Goal: Task Accomplishment & Management: Manage account settings

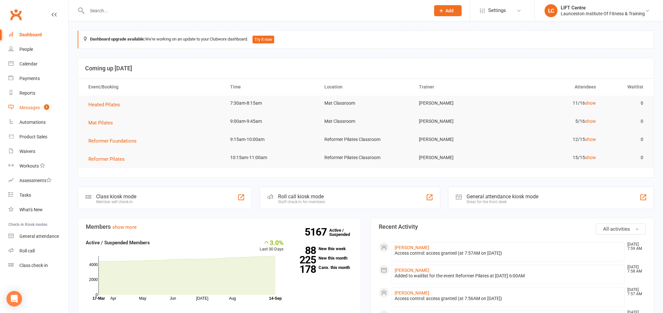
click at [35, 109] on div "Messages" at bounding box center [29, 107] width 20 height 5
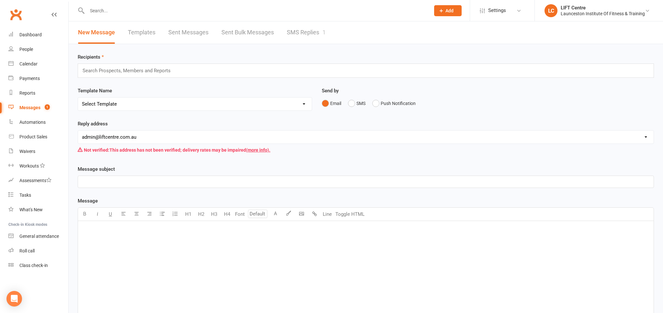
click at [309, 32] on link "SMS Replies 1" at bounding box center [306, 32] width 39 height 22
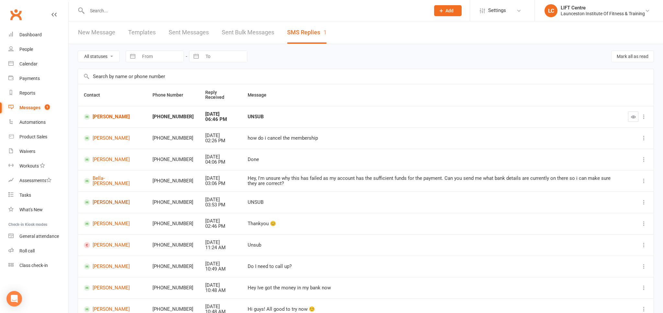
click at [110, 203] on link "Asha Triffett" at bounding box center [112, 202] width 57 height 6
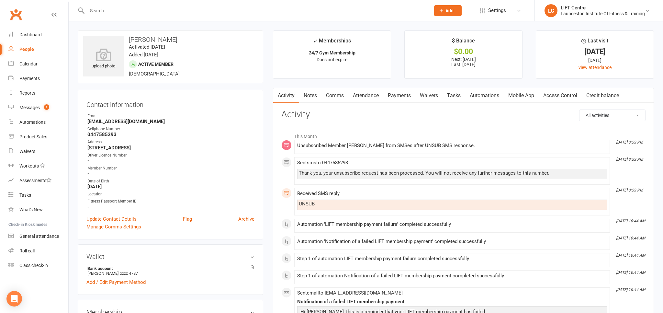
click at [524, 94] on link "Mobile App" at bounding box center [521, 95] width 35 height 15
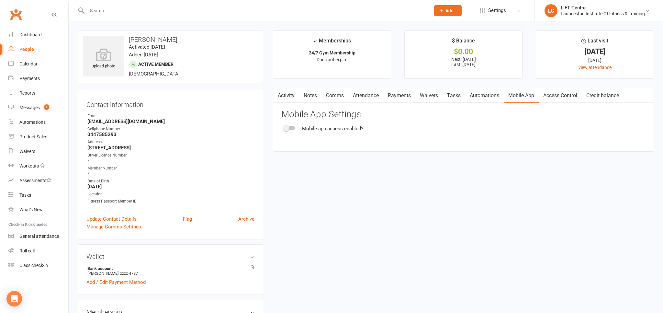
drag, startPoint x: 548, startPoint y: 95, endPoint x: 494, endPoint y: 103, distance: 54.3
click at [547, 95] on link "Access Control" at bounding box center [560, 95] width 43 height 15
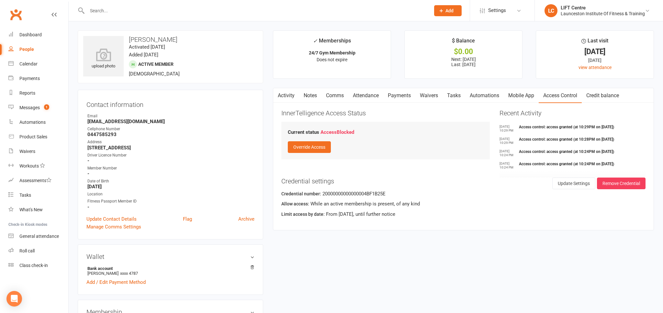
click at [485, 96] on link "Automations" at bounding box center [484, 95] width 39 height 15
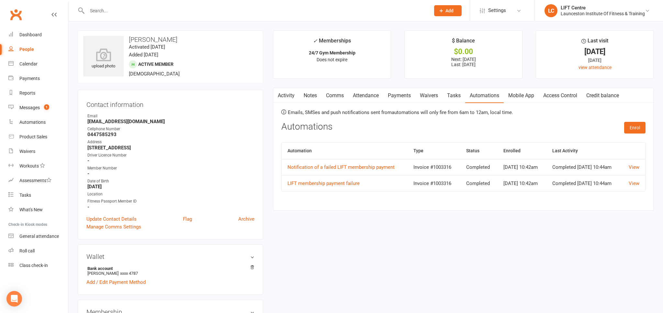
click at [453, 94] on link "Tasks" at bounding box center [454, 95] width 23 height 15
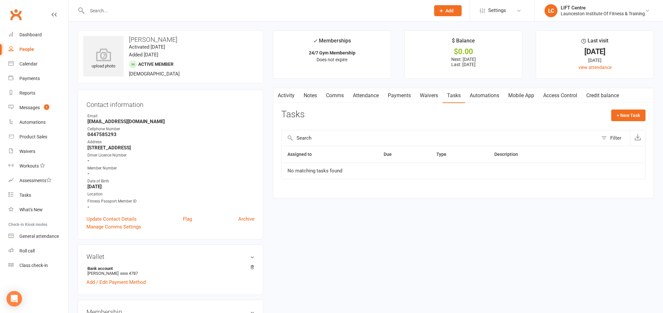
click at [429, 97] on link "Waivers" at bounding box center [428, 95] width 27 height 15
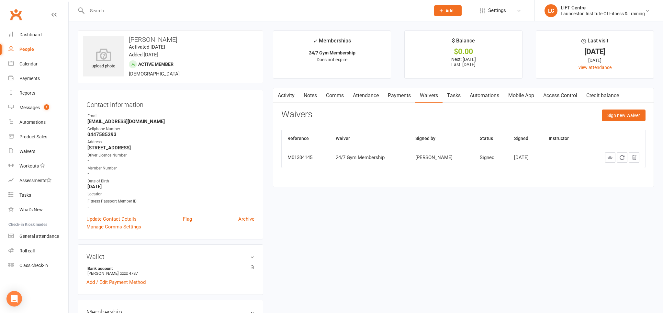
click at [406, 97] on link "Payments" at bounding box center [399, 95] width 32 height 15
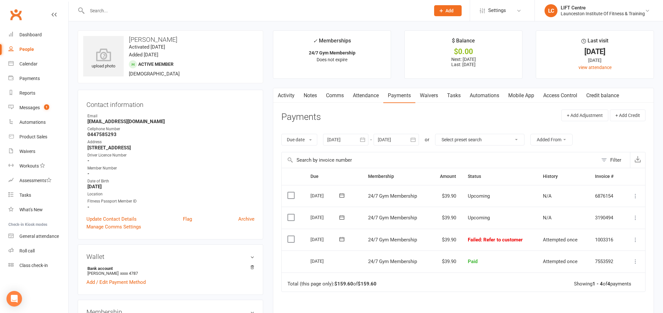
click at [355, 95] on link "Attendance" at bounding box center [365, 95] width 35 height 15
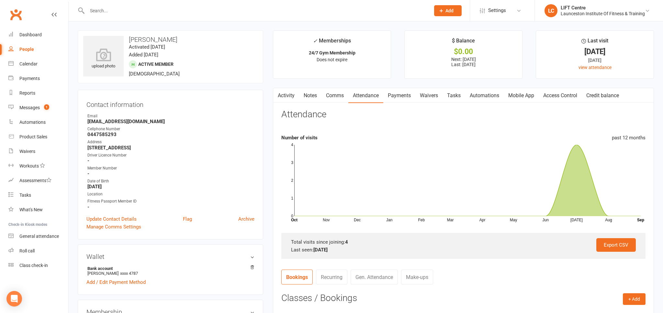
click at [337, 96] on link "Comms" at bounding box center [334, 95] width 27 height 15
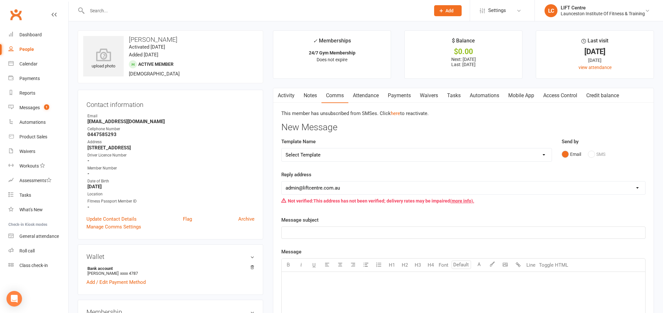
click at [313, 96] on link "Notes" at bounding box center [310, 95] width 22 height 15
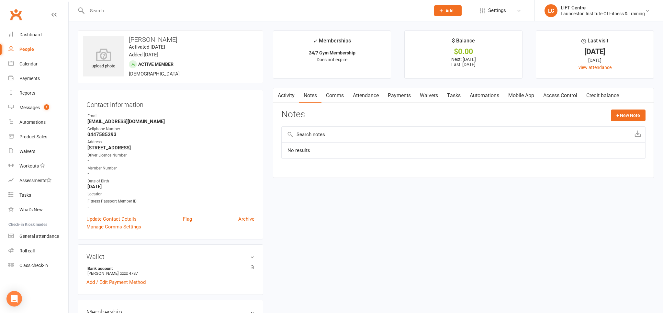
click at [286, 96] on link "Activity" at bounding box center [286, 95] width 26 height 15
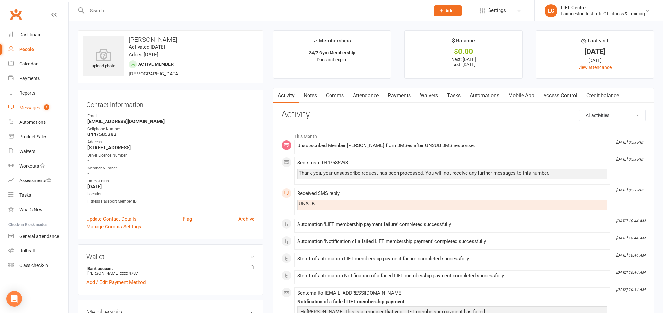
click at [36, 108] on div "Messages" at bounding box center [29, 107] width 20 height 5
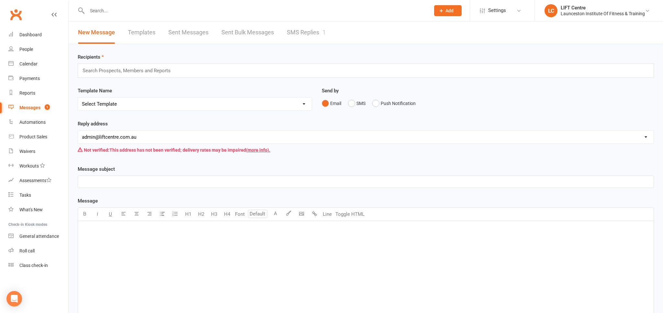
click at [307, 28] on link "SMS Replies 1" at bounding box center [306, 32] width 39 height 22
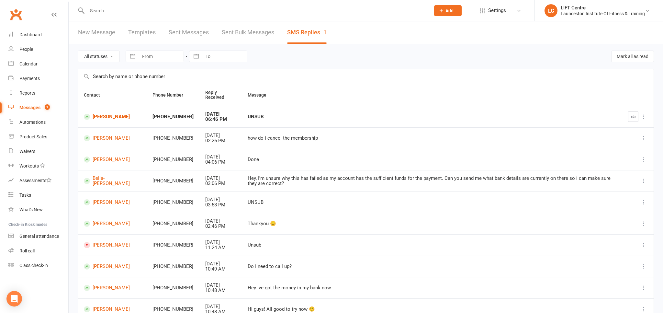
click at [99, 15] on div at bounding box center [252, 10] width 348 height 21
click at [100, 12] on input "text" at bounding box center [255, 10] width 341 height 9
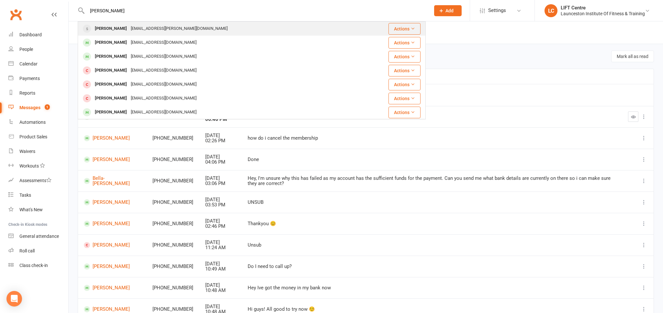
type input "max roney"
click at [117, 29] on div "Max Roney" at bounding box center [111, 28] width 36 height 9
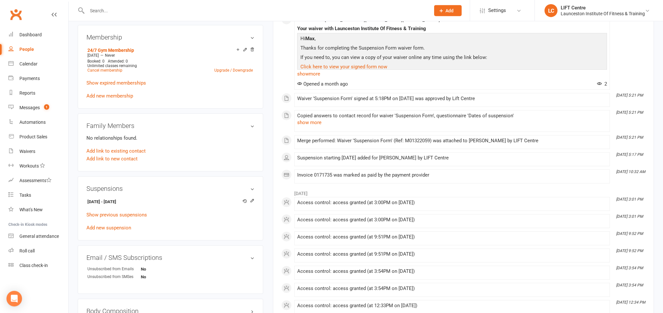
scroll to position [273, 0]
click at [254, 199] on icon at bounding box center [252, 200] width 3 height 3
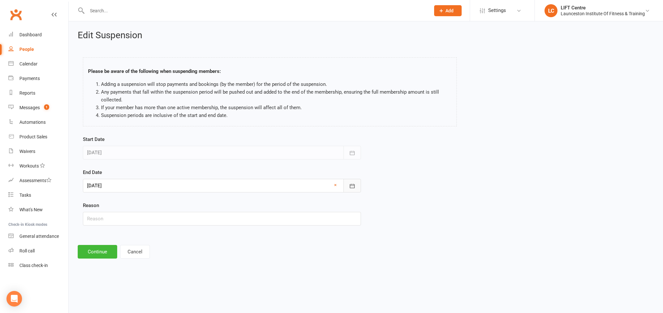
click at [357, 186] on button "button" at bounding box center [351, 186] width 17 height 14
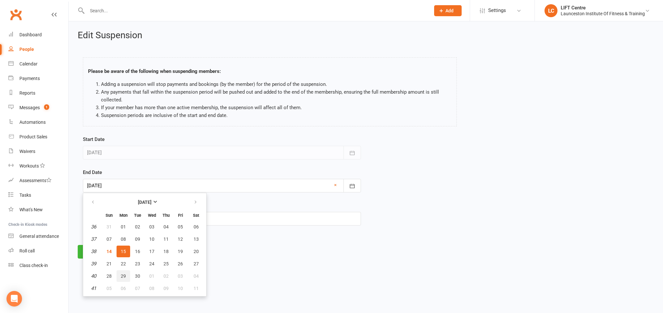
click at [124, 271] on button "29" at bounding box center [124, 276] width 14 height 12
type input "29 Sep 2025"
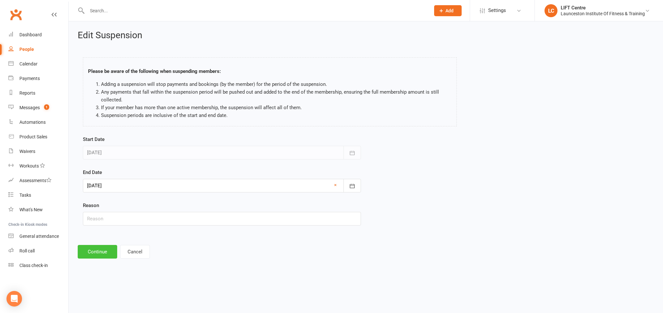
click at [104, 252] on button "Continue" at bounding box center [97, 252] width 39 height 14
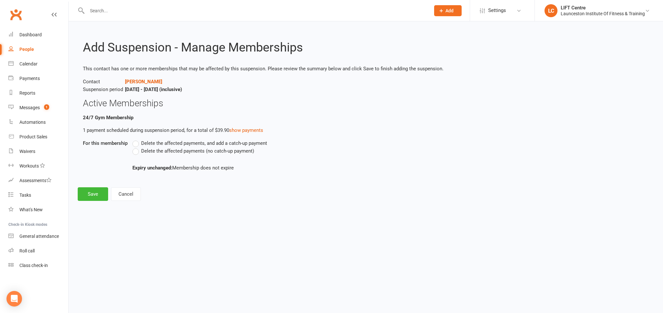
click at [135, 153] on label "Delete the affected payments (no catch-up payment)" at bounding box center [193, 151] width 122 height 8
click at [135, 147] on input "Delete the affected payments (no catch-up payment)" at bounding box center [134, 147] width 4 height 0
click at [98, 188] on button "Save" at bounding box center [93, 194] width 30 height 14
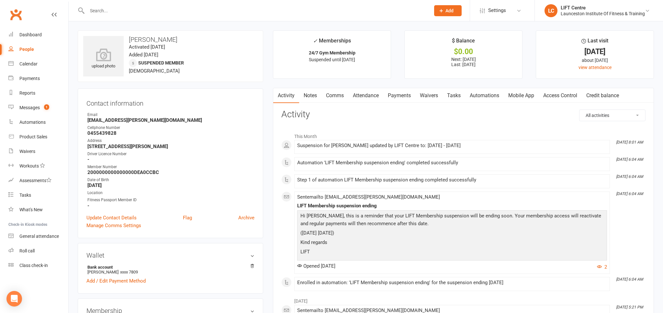
click at [14, 16] on link "Clubworx" at bounding box center [16, 14] width 16 height 16
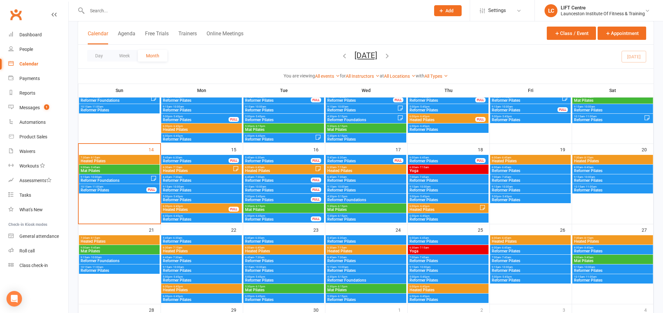
scroll to position [171, 0]
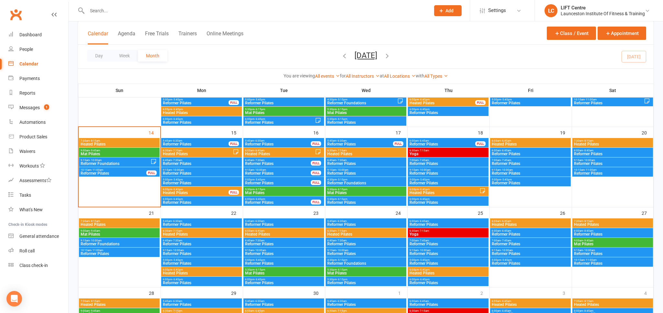
click at [511, 181] on span "Reformer Pilates" at bounding box center [530, 183] width 78 height 4
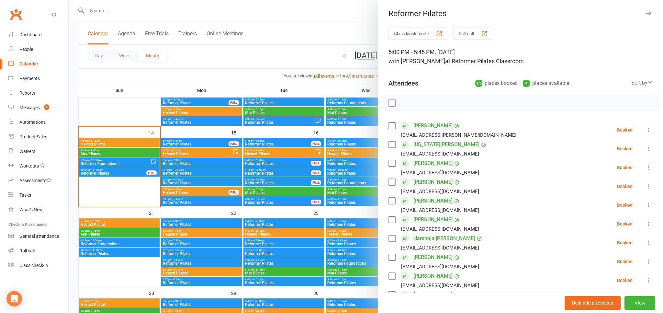
click at [20, 15] on link "Clubworx" at bounding box center [16, 14] width 16 height 16
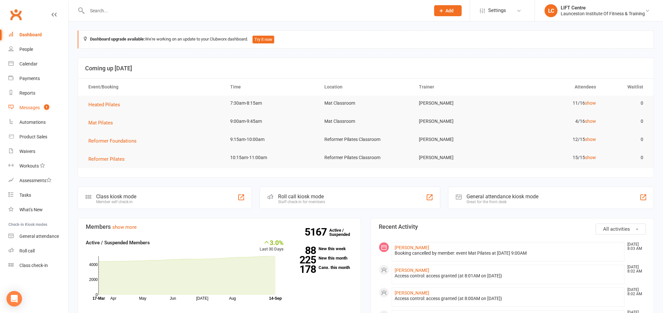
click at [23, 110] on div "Messages" at bounding box center [29, 107] width 20 height 5
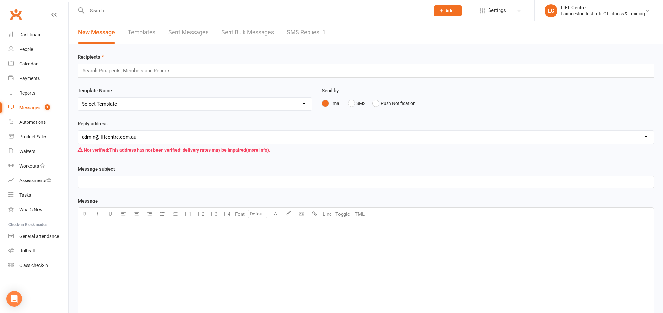
click at [293, 32] on link "SMS Replies 1" at bounding box center [306, 32] width 39 height 22
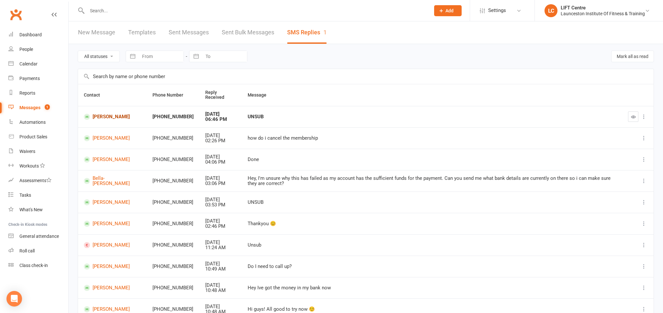
click at [107, 116] on link "Prabisha Maharjan" at bounding box center [112, 117] width 57 height 6
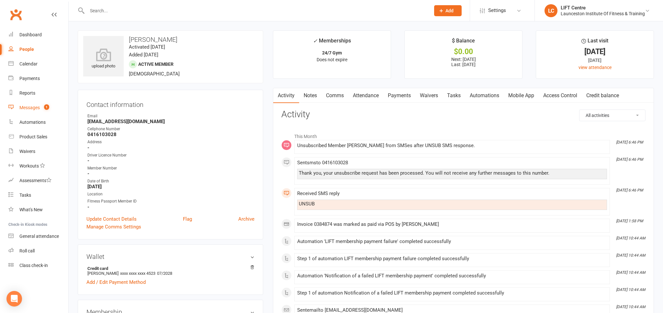
click at [37, 109] on div "Messages" at bounding box center [29, 107] width 20 height 5
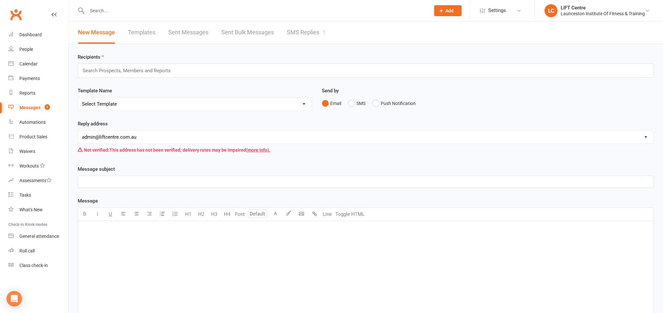
click at [297, 37] on link "SMS Replies 1" at bounding box center [306, 32] width 39 height 22
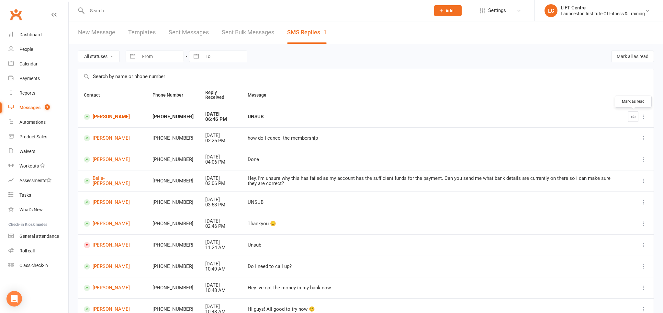
click at [634, 114] on button "button" at bounding box center [633, 116] width 10 height 10
click at [9, 13] on link "Clubworx" at bounding box center [16, 14] width 16 height 16
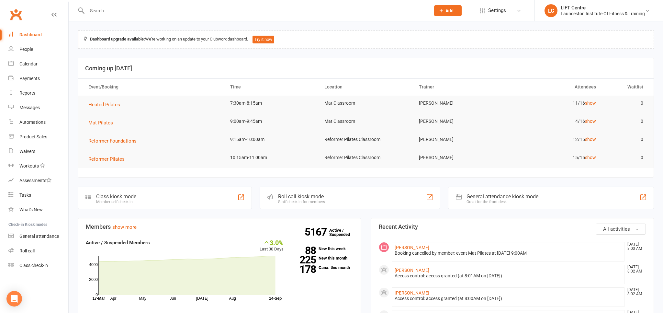
click at [117, 12] on input "text" at bounding box center [255, 10] width 341 height 9
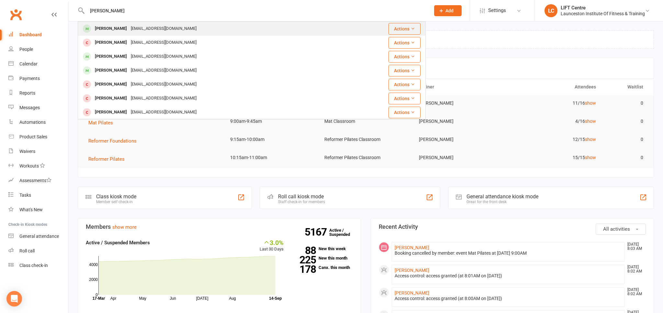
type input "[PERSON_NAME]"
click at [115, 28] on div "[PERSON_NAME]" at bounding box center [111, 28] width 36 height 9
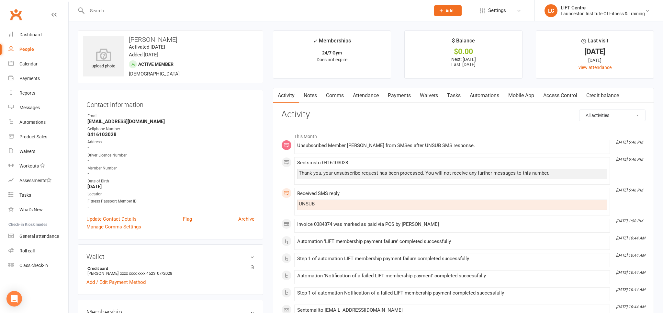
click at [552, 95] on link "Access Control" at bounding box center [560, 95] width 43 height 15
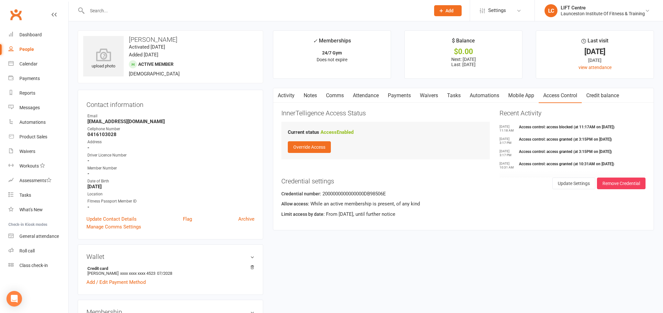
click at [531, 96] on link "Mobile App" at bounding box center [521, 95] width 35 height 15
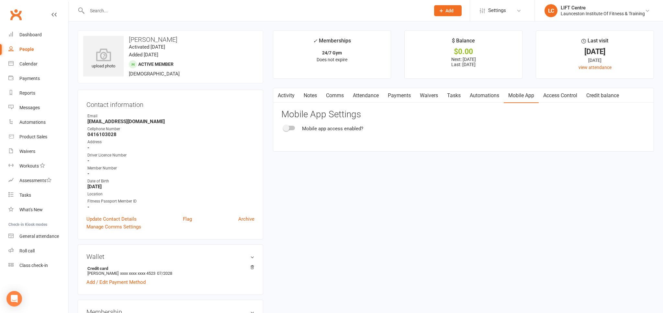
click at [18, 7] on link "Clubworx" at bounding box center [16, 14] width 16 height 16
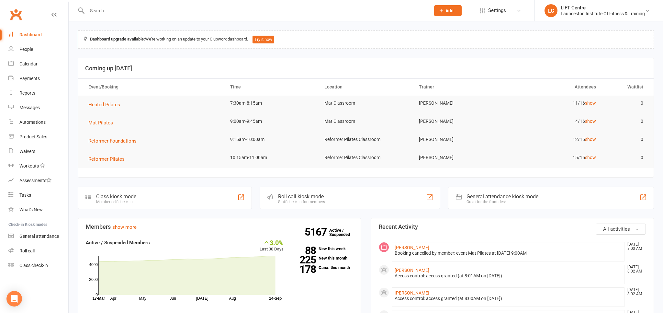
click at [130, 11] on input "text" at bounding box center [255, 10] width 341 height 9
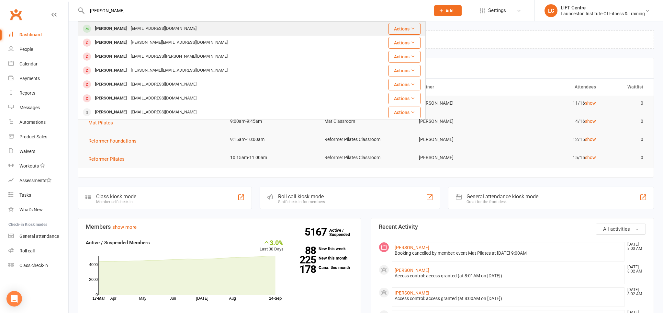
type input "kieran fulle"
click at [141, 27] on div "kieran_fullard@hotmail.com" at bounding box center [164, 28] width 70 height 9
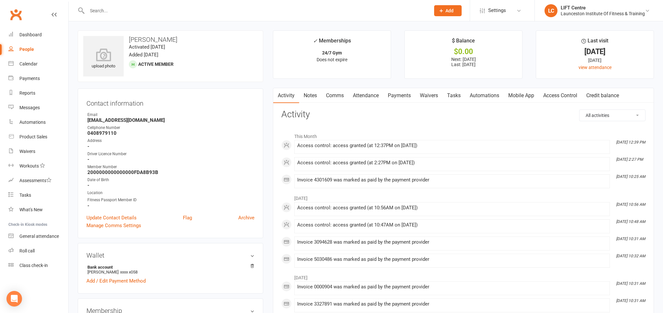
click at [563, 92] on link "Access Control" at bounding box center [560, 95] width 43 height 15
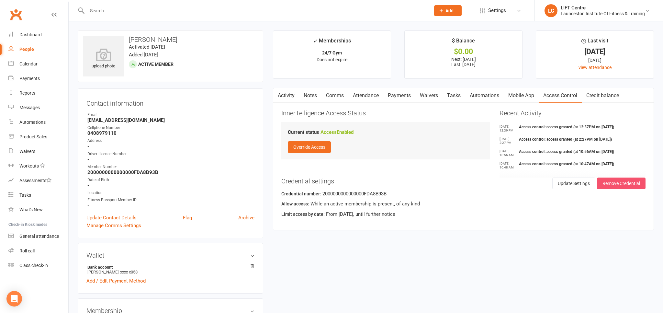
click at [614, 184] on button "Remove Credential" at bounding box center [621, 183] width 49 height 12
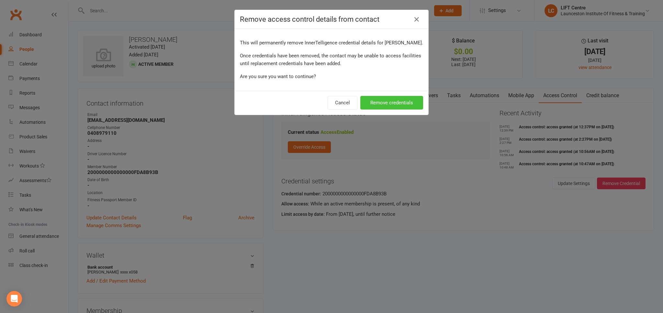
click at [399, 98] on button "Remove credentials" at bounding box center [391, 103] width 63 height 14
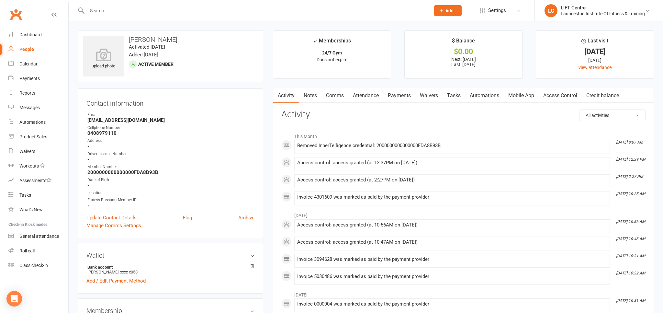
click at [564, 96] on link "Access Control" at bounding box center [560, 95] width 43 height 15
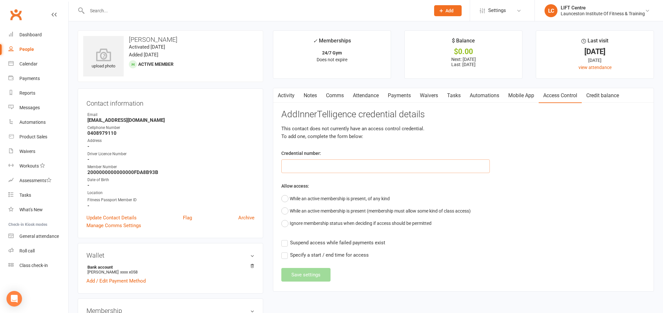
click at [309, 166] on input "text" at bounding box center [385, 166] width 208 height 14
paste input "20000000000000004C6ADB3E"
type input "20000000000000004C6ADB3E"
click at [285, 199] on button "While an active membership is present, of any kind" at bounding box center [335, 198] width 108 height 12
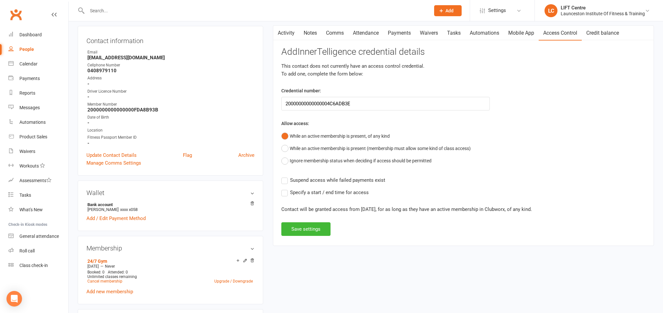
scroll to position [68, 0]
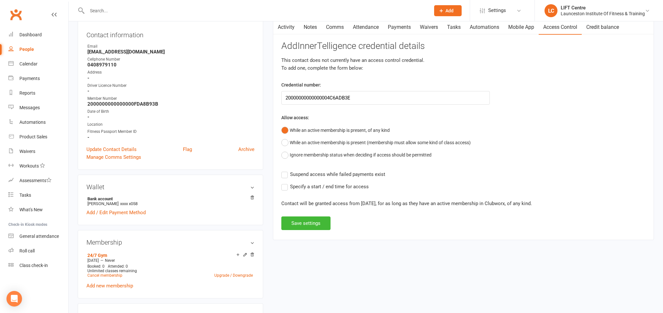
click at [282, 175] on label "Suspend access while failed payments exist" at bounding box center [333, 174] width 104 height 8
click at [282, 170] on input "Suspend access while failed payments exist" at bounding box center [333, 170] width 104 height 0
click at [284, 189] on label "Specify a start / end time for access" at bounding box center [324, 187] width 87 height 8
click at [284, 183] on input "Specify a start / end time for access" at bounding box center [324, 183] width 87 height 0
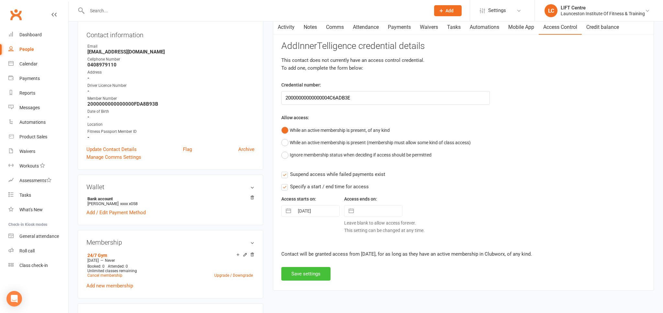
click at [307, 270] on button "Save settings" at bounding box center [305, 274] width 49 height 14
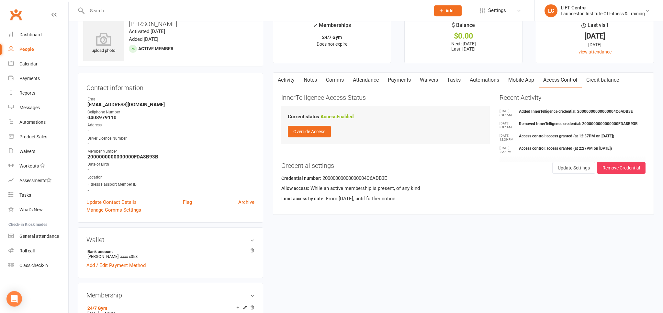
scroll to position [0, 0]
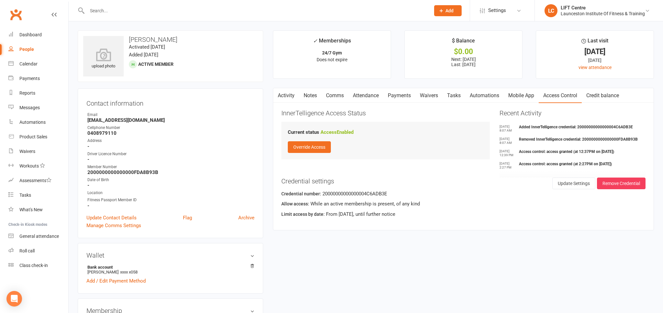
click at [289, 93] on link "Activity" at bounding box center [286, 95] width 26 height 15
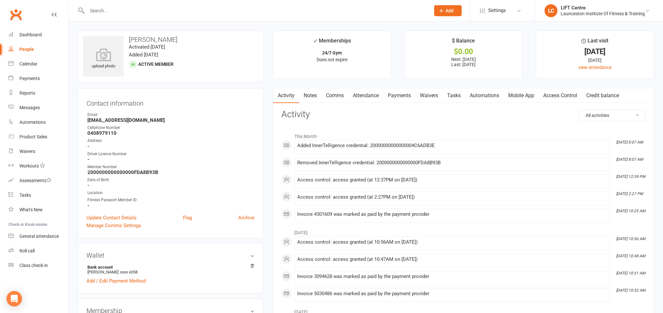
click at [13, 13] on link "Clubworx" at bounding box center [16, 14] width 16 height 16
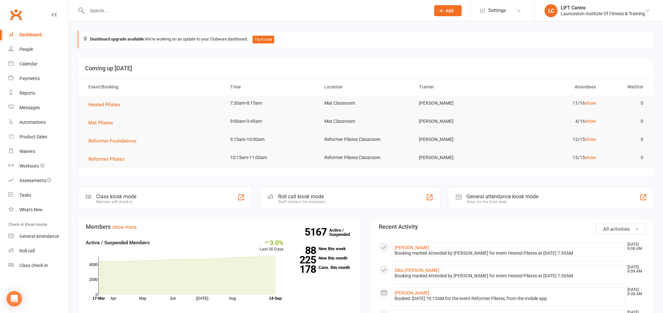
click at [19, 17] on link "Clubworx" at bounding box center [16, 14] width 16 height 16
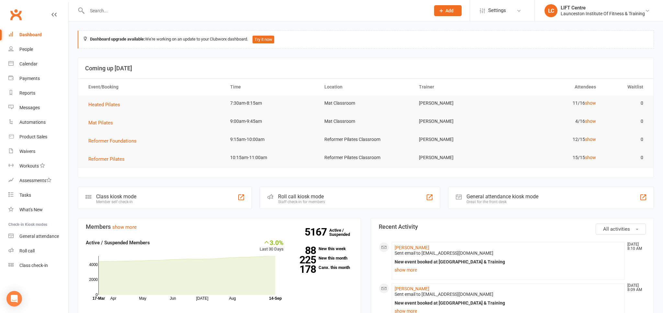
click at [110, 11] on input "text" at bounding box center [255, 10] width 341 height 9
paste input "20000000000000008FE78A43"
type input "20000000000000008FE78A43"
drag, startPoint x: 172, startPoint y: 10, endPoint x: 73, endPoint y: 8, distance: 98.8
click at [85, 8] on input "20000000000000008FE78A43" at bounding box center [255, 10] width 341 height 9
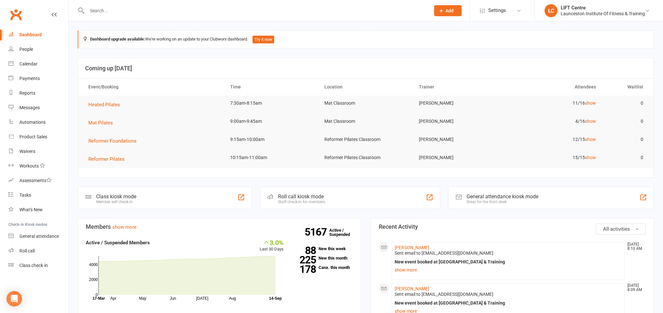
click at [21, 13] on link "Clubworx" at bounding box center [16, 14] width 16 height 16
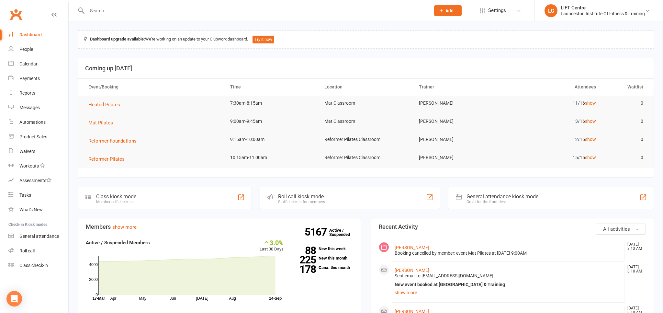
click at [109, 8] on input "text" at bounding box center [255, 10] width 341 height 9
paste input "20000000000000008FE747D4"
type input "20000000000000008FE747D4"
drag, startPoint x: 161, startPoint y: 11, endPoint x: 45, endPoint y: 11, distance: 116.5
click at [85, 11] on input "20000000000000008FE747D4" at bounding box center [255, 10] width 341 height 9
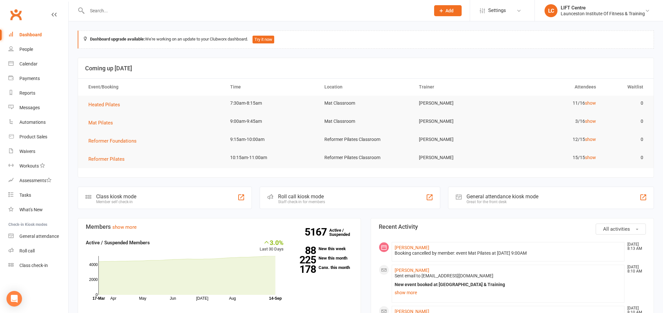
click at [15, 12] on link "Clubworx" at bounding box center [16, 14] width 16 height 16
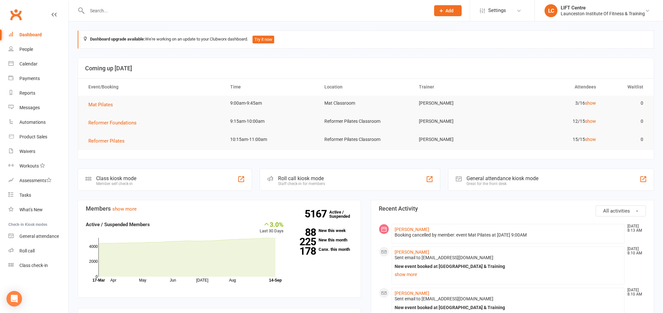
click at [10, 12] on link "Clubworx" at bounding box center [16, 14] width 16 height 16
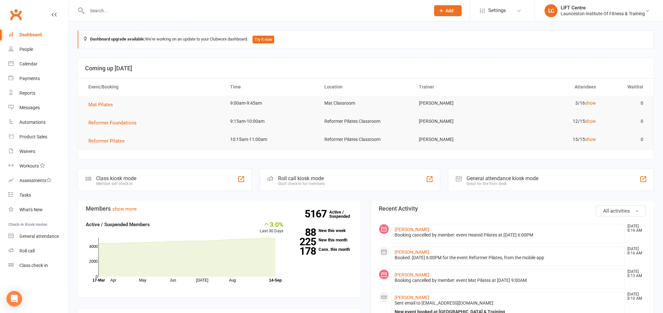
click at [97, 12] on input "text" at bounding box center [255, 10] width 341 height 9
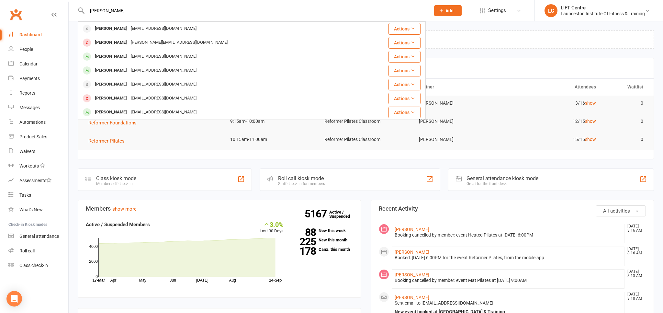
type input "[PERSON_NAME]"
click at [98, 21] on div "rahim nak [PERSON_NAME] [PERSON_NAME][EMAIL_ADDRESS][DOMAIN_NAME] Actions [PERS…" at bounding box center [252, 10] width 348 height 21
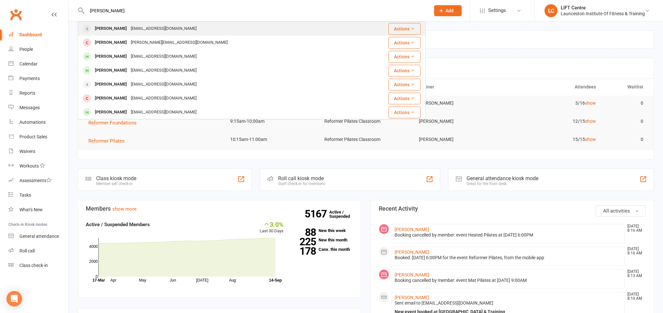
click at [99, 29] on div "[PERSON_NAME]" at bounding box center [111, 28] width 36 height 9
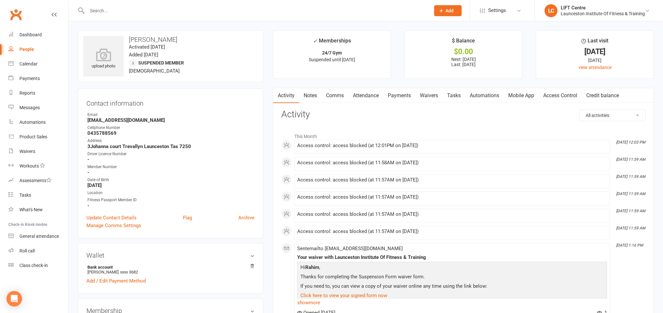
click at [558, 96] on link "Access Control" at bounding box center [560, 95] width 43 height 15
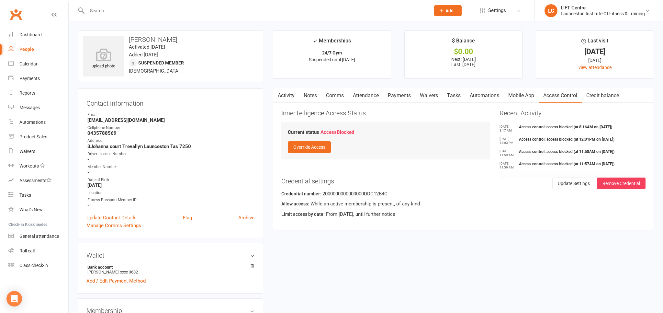
click at [287, 95] on link "Activity" at bounding box center [286, 95] width 26 height 15
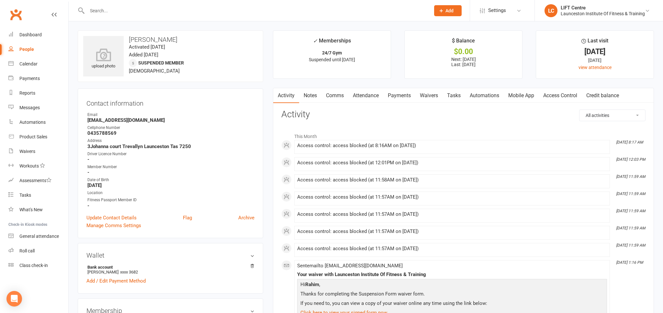
click at [16, 16] on link "Clubworx" at bounding box center [16, 14] width 16 height 16
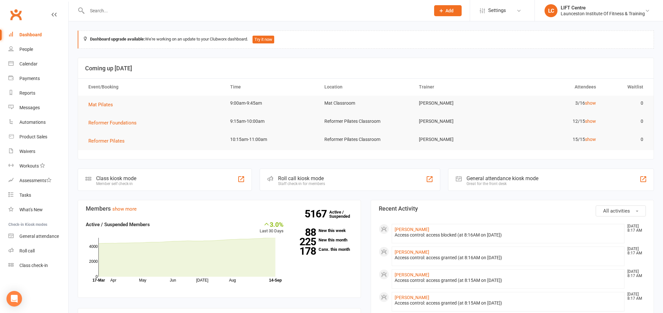
click at [120, 12] on input "text" at bounding box center [255, 10] width 341 height 9
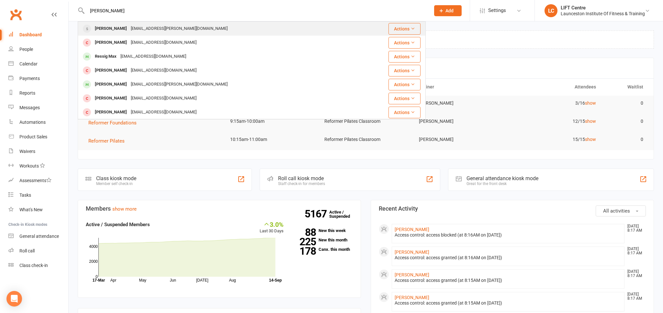
type input "[PERSON_NAME]"
click at [127, 23] on div "[PERSON_NAME] [EMAIL_ADDRESS][PERSON_NAME][DOMAIN_NAME]" at bounding box center [222, 28] width 289 height 13
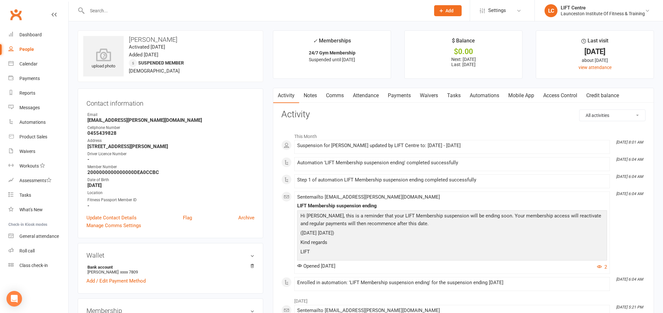
click at [22, 14] on link "Clubworx" at bounding box center [16, 14] width 16 height 16
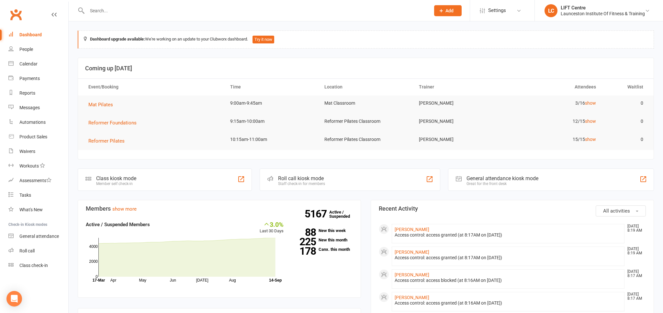
click at [16, 19] on link "Clubworx" at bounding box center [16, 14] width 16 height 16
click at [102, 8] on input "text" at bounding box center [255, 10] width 341 height 9
type input "[PERSON_NAME]"
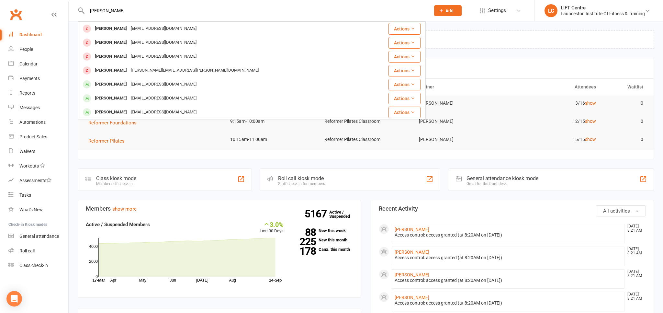
drag, startPoint x: 118, startPoint y: 8, endPoint x: 74, endPoint y: 12, distance: 43.2
click at [85, 12] on input "[PERSON_NAME]" at bounding box center [255, 10] width 341 height 9
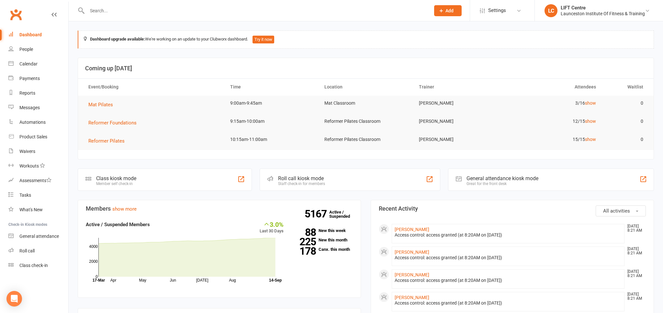
click at [110, 13] on input "text" at bounding box center [255, 10] width 341 height 9
paste input "20000000000000004C53C0BE"
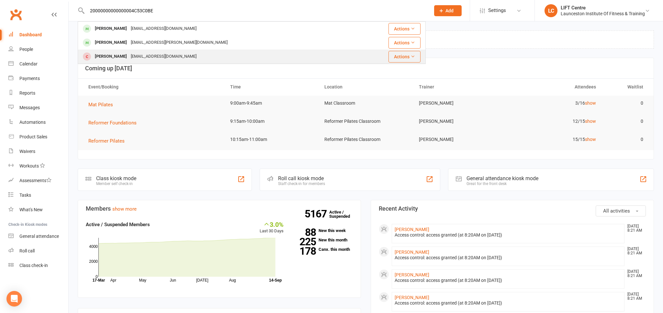
type input "20000000000000004C53C0BE"
click at [142, 57] on div "[EMAIL_ADDRESS][DOMAIN_NAME]" at bounding box center [164, 56] width 70 height 9
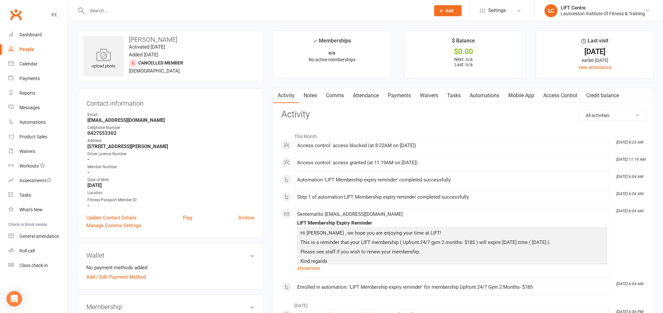
click at [561, 98] on link "Access Control" at bounding box center [560, 95] width 43 height 15
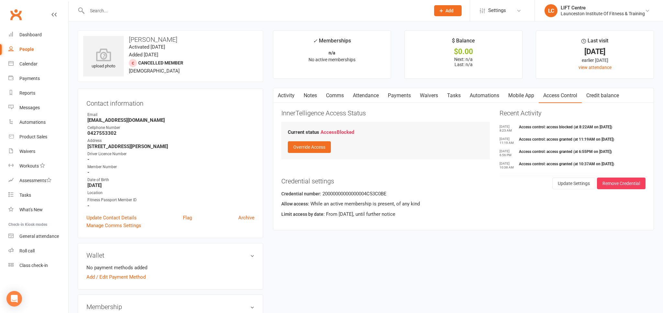
drag, startPoint x: 486, startPoint y: 94, endPoint x: 472, endPoint y: 95, distance: 13.9
click at [486, 94] on link "Automations" at bounding box center [484, 95] width 39 height 15
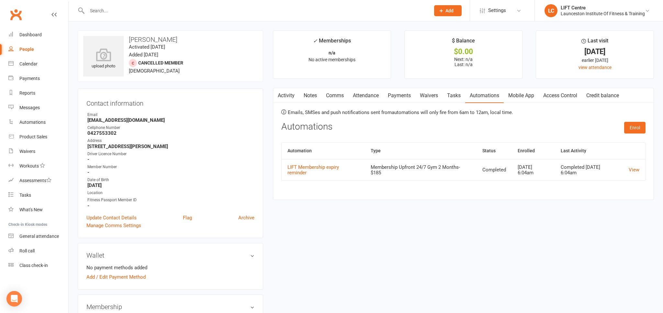
click at [443, 92] on link "Waivers" at bounding box center [428, 95] width 27 height 15
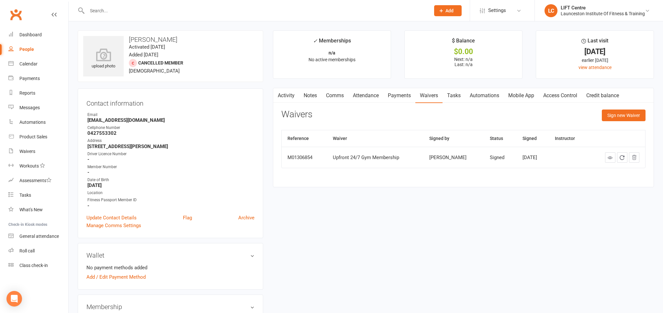
click at [405, 93] on link "Payments" at bounding box center [399, 95] width 32 height 15
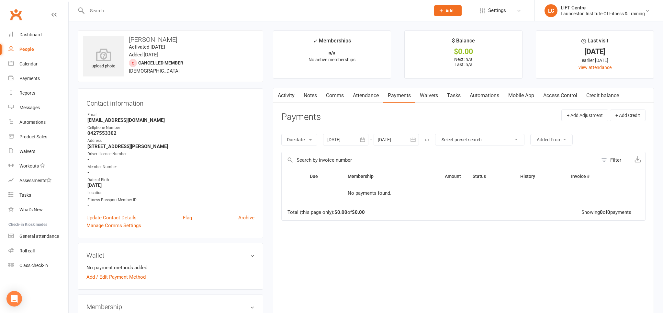
click at [330, 93] on link "Comms" at bounding box center [334, 95] width 27 height 15
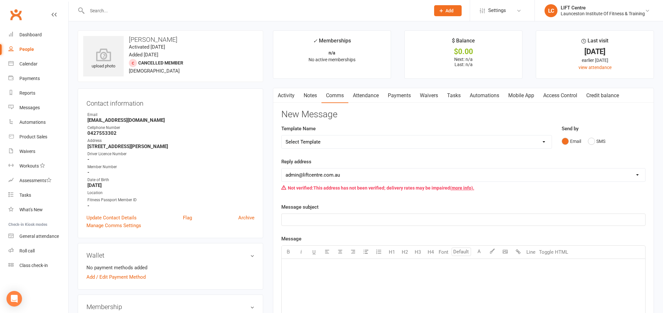
click at [285, 92] on link "Activity" at bounding box center [286, 95] width 26 height 15
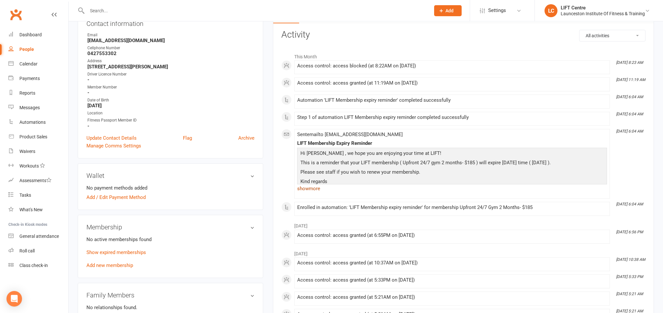
scroll to position [68, 0]
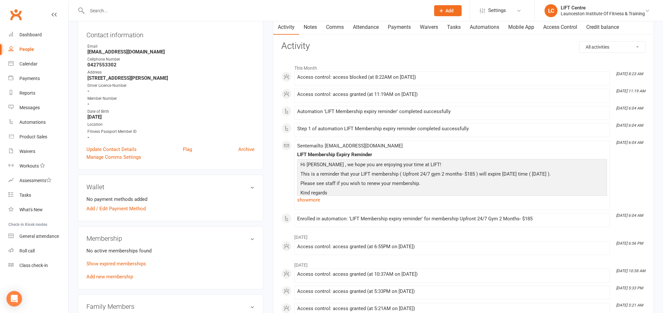
click at [15, 15] on link "Clubworx" at bounding box center [16, 14] width 16 height 16
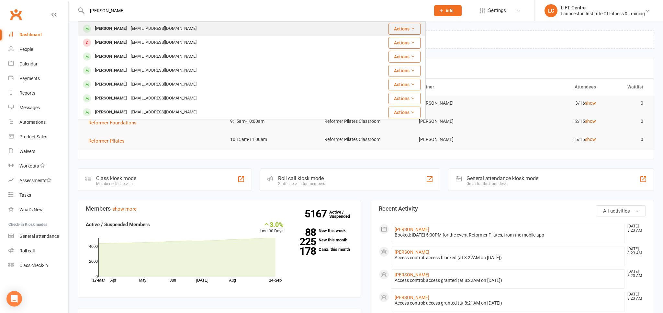
type input "[PERSON_NAME]"
click at [127, 26] on div "[PERSON_NAME]" at bounding box center [111, 28] width 36 height 9
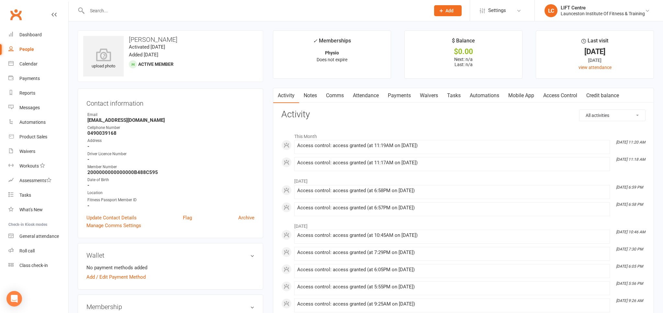
click at [18, 13] on link "Clubworx" at bounding box center [16, 14] width 16 height 16
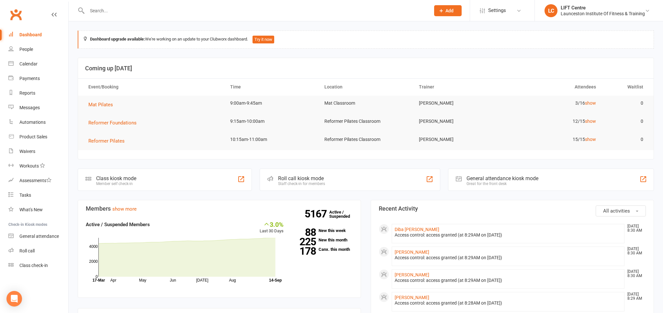
click at [19, 14] on link "Clubworx" at bounding box center [16, 14] width 16 height 16
click at [113, 10] on input "text" at bounding box center [255, 10] width 341 height 9
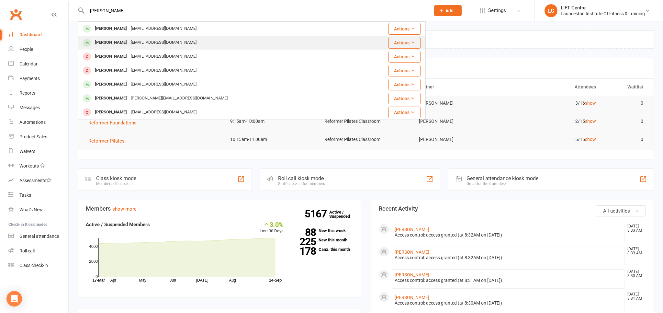
type input "[PERSON_NAME]"
click at [135, 44] on div "[EMAIL_ADDRESS][DOMAIN_NAME]" at bounding box center [164, 42] width 70 height 9
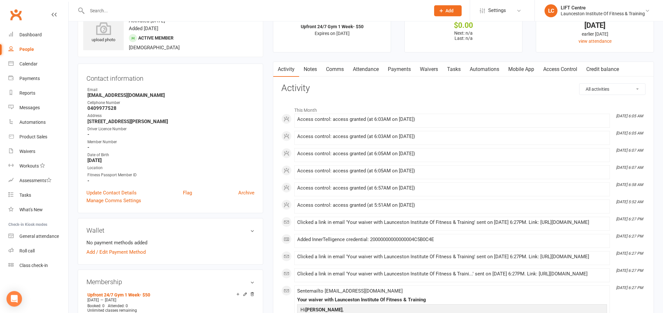
scroll to position [102, 0]
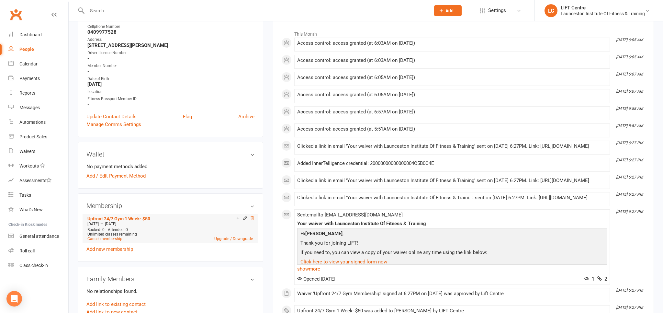
click at [252, 220] on icon at bounding box center [252, 218] width 5 height 5
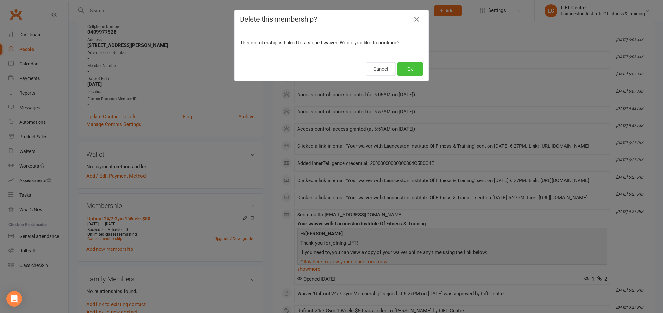
click at [405, 72] on button "Ok" at bounding box center [410, 69] width 26 height 14
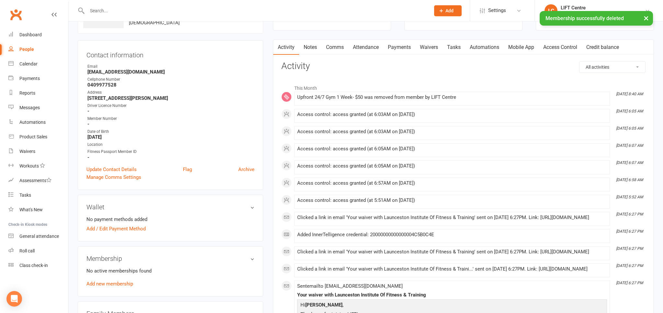
scroll to position [0, 0]
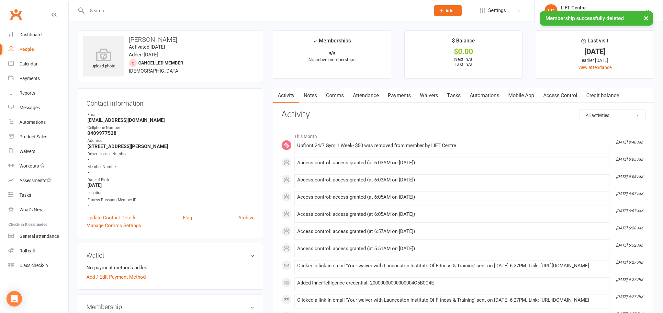
click at [574, 95] on link "Access Control" at bounding box center [560, 95] width 43 height 15
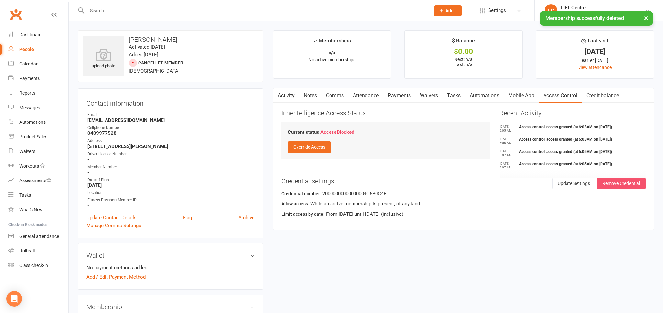
click at [622, 184] on button "Remove Credential" at bounding box center [621, 183] width 49 height 12
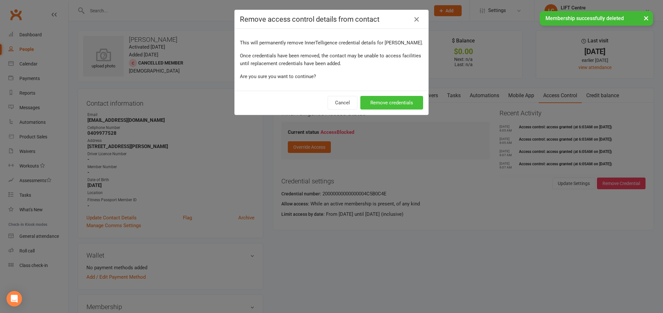
click at [388, 100] on button "Remove credentials" at bounding box center [391, 103] width 63 height 14
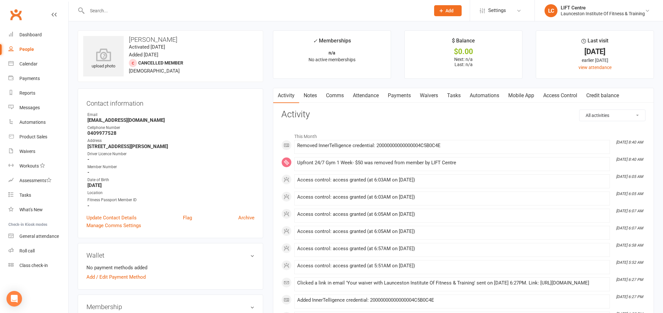
click at [13, 20] on link "Clubworx" at bounding box center [16, 14] width 16 height 16
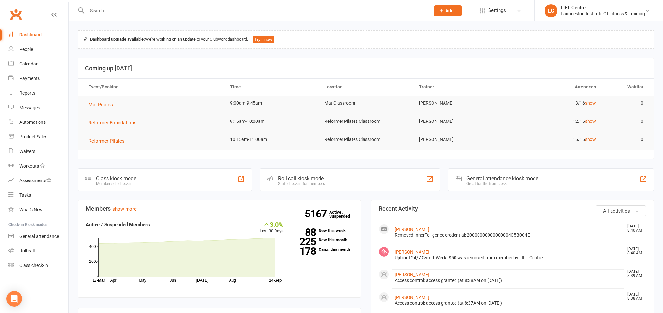
click at [19, 15] on link "Clubworx" at bounding box center [16, 14] width 16 height 16
click at [29, 62] on div "Calendar" at bounding box center [28, 63] width 18 height 5
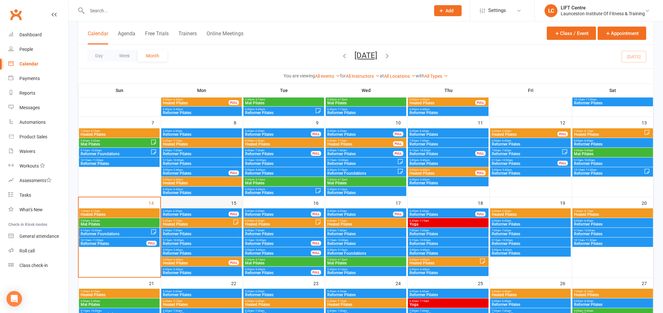
scroll to position [102, 0]
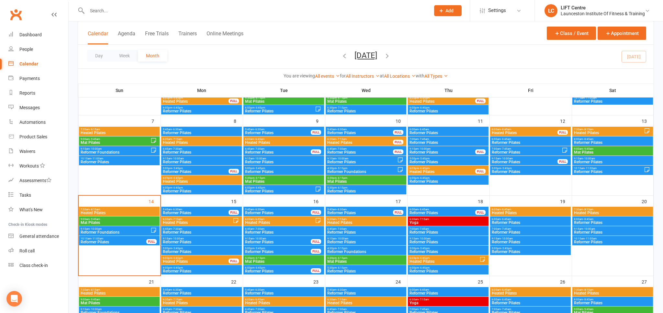
click at [96, 222] on span "Mat Pilates" at bounding box center [119, 222] width 78 height 4
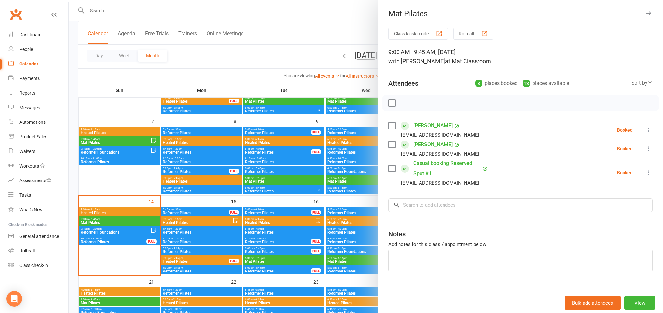
click at [96, 222] on div at bounding box center [366, 156] width 594 height 313
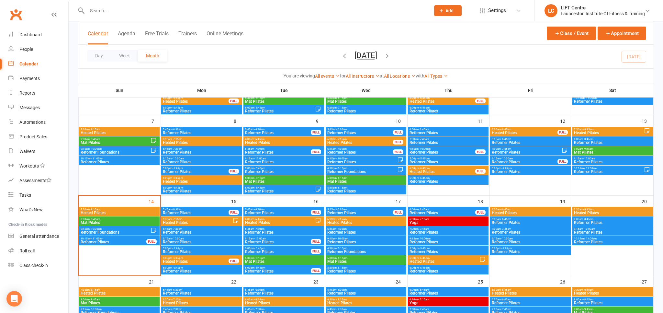
click at [94, 231] on span "Reformer Foundations" at bounding box center [115, 232] width 70 height 4
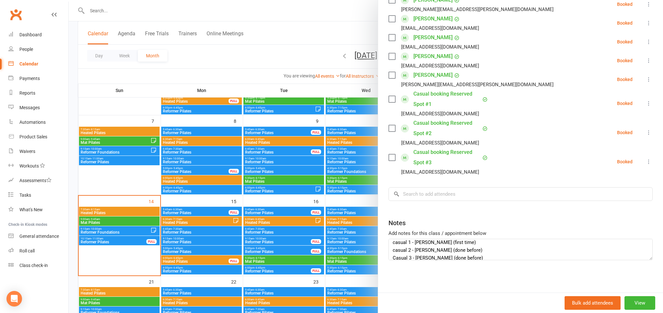
scroll to position [0, 0]
click at [121, 229] on div at bounding box center [366, 156] width 594 height 313
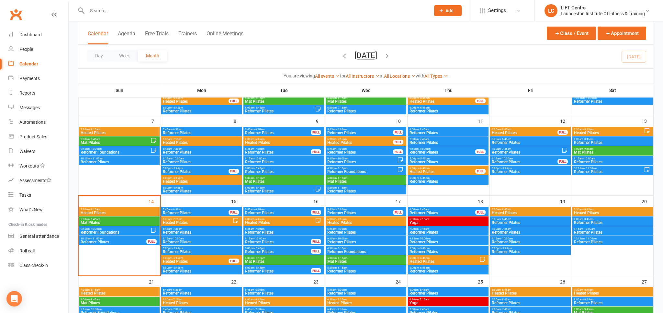
click at [103, 242] on span "Reformer Pilates" at bounding box center [113, 242] width 66 height 4
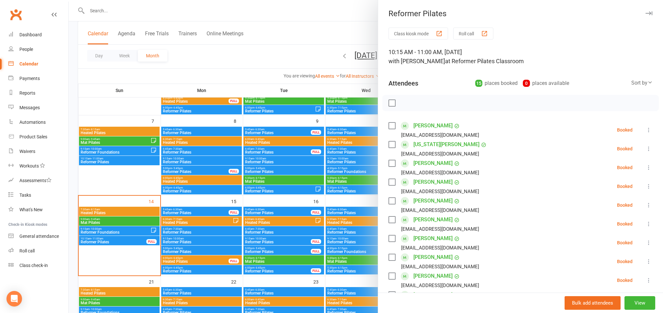
click at [123, 86] on div at bounding box center [366, 156] width 594 height 313
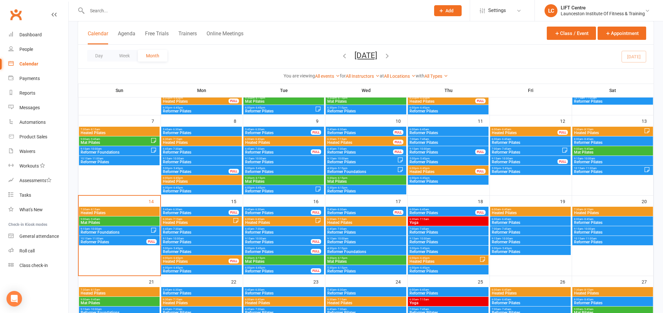
click at [11, 15] on link "Clubworx" at bounding box center [16, 14] width 16 height 16
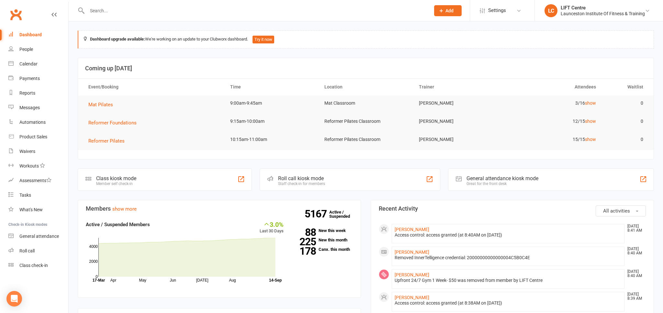
click at [17, 15] on link "Clubworx" at bounding box center [16, 14] width 16 height 16
click at [93, 5] on div at bounding box center [252, 10] width 348 height 21
click at [94, 10] on input "text" at bounding box center [255, 10] width 341 height 9
paste input "200000000000000032BA297C"
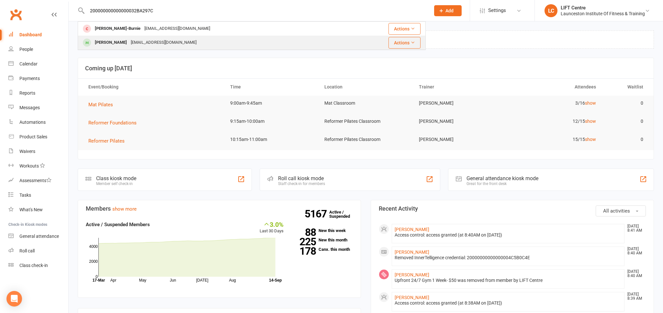
type input "200000000000000032BA297C"
click at [129, 42] on div "[PERSON_NAME]" at bounding box center [111, 42] width 36 height 9
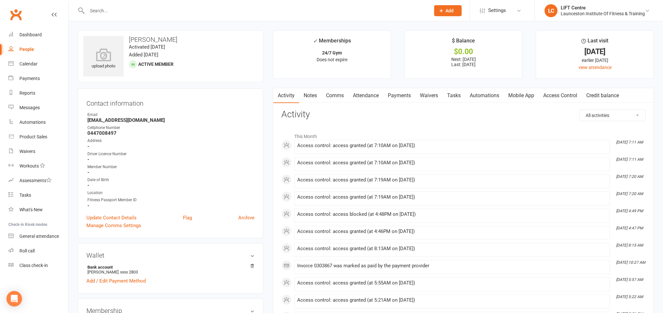
click at [17, 16] on link "Clubworx" at bounding box center [16, 14] width 16 height 16
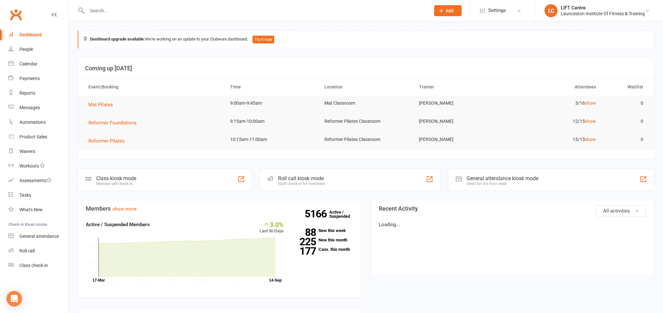
click at [113, 11] on input "text" at bounding box center [255, 10] width 341 height 9
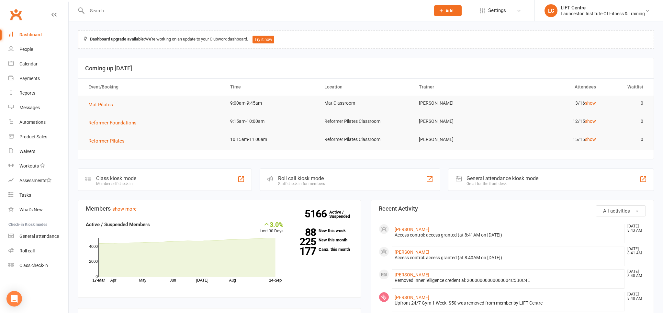
click at [115, 9] on input "text" at bounding box center [255, 10] width 341 height 9
paste input "200000000000000032BA297C"
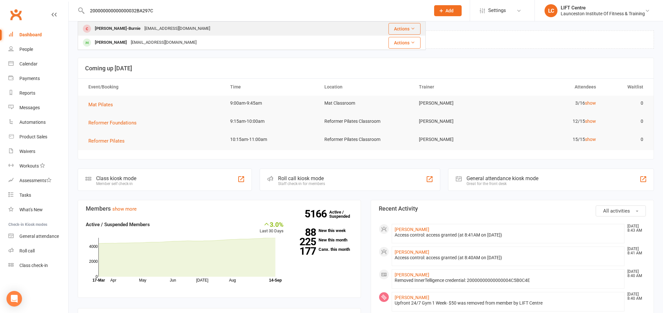
type input "200000000000000032BA297C"
click at [136, 26] on div "Tristan Clarke-Burnie" at bounding box center [118, 28] width 50 height 9
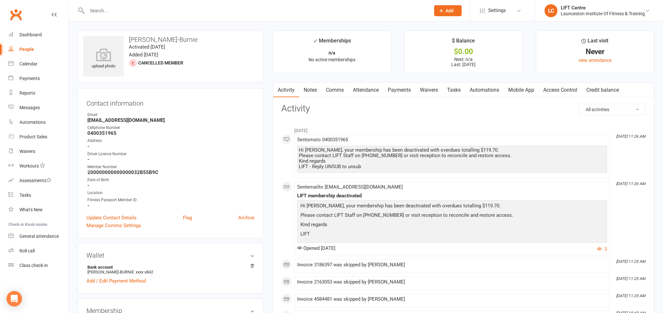
click at [404, 90] on link "Payments" at bounding box center [399, 90] width 32 height 15
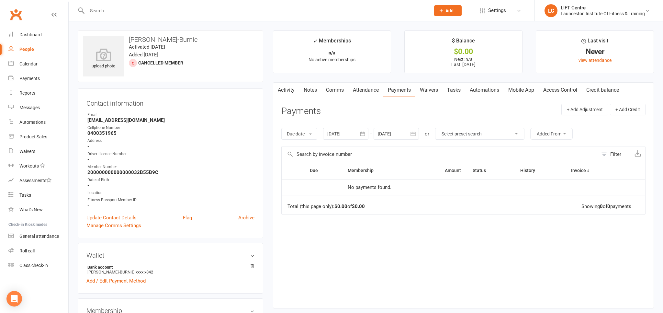
click at [287, 88] on link "Activity" at bounding box center [286, 90] width 26 height 15
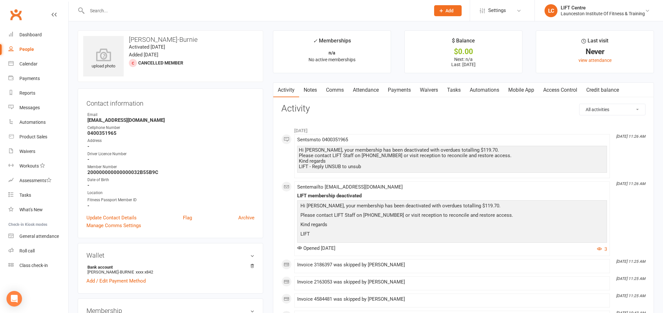
click at [571, 86] on link "Access Control" at bounding box center [560, 90] width 43 height 15
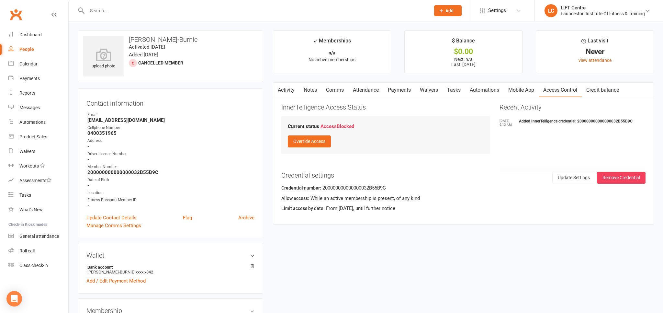
click at [287, 87] on link "Activity" at bounding box center [286, 90] width 26 height 15
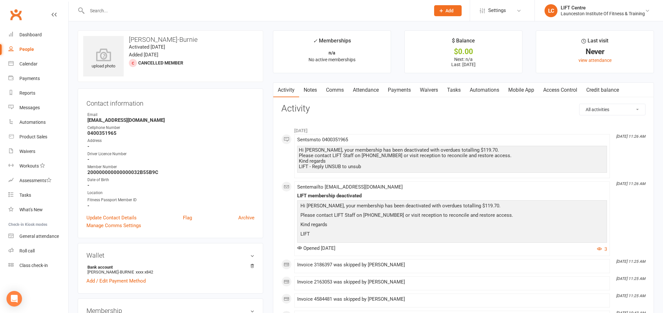
click at [17, 17] on link "Clubworx" at bounding box center [16, 14] width 16 height 16
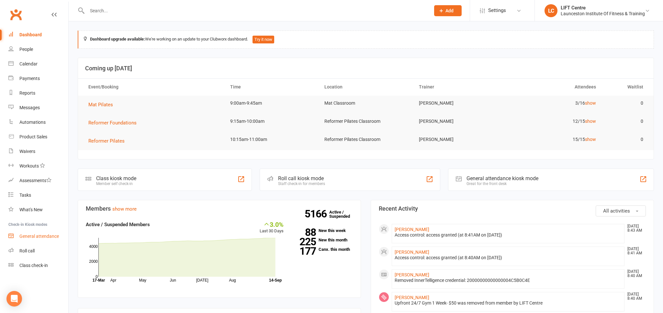
click at [48, 234] on div "General attendance" at bounding box center [38, 235] width 39 height 5
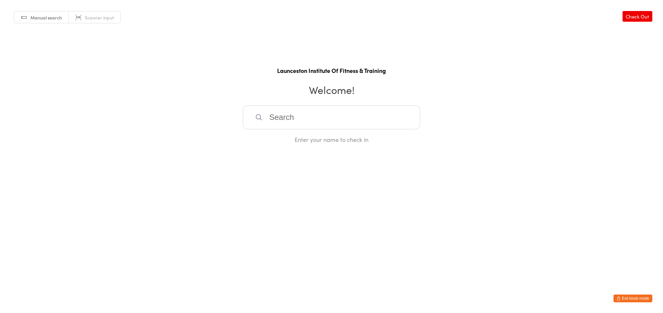
click at [305, 117] on input "search" at bounding box center [331, 117] width 177 height 24
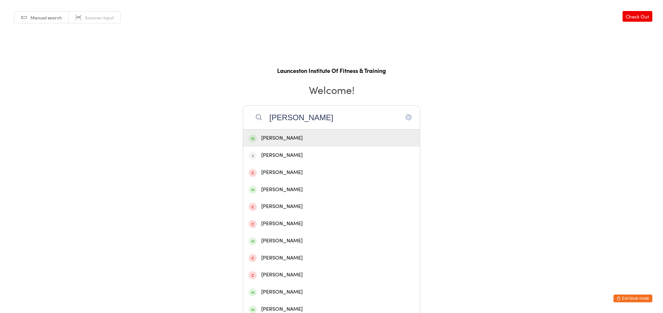
type input "[PERSON_NAME]"
click at [304, 142] on div "[PERSON_NAME]" at bounding box center [331, 137] width 177 height 17
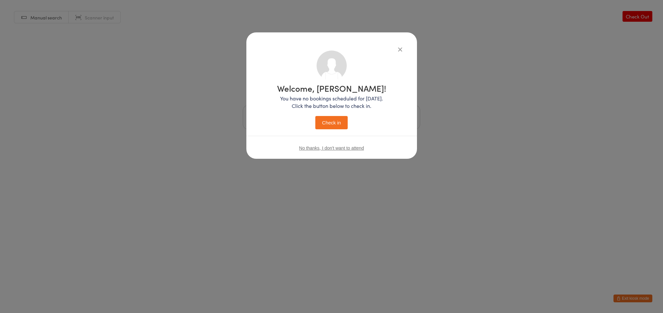
click at [330, 119] on button "Check in" at bounding box center [331, 122] width 32 height 13
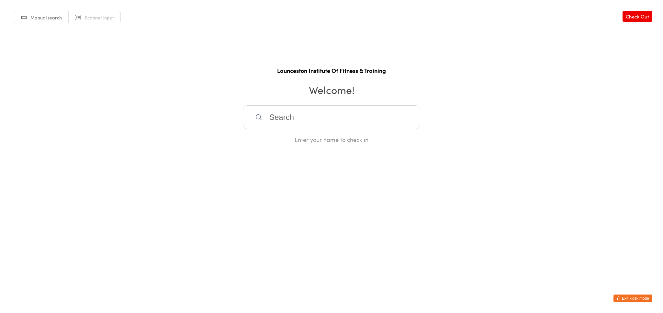
click at [625, 293] on html "You have now entered Kiosk Mode. Members will be able to check themselves in us…" at bounding box center [331, 156] width 663 height 313
click at [626, 299] on button "Exit kiosk mode" at bounding box center [632, 298] width 39 height 8
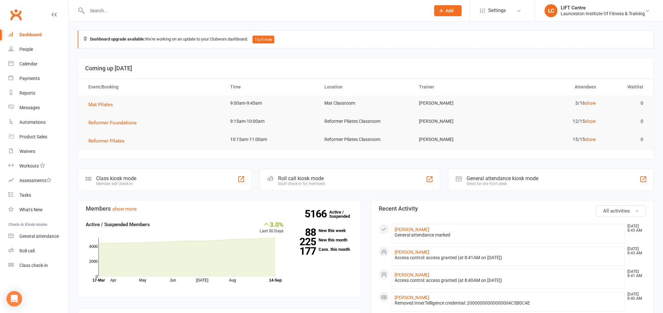
click at [13, 13] on link "Clubworx" at bounding box center [16, 14] width 16 height 16
click at [30, 68] on link "Calendar" at bounding box center [38, 64] width 60 height 15
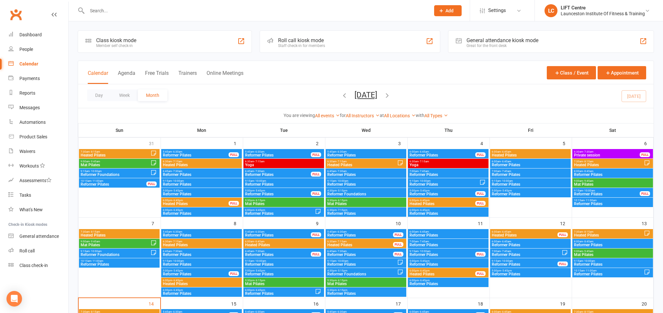
scroll to position [102, 0]
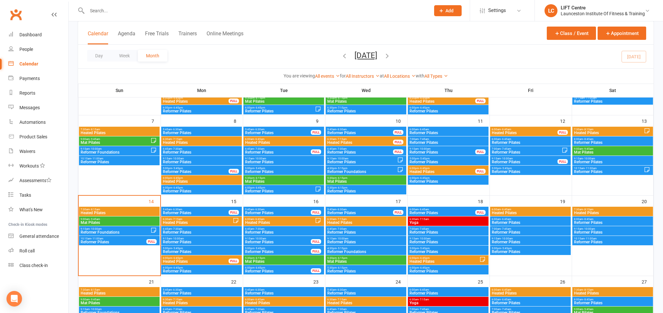
click at [101, 221] on span "Mat Pilates" at bounding box center [119, 222] width 78 height 4
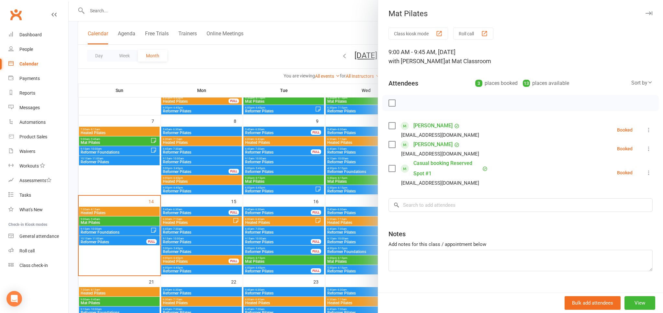
click at [128, 182] on div at bounding box center [366, 156] width 594 height 313
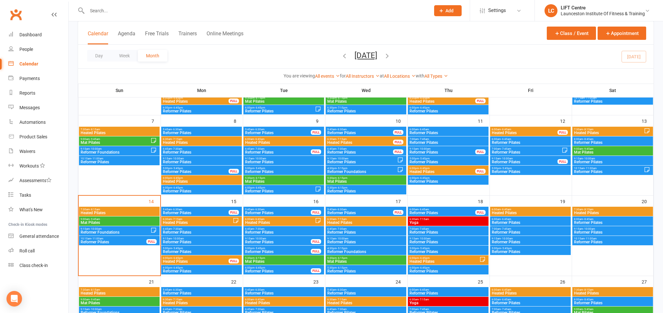
click at [18, 14] on link "Clubworx" at bounding box center [16, 14] width 16 height 16
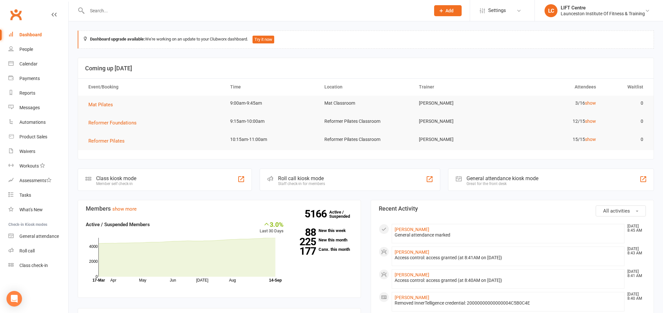
click at [18, 16] on link "Clubworx" at bounding box center [16, 14] width 16 height 16
click at [11, 14] on link "Clubworx" at bounding box center [16, 14] width 16 height 16
click at [107, 11] on input "text" at bounding box center [255, 10] width 341 height 9
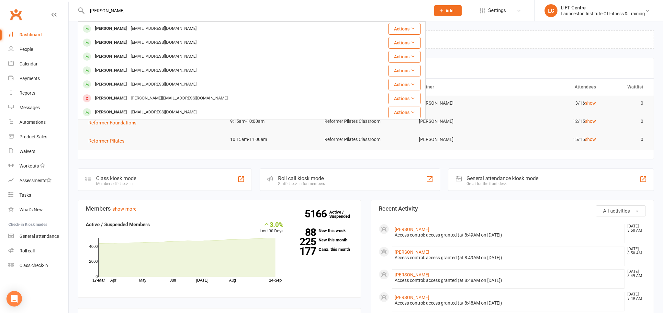
drag, startPoint x: 129, startPoint y: 9, endPoint x: 35, endPoint y: 12, distance: 94.9
click at [85, 12] on input "[PERSON_NAME]" at bounding box center [255, 10] width 341 height 9
type input "="
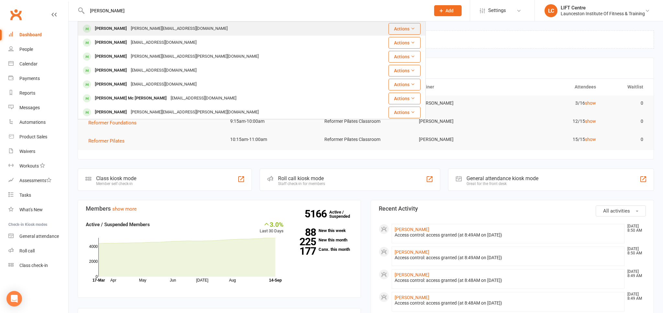
type input "[PERSON_NAME]"
click at [108, 27] on div "[PERSON_NAME]" at bounding box center [111, 28] width 36 height 9
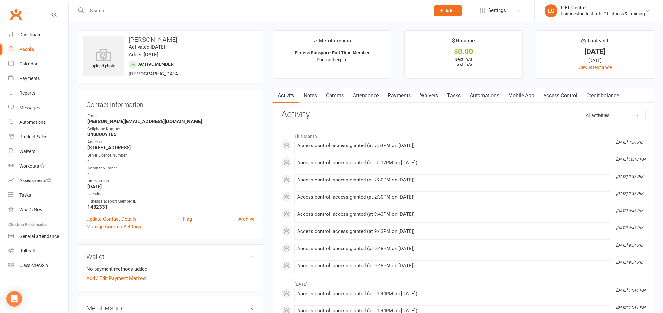
click at [16, 16] on link "Clubworx" at bounding box center [16, 14] width 16 height 16
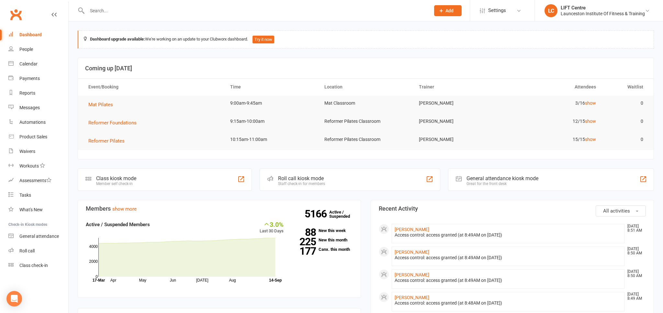
click at [19, 13] on link "Clubworx" at bounding box center [16, 14] width 16 height 16
click at [38, 67] on link "Calendar" at bounding box center [38, 64] width 60 height 15
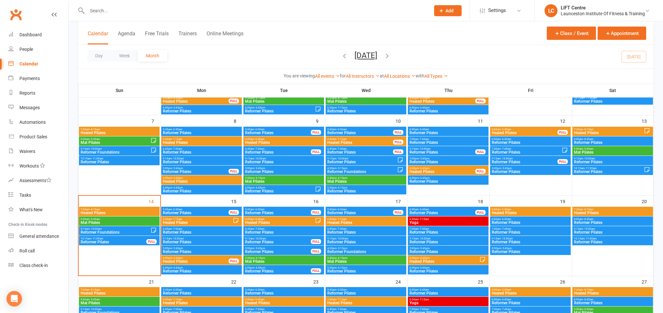
scroll to position [137, 0]
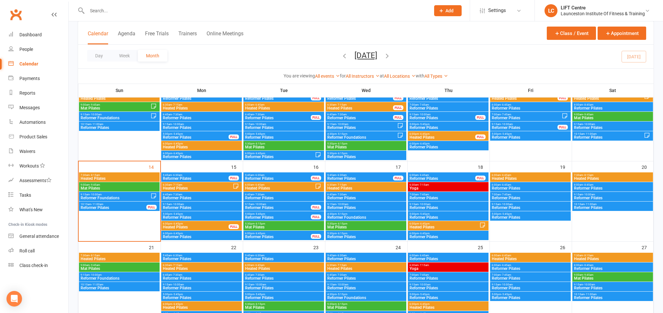
click at [113, 195] on span "9:15am - 10:00am" at bounding box center [115, 194] width 70 height 3
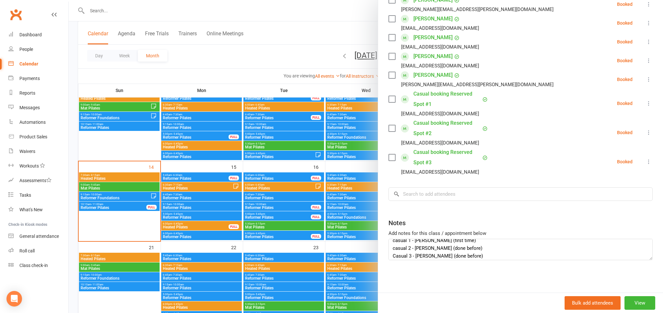
scroll to position [8, 0]
click at [74, 72] on div at bounding box center [366, 156] width 594 height 313
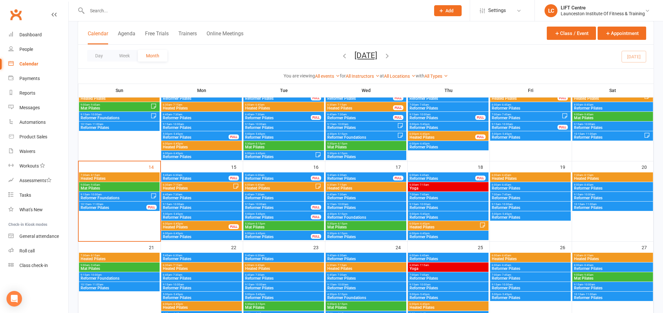
click at [16, 12] on link "Clubworx" at bounding box center [16, 14] width 16 height 16
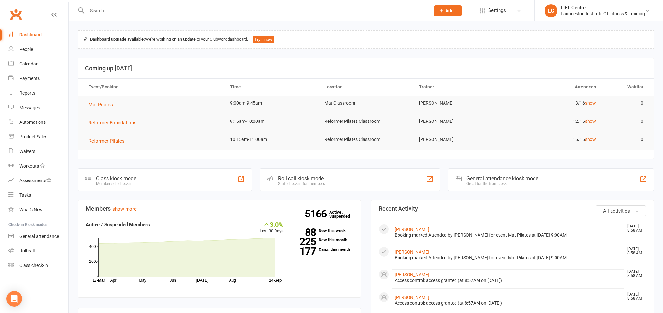
click at [12, 12] on link "Clubworx" at bounding box center [16, 14] width 16 height 16
click at [16, 15] on link "Clubworx" at bounding box center [16, 14] width 16 height 16
click at [21, 15] on link "Clubworx" at bounding box center [16, 14] width 16 height 16
click at [36, 149] on link "Waivers" at bounding box center [38, 151] width 60 height 15
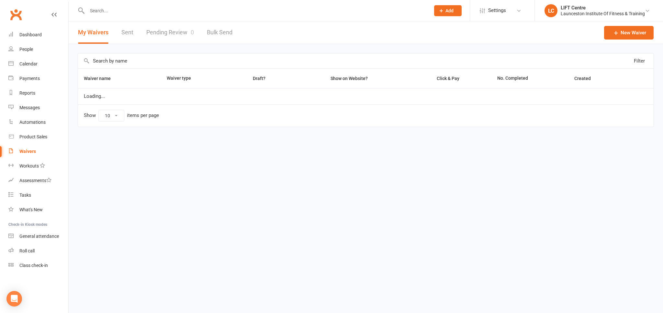
select select "50"
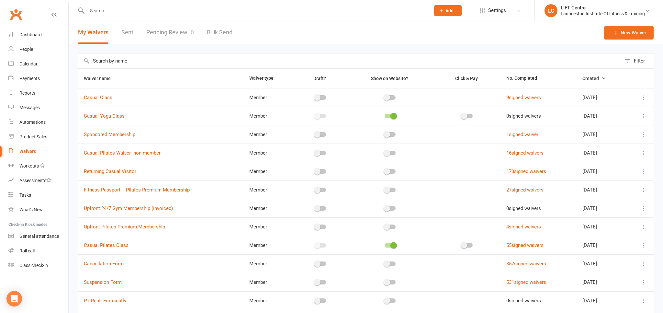
click at [155, 29] on link "Pending Review 0" at bounding box center [170, 32] width 48 height 22
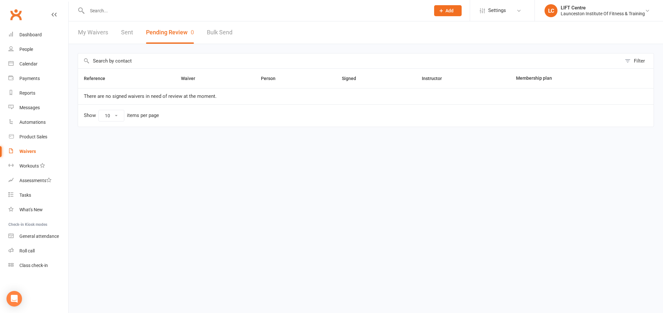
click at [12, 17] on link "Clubworx" at bounding box center [16, 14] width 16 height 16
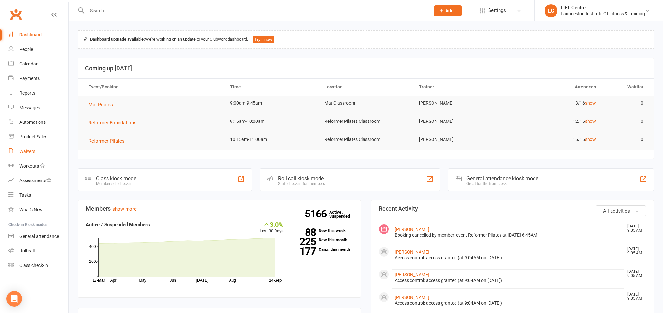
click at [42, 147] on link "Waivers" at bounding box center [38, 151] width 60 height 15
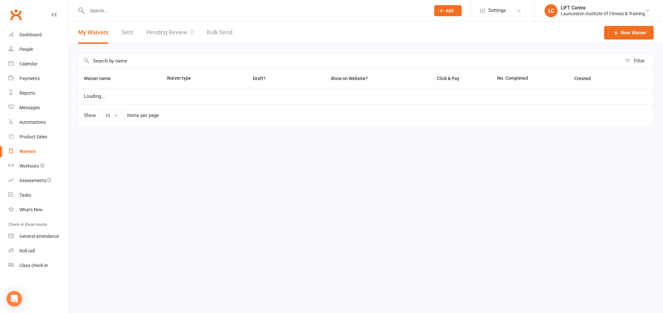
select select "50"
click at [164, 35] on link "Pending Review 0" at bounding box center [170, 32] width 48 height 22
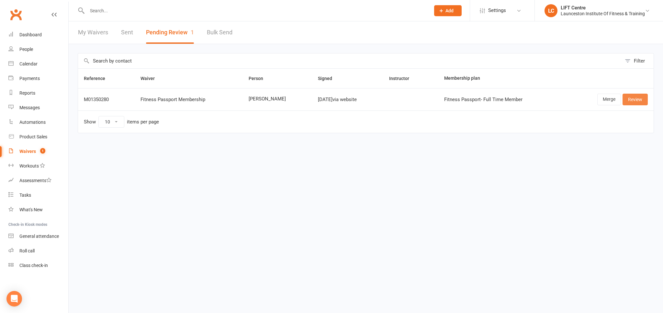
click at [631, 98] on link "Review" at bounding box center [635, 100] width 25 height 12
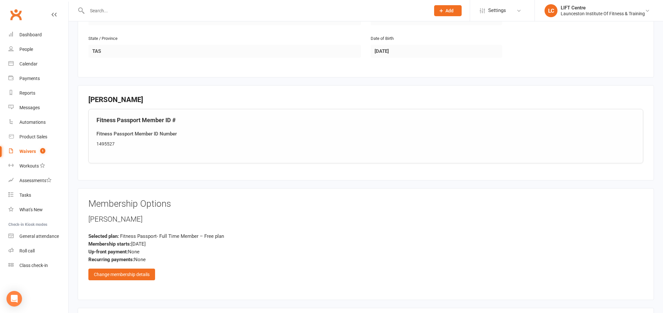
scroll to position [273, 0]
click at [109, 137] on div "Fitness Passport Member ID Number 1495527" at bounding box center [365, 137] width 539 height 17
copy div "1495527"
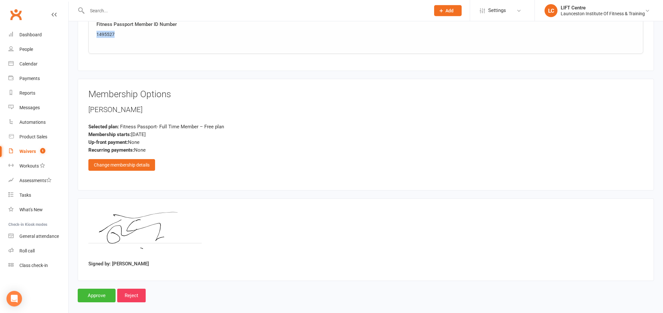
scroll to position [387, 0]
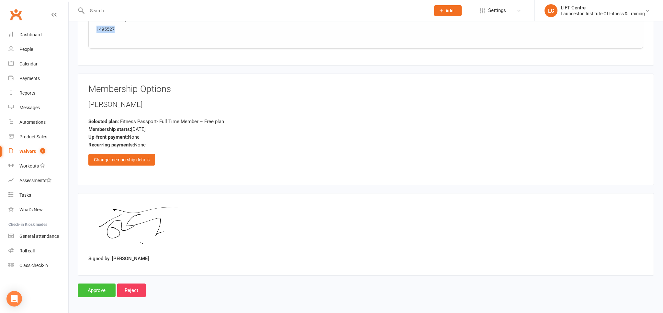
click at [95, 287] on input "Approve" at bounding box center [97, 290] width 38 height 14
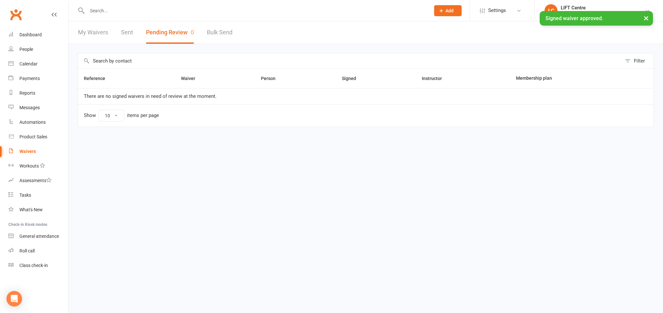
click at [96, 7] on input "text" at bounding box center [255, 10] width 341 height 9
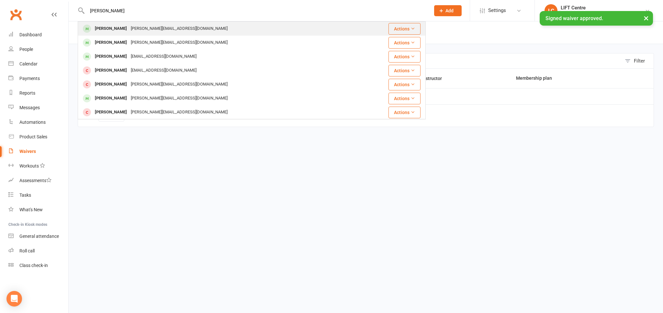
type input "james harris"
click at [135, 29] on div "James.harris23@hotmail.com" at bounding box center [179, 28] width 101 height 9
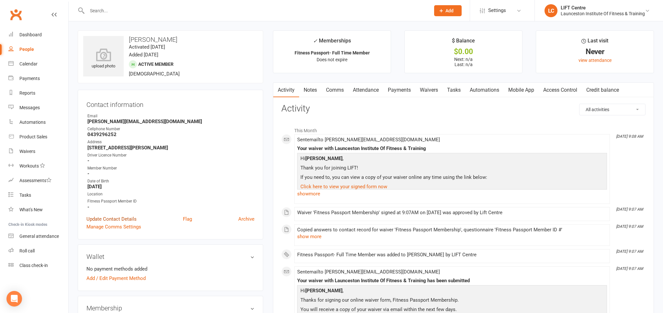
click at [118, 219] on link "Update Contact Details" at bounding box center [111, 219] width 50 height 8
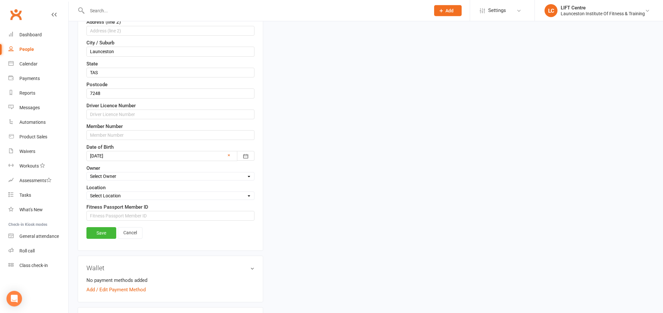
scroll to position [201, 0]
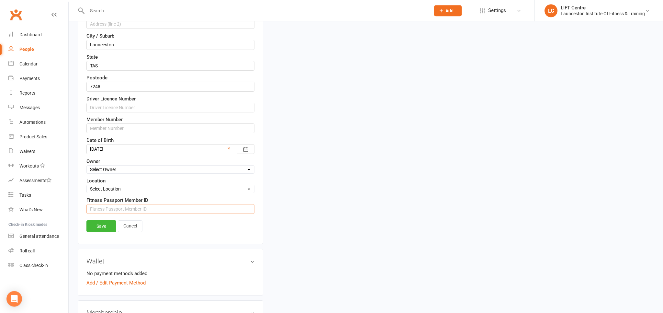
click at [121, 208] on input "string" at bounding box center [170, 209] width 168 height 10
paste input "1495527"
type input "1495527"
click at [104, 221] on link "Save" at bounding box center [101, 226] width 30 height 12
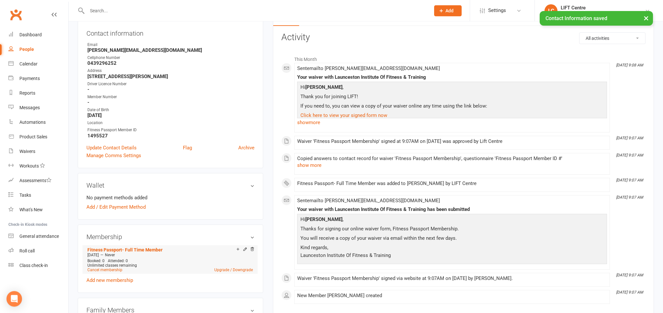
scroll to position [0, 0]
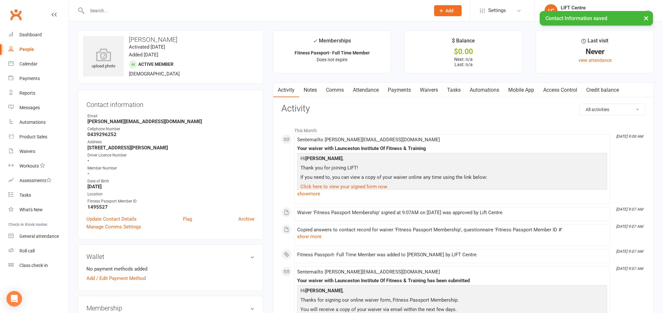
click at [557, 87] on link "Access Control" at bounding box center [560, 90] width 43 height 15
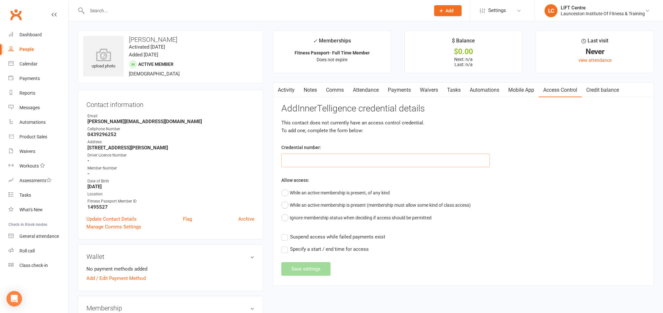
click at [336, 156] on input "text" at bounding box center [385, 160] width 208 height 14
paste input "2000000000000000DB93D84E"
type input "2000000000000000DB93D84E"
click at [286, 192] on button "While an active membership is present, of any kind" at bounding box center [335, 192] width 108 height 12
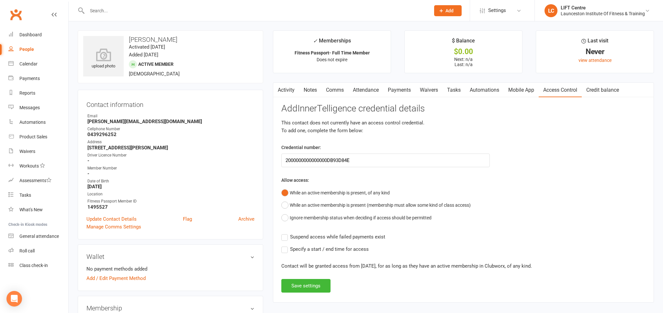
click at [285, 239] on label "Suspend access while failed payments exist" at bounding box center [333, 237] width 104 height 8
click at [285, 233] on input "Suspend access while failed payments exist" at bounding box center [333, 233] width 104 height 0
click at [286, 252] on label "Specify a start / end time for access" at bounding box center [324, 249] width 87 height 8
click at [286, 245] on input "Specify a start / end time for access" at bounding box center [324, 245] width 87 height 0
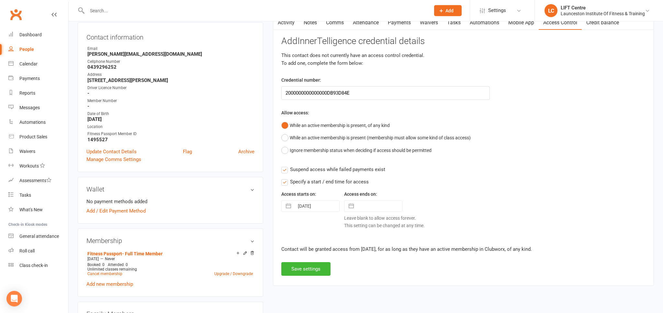
scroll to position [68, 0]
click at [314, 269] on button "Save settings" at bounding box center [305, 268] width 49 height 14
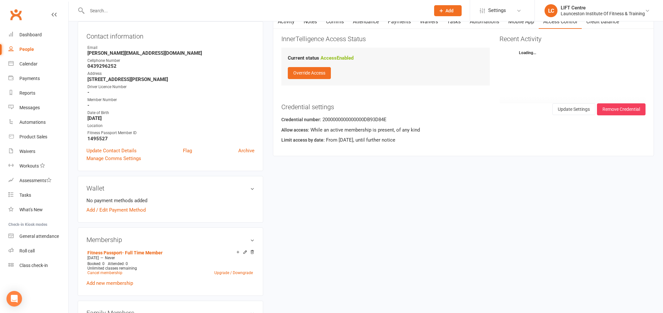
scroll to position [0, 0]
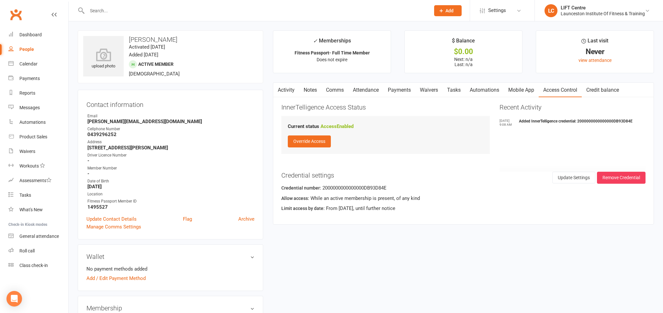
click at [287, 86] on link "Activity" at bounding box center [286, 90] width 26 height 15
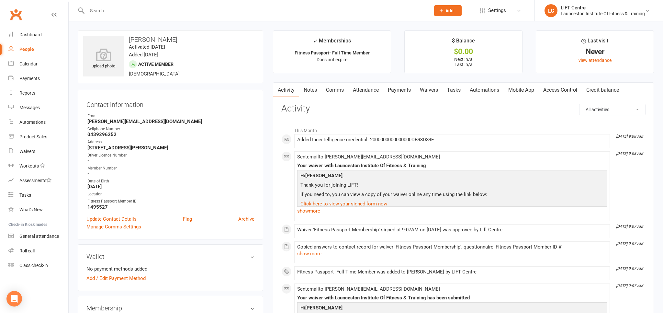
click at [118, 11] on input "text" at bounding box center [255, 10] width 341 height 9
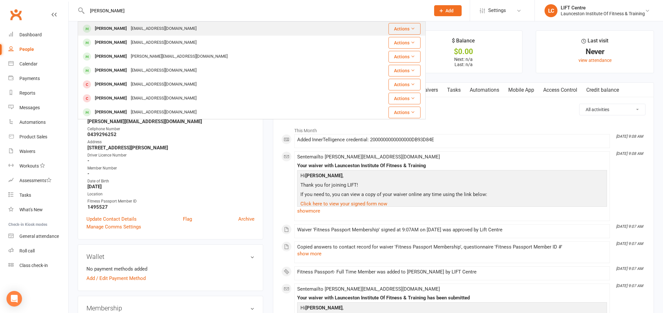
type input "[PERSON_NAME]"
click at [129, 33] on div "codywalters393@gmail.com" at bounding box center [164, 28] width 70 height 9
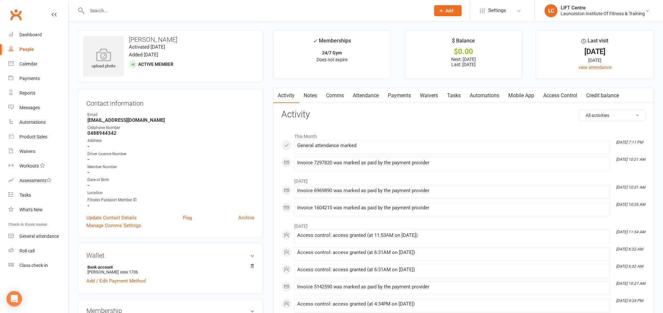
click at [15, 15] on link "Clubworx" at bounding box center [16, 14] width 16 height 16
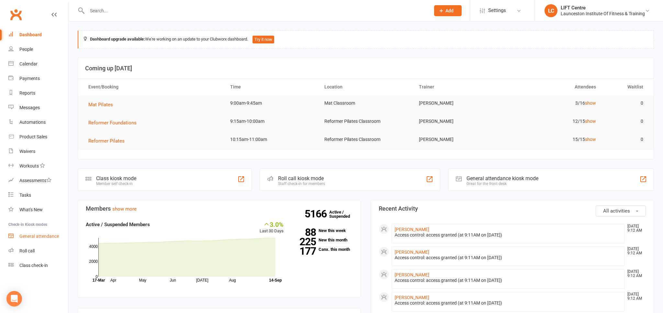
click at [44, 235] on div "General attendance" at bounding box center [38, 235] width 39 height 5
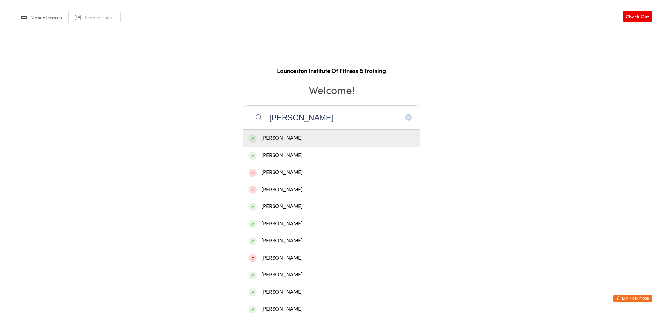
type input "[PERSON_NAME]"
click at [287, 137] on div "[PERSON_NAME]" at bounding box center [332, 138] width 166 height 9
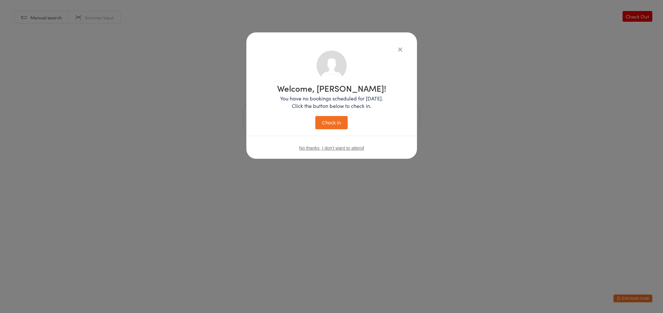
click at [333, 125] on button "Check in" at bounding box center [331, 122] width 32 height 13
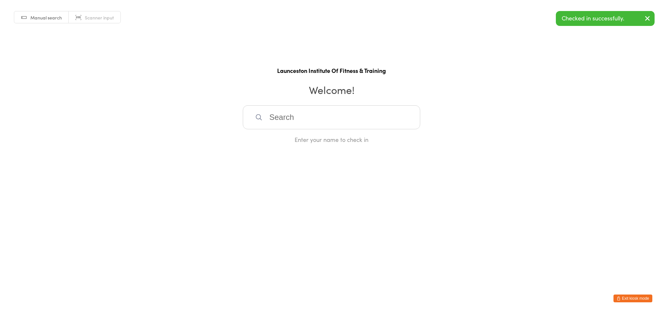
click at [632, 296] on button "Exit kiosk mode" at bounding box center [632, 298] width 39 height 8
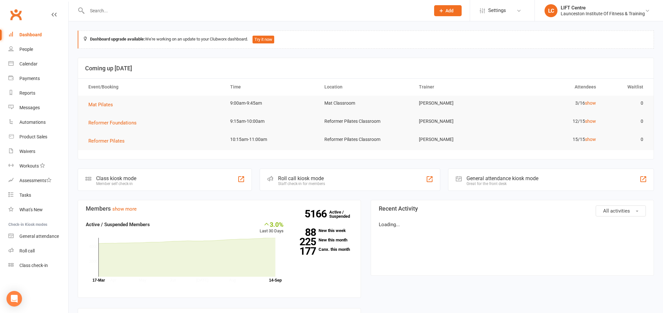
click at [123, 15] on div at bounding box center [252, 10] width 348 height 21
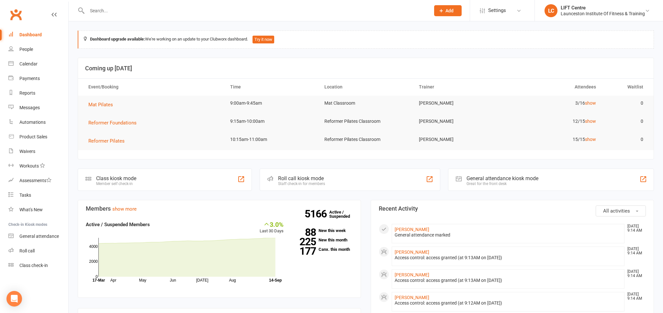
click at [118, 11] on input "text" at bounding box center [255, 10] width 341 height 9
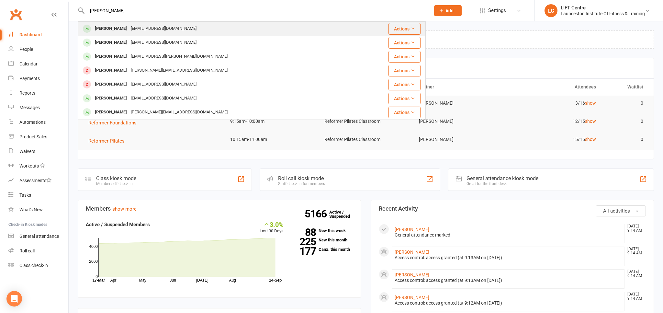
type input "[PERSON_NAME]"
click at [129, 27] on div "[EMAIL_ADDRESS][DOMAIN_NAME]" at bounding box center [164, 28] width 70 height 9
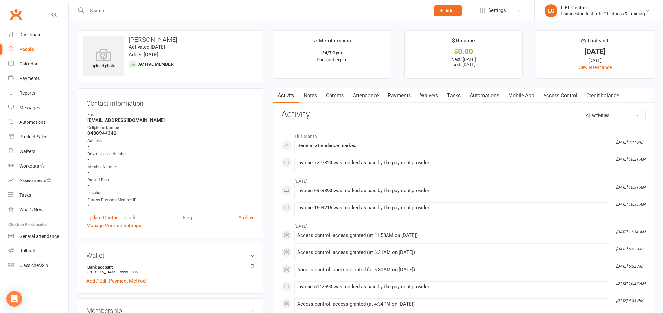
click at [115, 6] on div at bounding box center [252, 10] width 348 height 21
click at [112, 10] on input "text" at bounding box center [255, 10] width 341 height 9
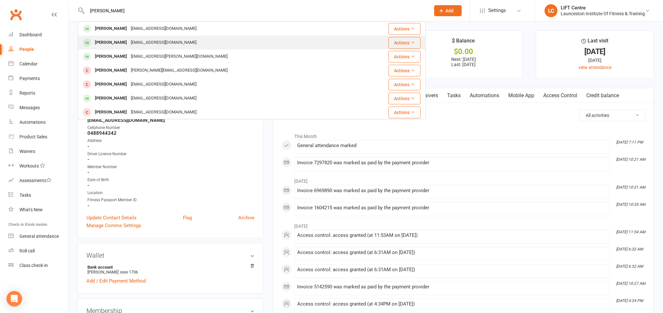
type input "[PERSON_NAME]"
click at [139, 43] on div "Codywalters57@hotmail.com" at bounding box center [164, 42] width 70 height 9
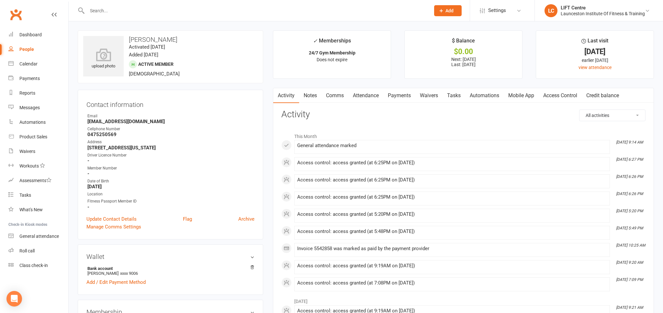
click at [17, 16] on link "Clubworx" at bounding box center [16, 14] width 16 height 16
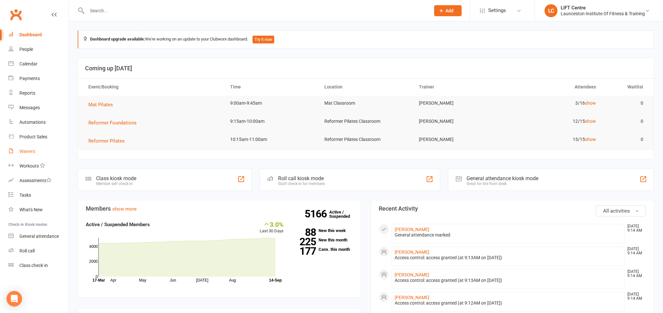
click at [37, 153] on link "Waivers" at bounding box center [38, 151] width 60 height 15
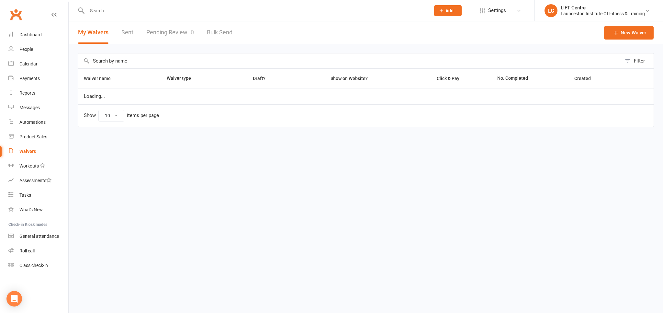
select select "50"
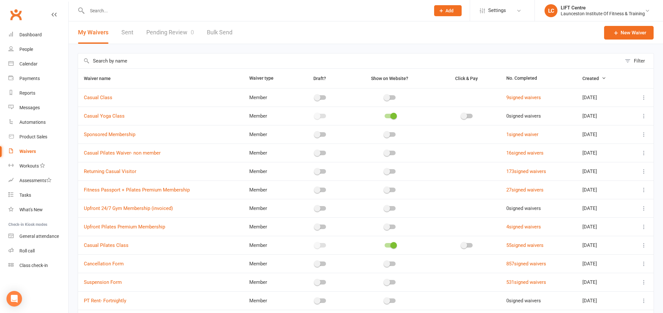
click at [163, 28] on link "Pending Review 0" at bounding box center [170, 32] width 48 height 22
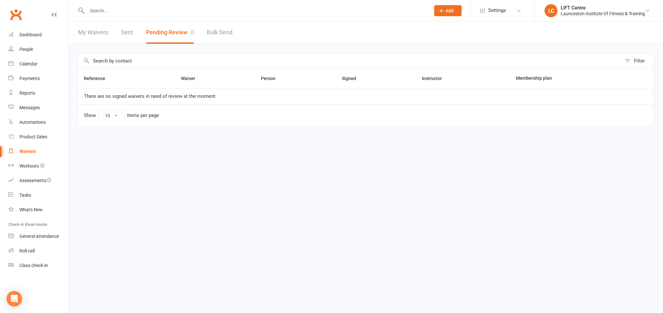
click at [8, 18] on link "Clubworx" at bounding box center [16, 14] width 16 height 16
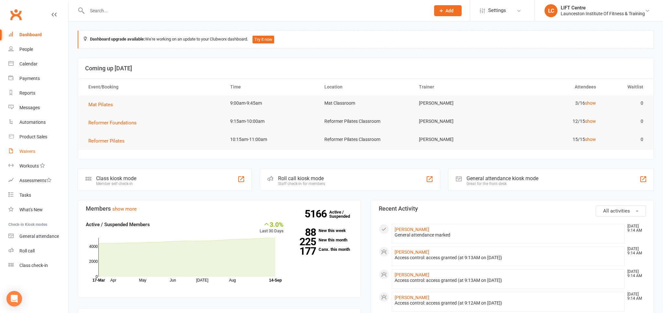
click at [43, 150] on link "Waivers" at bounding box center [38, 151] width 60 height 15
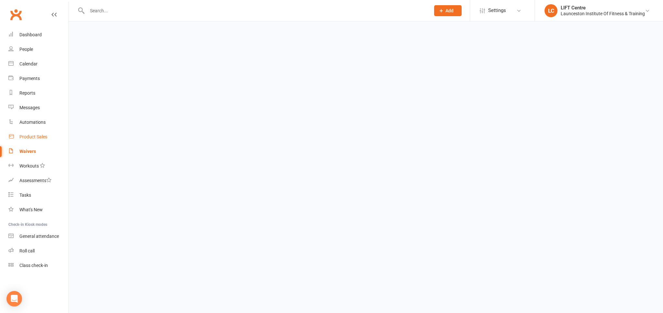
select select "50"
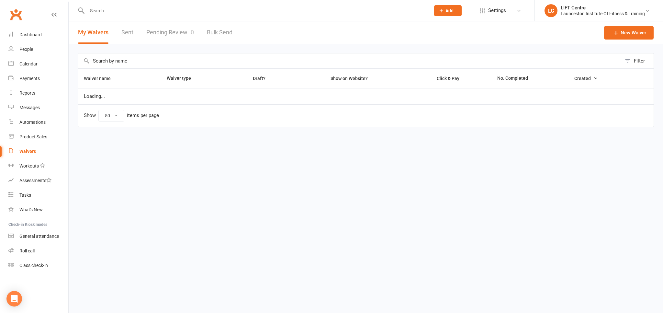
click at [156, 32] on link "Pending Review 0" at bounding box center [170, 32] width 48 height 22
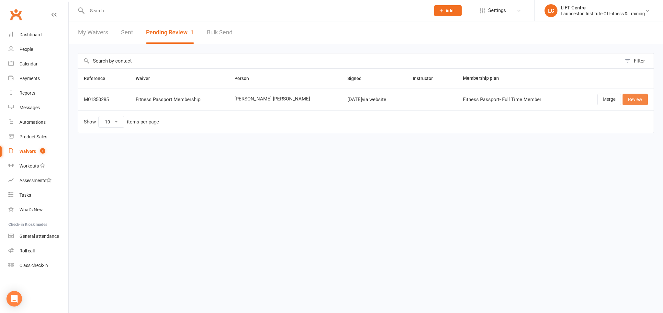
click at [635, 96] on link "Review" at bounding box center [635, 100] width 25 height 12
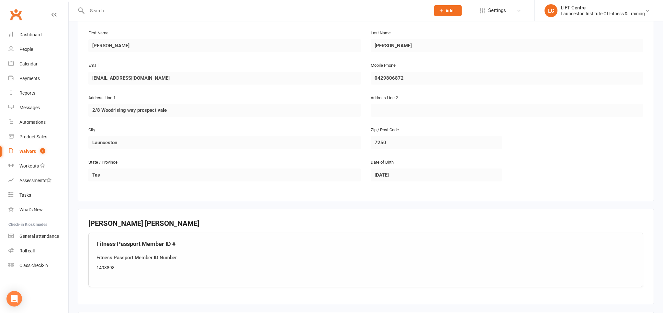
scroll to position [171, 0]
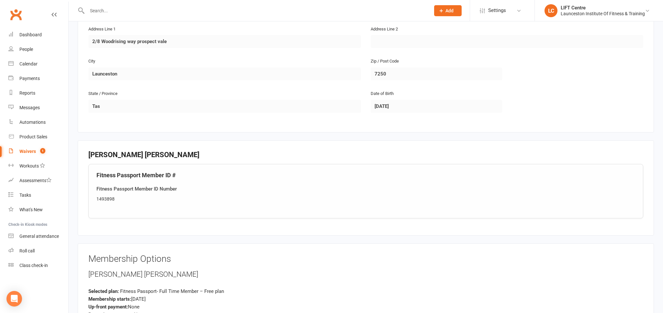
click at [109, 196] on div "1493898" at bounding box center [365, 198] width 539 height 7
copy div "1493898"
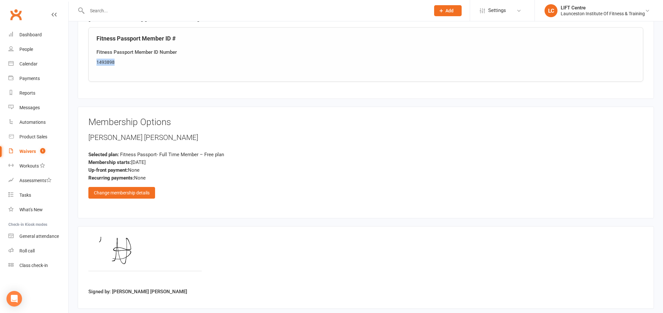
scroll to position [341, 0]
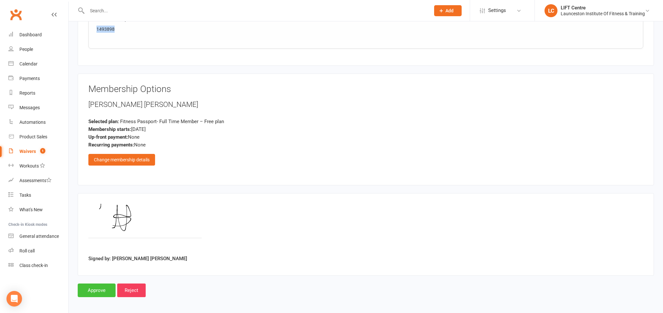
click at [100, 286] on input "Approve" at bounding box center [97, 290] width 38 height 14
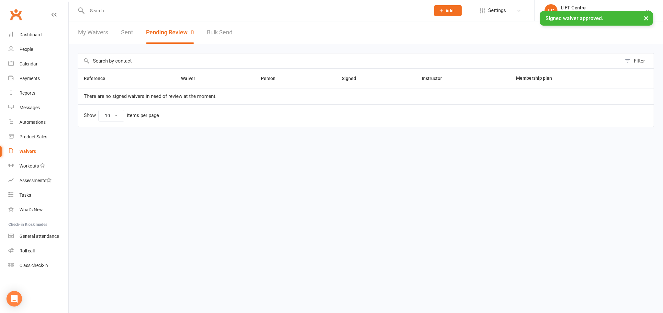
click at [119, 9] on input "text" at bounding box center [255, 10] width 341 height 9
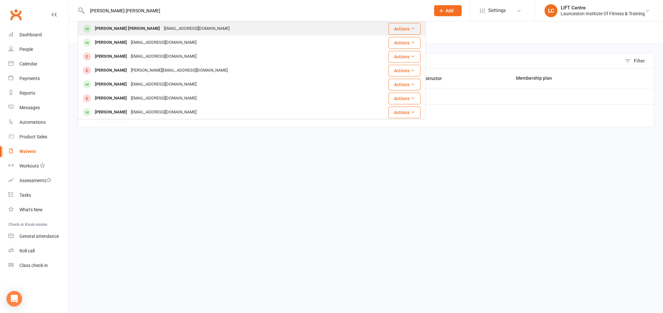
type input "hudson seivers"
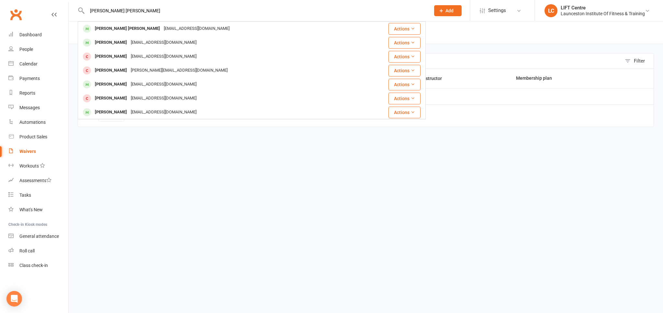
click at [125, 23] on div "Hudson Sievers-Chugg huddosievers@gmail.com" at bounding box center [222, 28] width 289 height 13
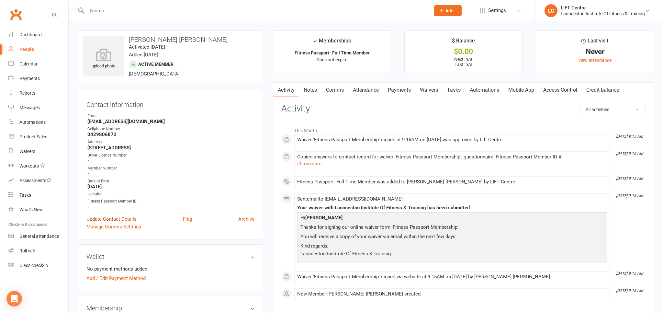
click at [107, 217] on link "Update Contact Details" at bounding box center [111, 219] width 50 height 8
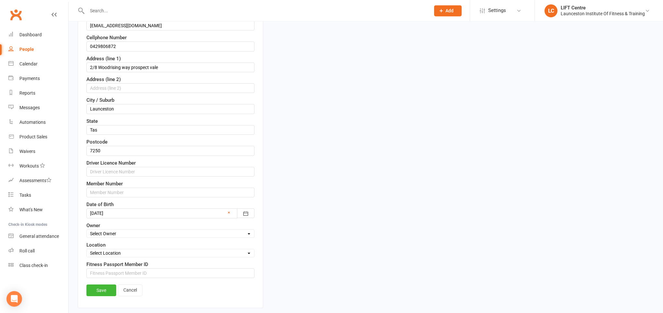
scroll to position [164, 0]
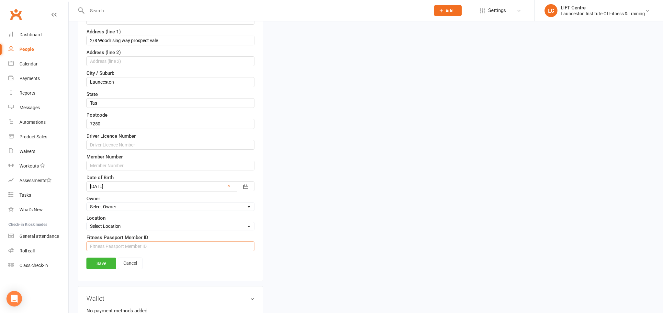
click at [128, 244] on input "string" at bounding box center [170, 246] width 168 height 10
paste input "1493898"
type input "1493898"
click at [104, 260] on link "Save" at bounding box center [101, 263] width 30 height 12
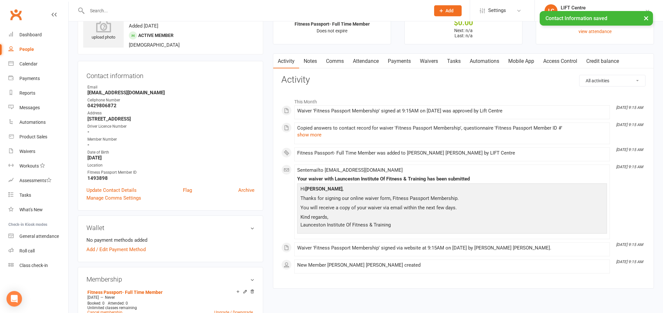
scroll to position [0, 0]
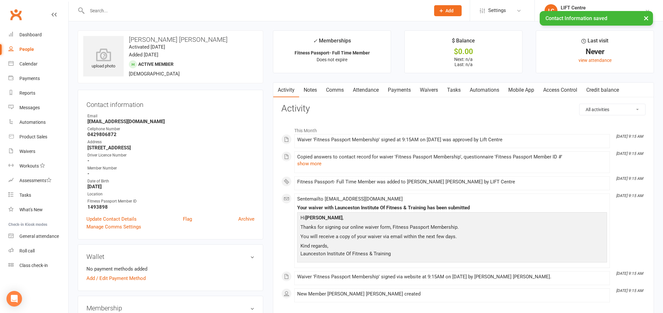
click at [563, 86] on link "Access Control" at bounding box center [560, 90] width 43 height 15
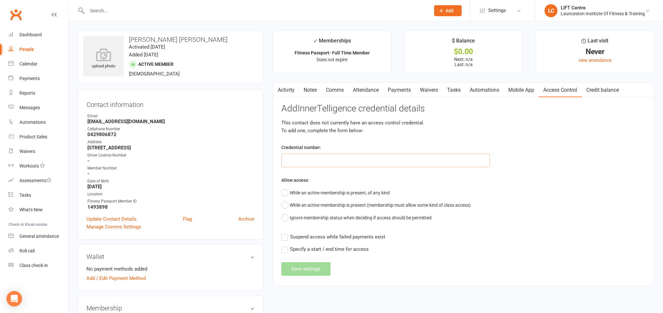
click at [333, 166] on input "text" at bounding box center [385, 160] width 208 height 14
paste input "2000000000000000DB50AF7E"
type input "2000000000000000DB50AF7E"
click at [283, 192] on button "While an active membership is present, of any kind" at bounding box center [335, 192] width 108 height 12
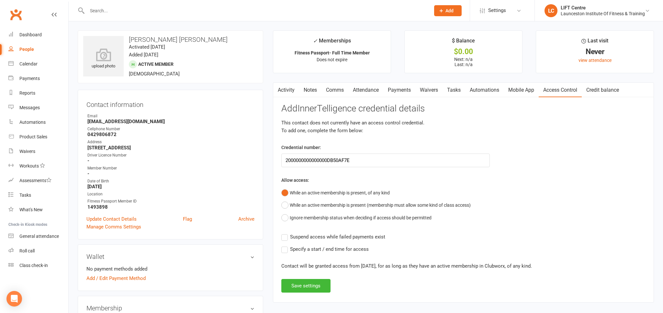
click at [285, 232] on div "Add InnerTelligence credential details This contact does not currently have an …" at bounding box center [463, 198] width 364 height 189
click at [284, 234] on label "Suspend access while failed payments exist" at bounding box center [333, 237] width 104 height 8
click at [284, 233] on input "Suspend access while failed payments exist" at bounding box center [333, 233] width 104 height 0
click at [286, 248] on label "Specify a start / end time for access" at bounding box center [324, 249] width 87 height 8
click at [286, 245] on input "Specify a start / end time for access" at bounding box center [324, 245] width 87 height 0
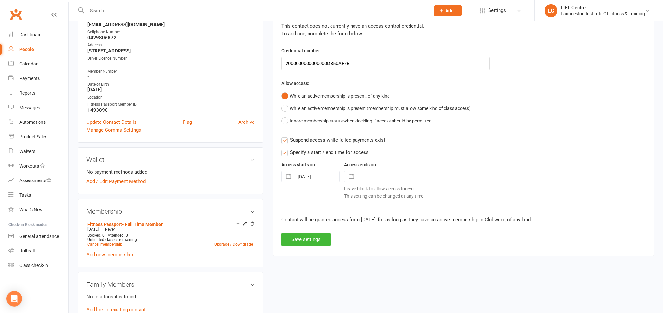
scroll to position [102, 0]
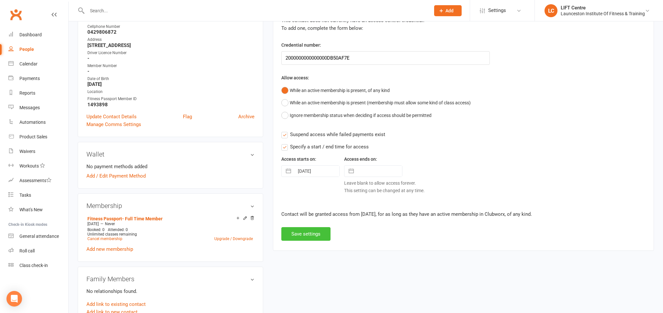
click at [312, 230] on button "Save settings" at bounding box center [305, 234] width 49 height 14
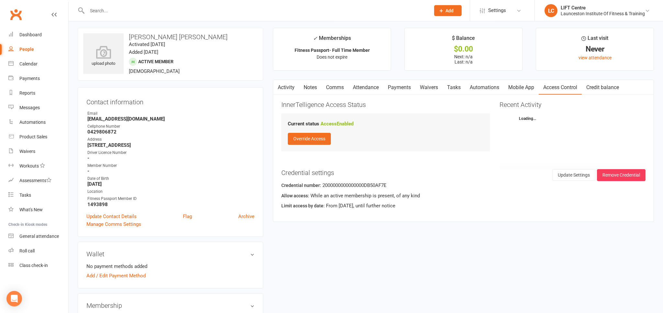
scroll to position [0, 0]
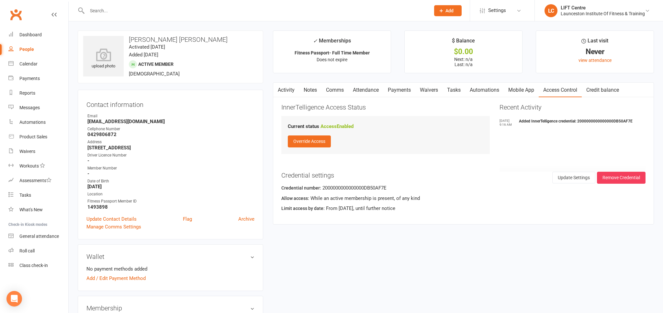
click at [282, 89] on link "Activity" at bounding box center [286, 90] width 26 height 15
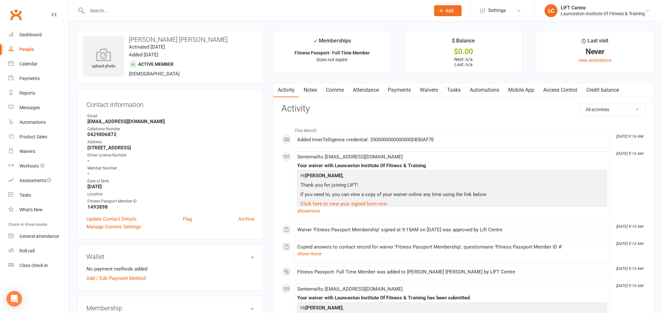
click at [11, 14] on link "Clubworx" at bounding box center [16, 14] width 16 height 16
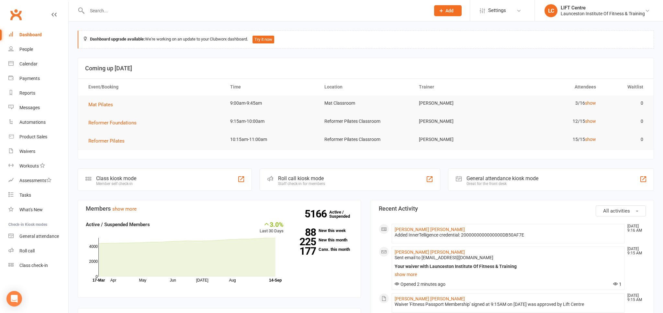
click at [19, 17] on link "Clubworx" at bounding box center [16, 14] width 16 height 16
click at [15, 16] on link "Clubworx" at bounding box center [16, 14] width 16 height 16
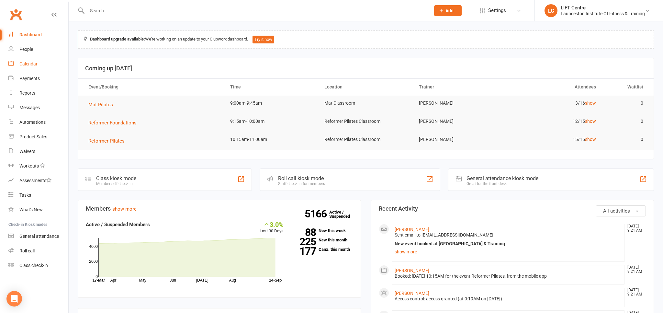
click at [42, 65] on link "Calendar" at bounding box center [38, 64] width 60 height 15
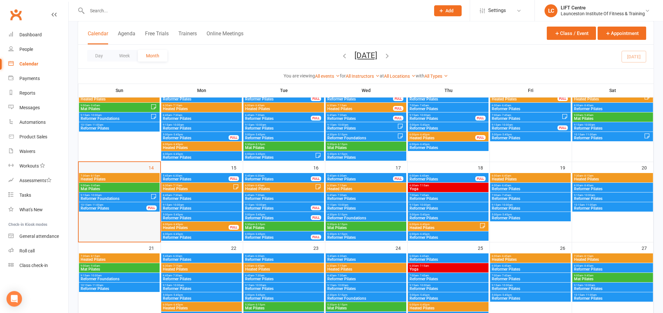
scroll to position [137, 0]
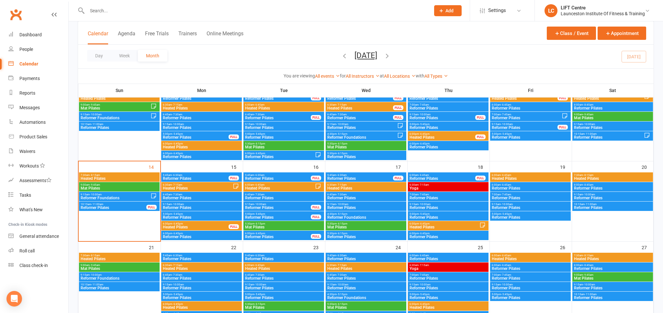
click at [117, 196] on span "Reformer Foundations" at bounding box center [115, 198] width 70 height 4
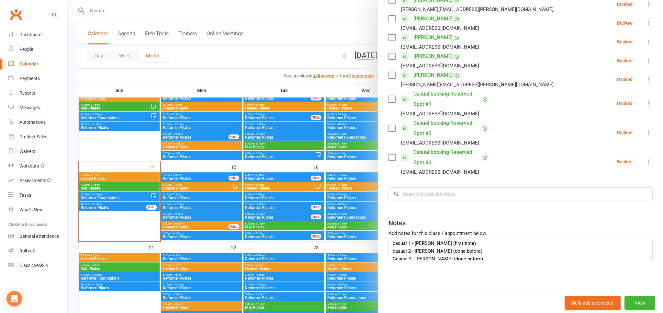
scroll to position [0, 0]
click at [171, 80] on div at bounding box center [366, 156] width 594 height 313
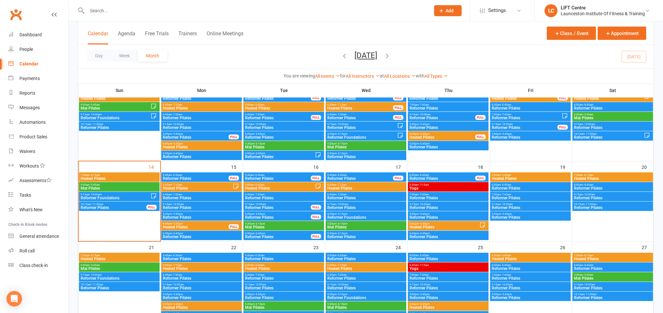
click at [17, 12] on link "Clubworx" at bounding box center [16, 14] width 16 height 16
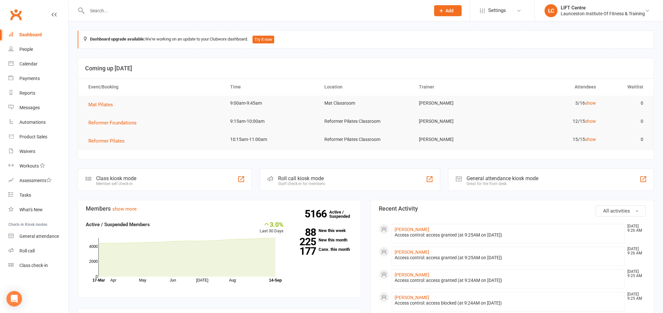
click at [8, 13] on link "Clubworx" at bounding box center [16, 14] width 16 height 16
click at [15, 16] on link "Clubworx" at bounding box center [16, 14] width 16 height 16
click at [127, 12] on input "text" at bounding box center [255, 10] width 341 height 9
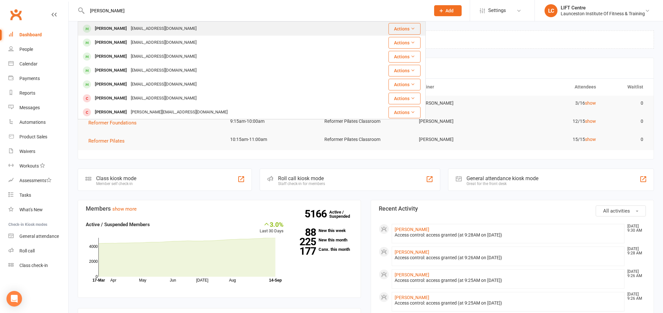
type input "tony thomps"
click at [131, 31] on div "bttom@bigpond.com" at bounding box center [164, 28] width 70 height 9
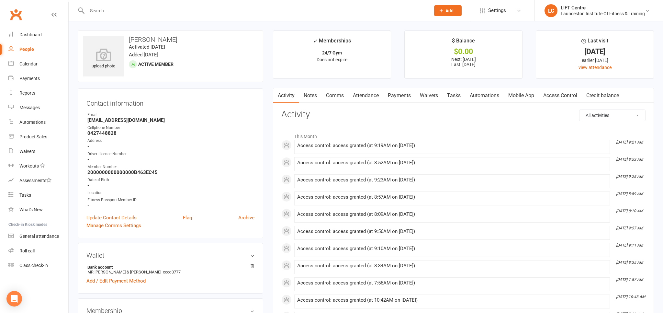
click at [15, 14] on link "Clubworx" at bounding box center [16, 14] width 16 height 16
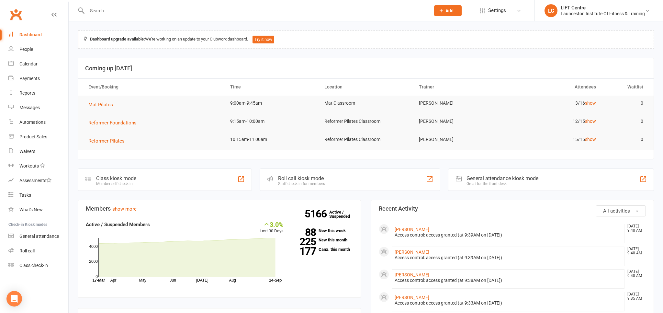
click at [17, 10] on link "Clubworx" at bounding box center [16, 14] width 16 height 16
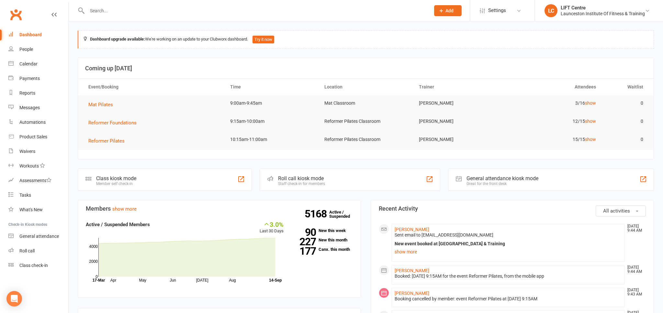
click at [19, 14] on link "Clubworx" at bounding box center [16, 14] width 16 height 16
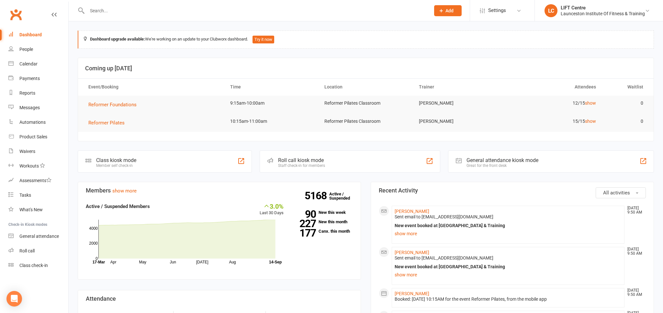
click at [13, 13] on link "Clubworx" at bounding box center [16, 14] width 16 height 16
click at [30, 149] on div "Waivers" at bounding box center [27, 151] width 16 height 5
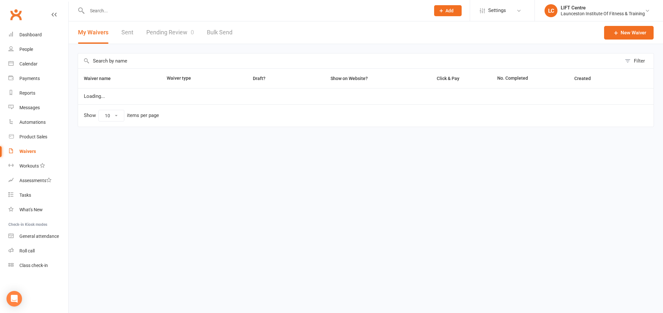
select select "50"
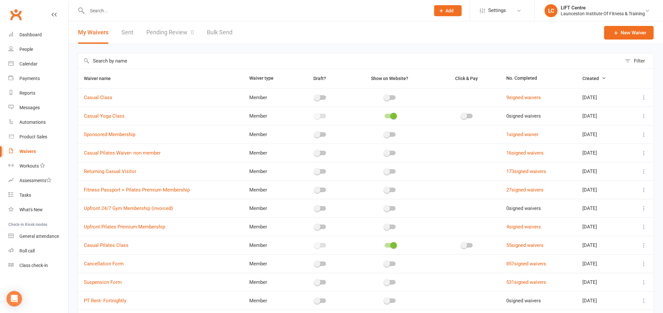
click at [164, 28] on link "Pending Review 0" at bounding box center [170, 32] width 48 height 22
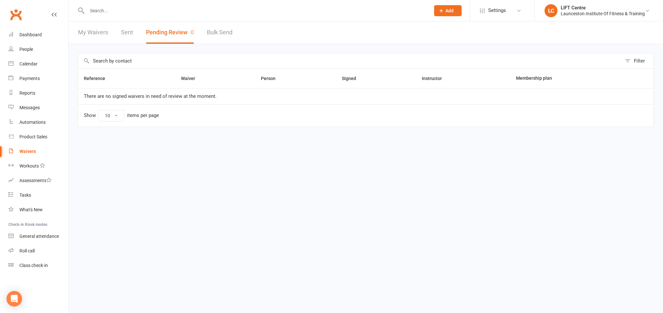
click at [19, 12] on link "Clubworx" at bounding box center [16, 14] width 16 height 16
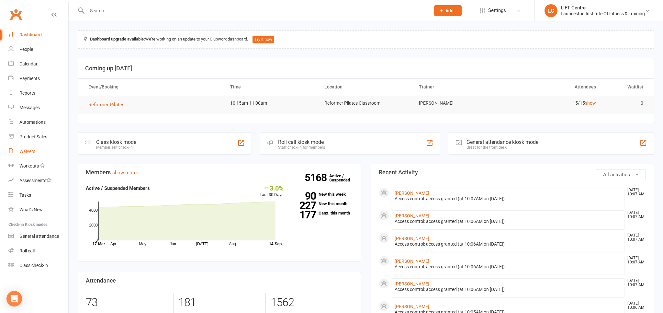
click at [20, 155] on link "Waivers" at bounding box center [38, 151] width 60 height 15
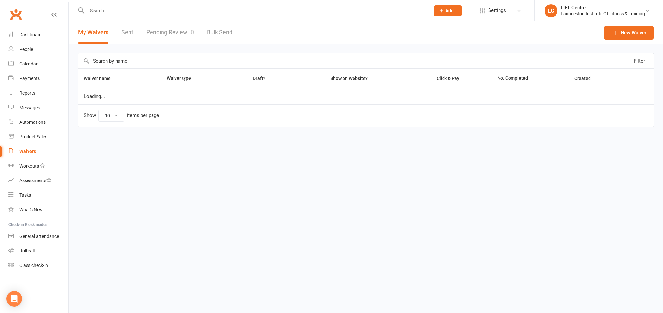
select select "50"
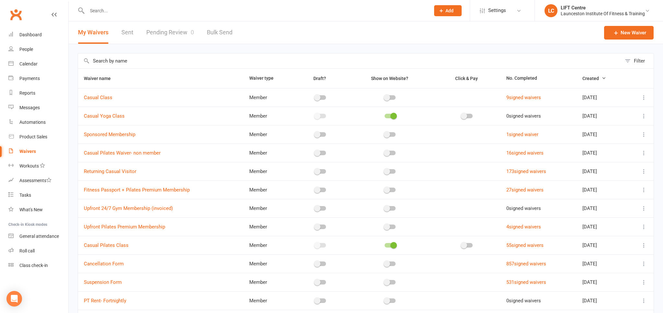
click at [150, 31] on link "Pending Review 0" at bounding box center [170, 32] width 48 height 22
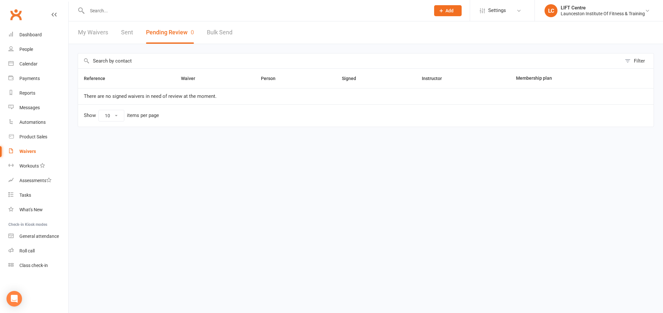
click at [12, 15] on link "Clubworx" at bounding box center [16, 14] width 16 height 16
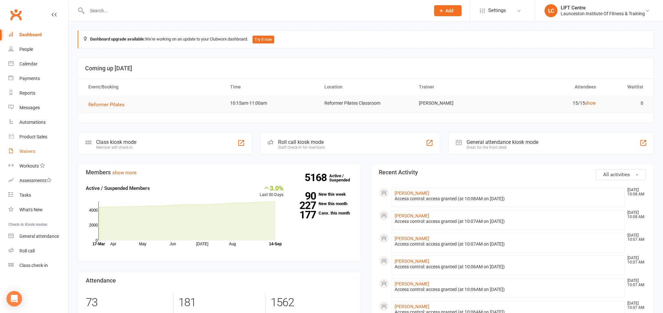
click at [33, 152] on div "Waivers" at bounding box center [27, 151] width 16 height 5
select select "50"
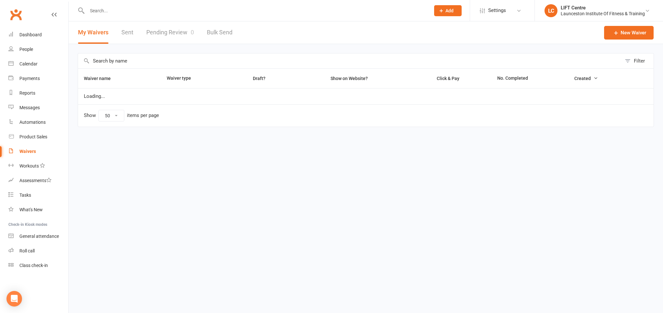
click at [174, 27] on link "Pending Review 0" at bounding box center [170, 32] width 48 height 22
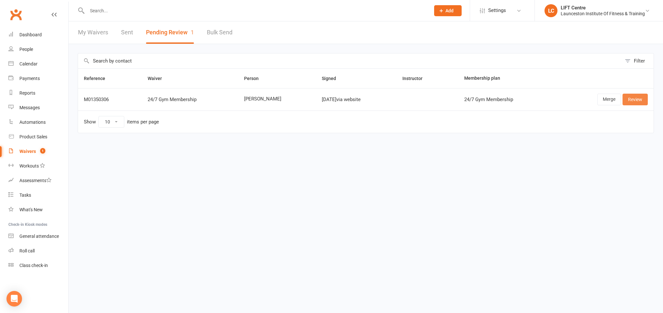
click at [637, 100] on link "Review" at bounding box center [635, 100] width 25 height 12
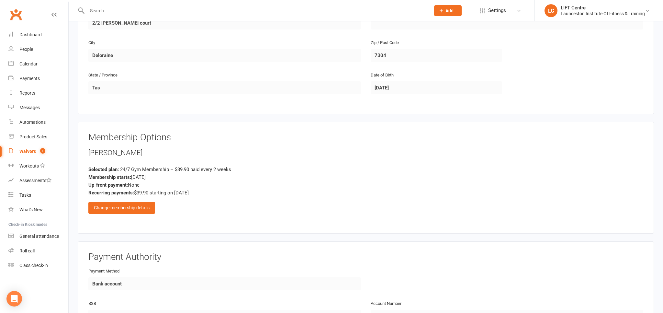
scroll to position [273, 0]
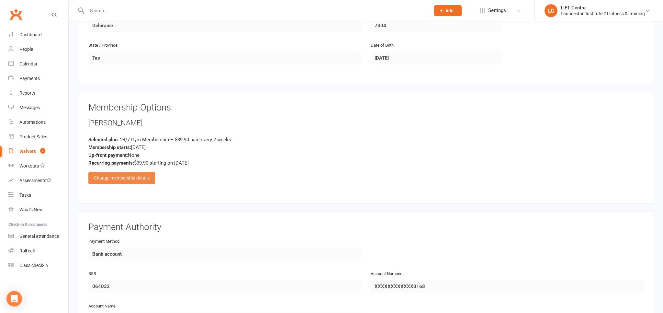
click at [137, 177] on div "Change membership details" at bounding box center [121, 178] width 67 height 12
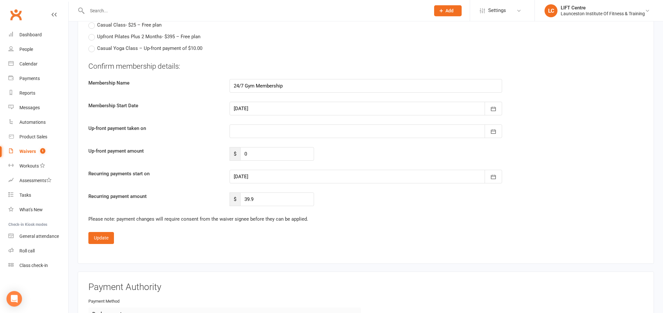
scroll to position [855, 0]
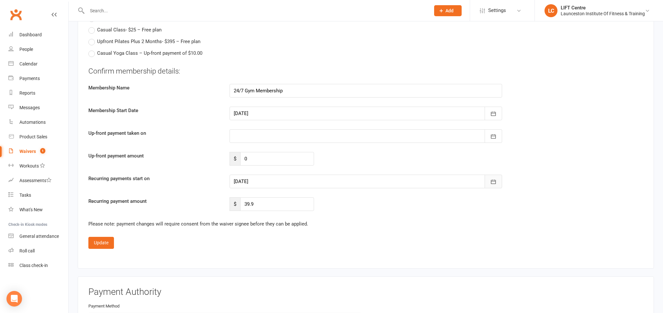
click at [489, 179] on button "button" at bounding box center [493, 181] width 17 height 14
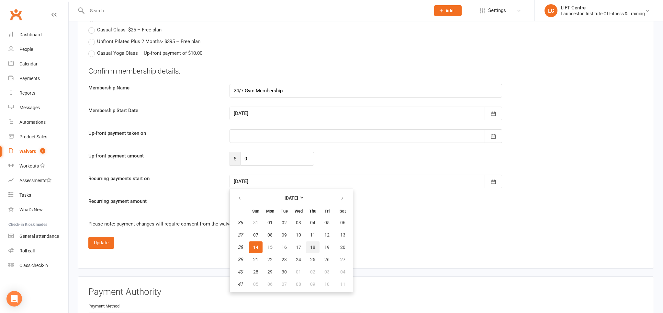
click at [316, 243] on button "18" at bounding box center [313, 247] width 14 height 12
type input "[DATE]"
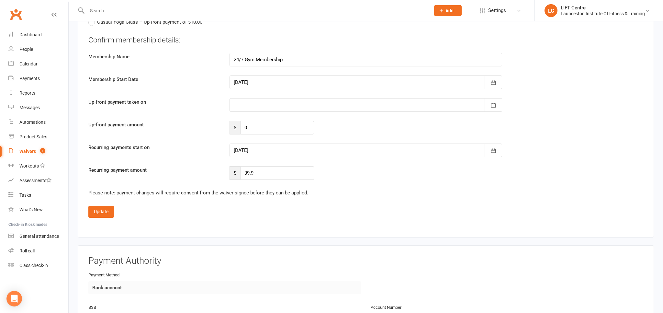
scroll to position [889, 0]
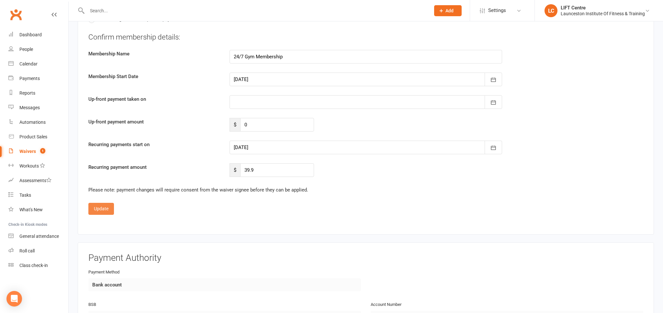
click at [106, 204] on button "Update" at bounding box center [101, 209] width 26 height 12
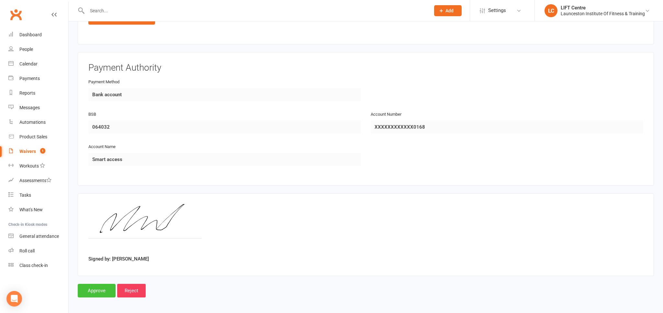
click at [101, 288] on input "Approve" at bounding box center [97, 291] width 38 height 14
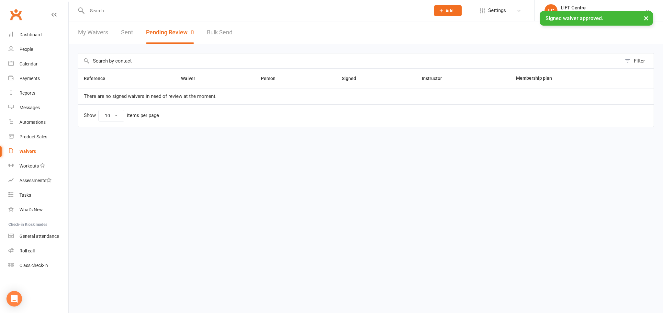
click at [91, 12] on input "text" at bounding box center [255, 10] width 341 height 9
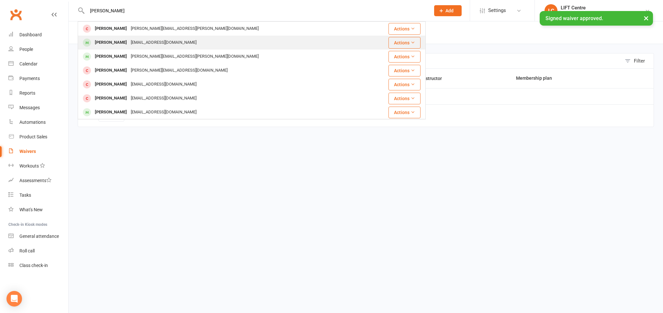
type input "[PERSON_NAME]"
click at [129, 39] on div "[EMAIL_ADDRESS][DOMAIN_NAME]" at bounding box center [164, 42] width 70 height 9
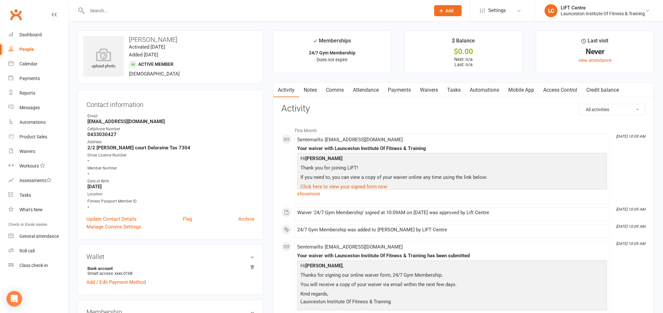
click at [566, 87] on link "Access Control" at bounding box center [560, 90] width 43 height 15
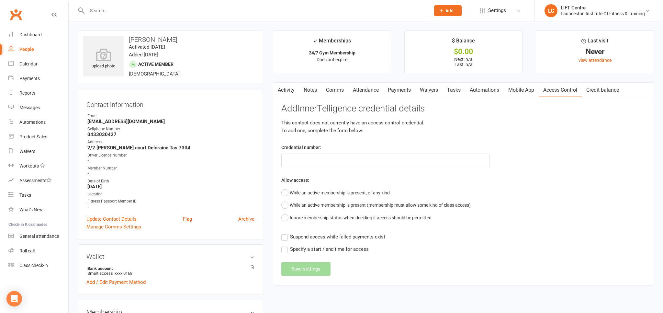
click at [305, 150] on label "Credential number:" at bounding box center [301, 147] width 40 height 7
click at [303, 155] on input "text" at bounding box center [385, 160] width 208 height 14
paste input "200000000000000049BBD1DE"
type input "200000000000000049BBD1DE"
drag, startPoint x: 287, startPoint y: 187, endPoint x: 287, endPoint y: 216, distance: 28.8
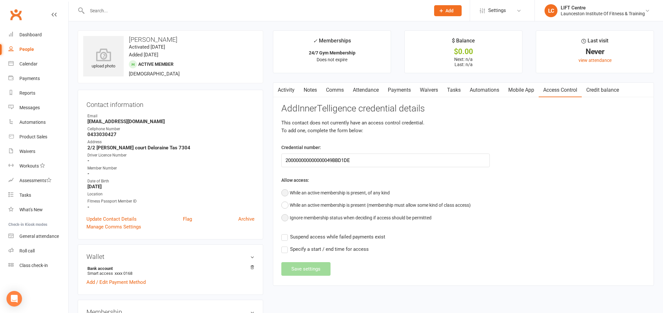
click at [287, 187] on button "While an active membership is present, of any kind" at bounding box center [335, 192] width 108 height 12
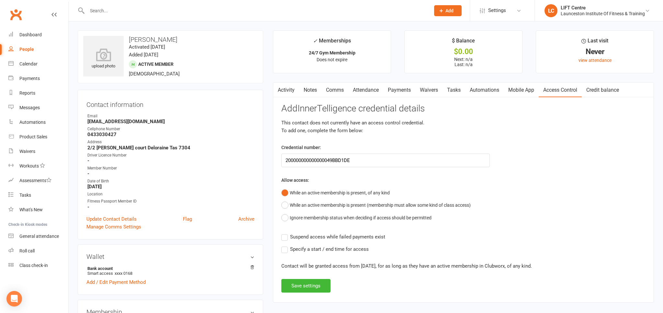
click at [287, 238] on label "Suspend access while failed payments exist" at bounding box center [333, 237] width 104 height 8
click at [287, 233] on input "Suspend access while failed payments exist" at bounding box center [333, 233] width 104 height 0
click at [285, 252] on label "Specify a start / end time for access" at bounding box center [324, 249] width 87 height 8
click at [285, 245] on input "Specify a start / end time for access" at bounding box center [324, 245] width 87 height 0
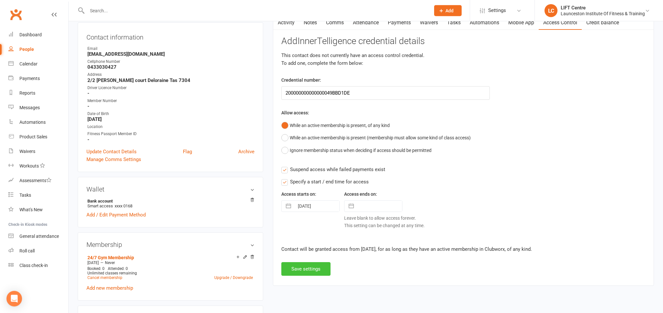
scroll to position [68, 0]
click at [327, 266] on button "Save settings" at bounding box center [305, 268] width 49 height 14
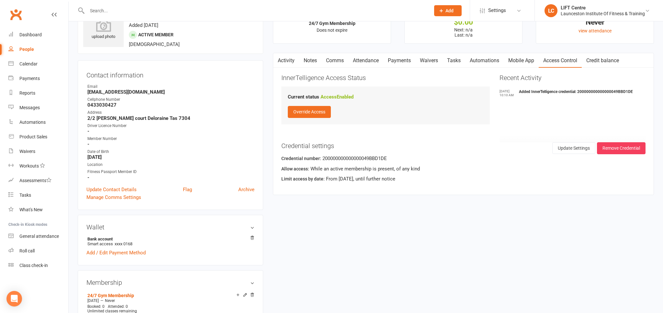
scroll to position [0, 0]
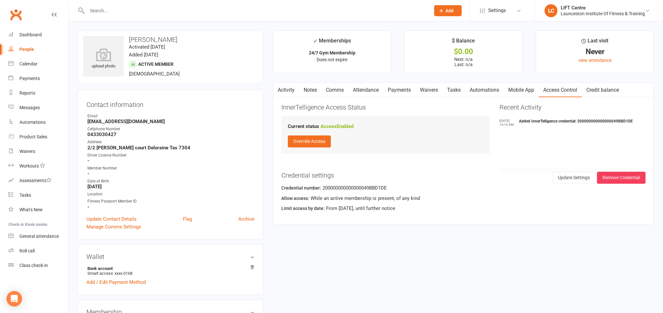
click at [287, 89] on link "Activity" at bounding box center [286, 90] width 26 height 15
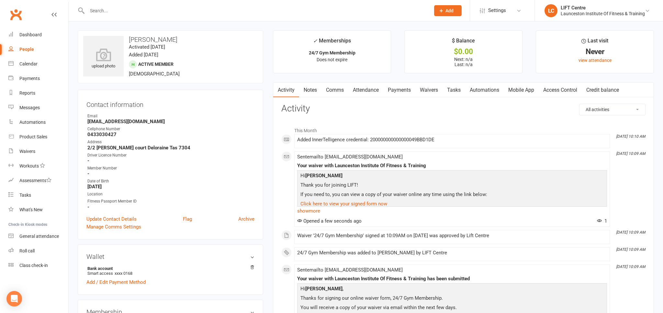
click at [396, 88] on link "Payments" at bounding box center [399, 90] width 32 height 15
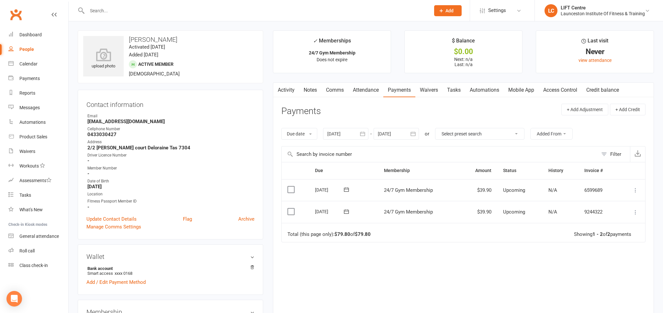
click at [285, 91] on link "Activity" at bounding box center [286, 90] width 26 height 15
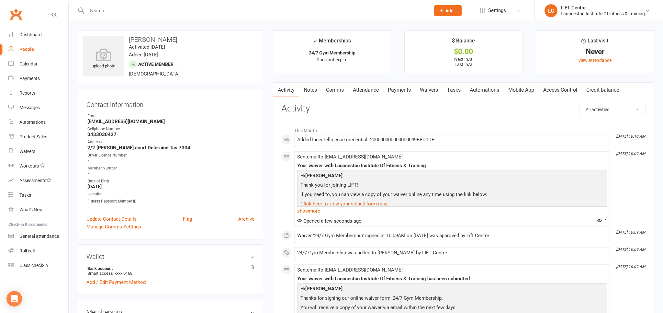
click at [13, 15] on link "Clubworx" at bounding box center [16, 14] width 16 height 16
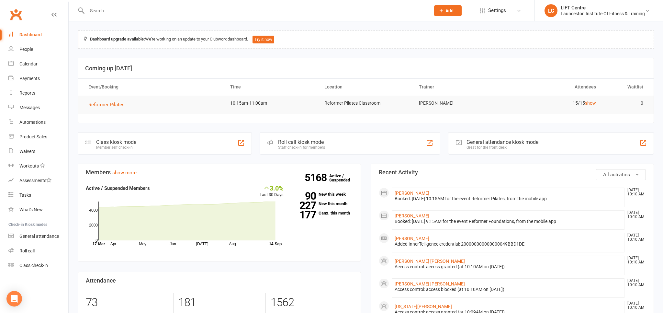
click at [138, 14] on input "text" at bounding box center [255, 10] width 341 height 9
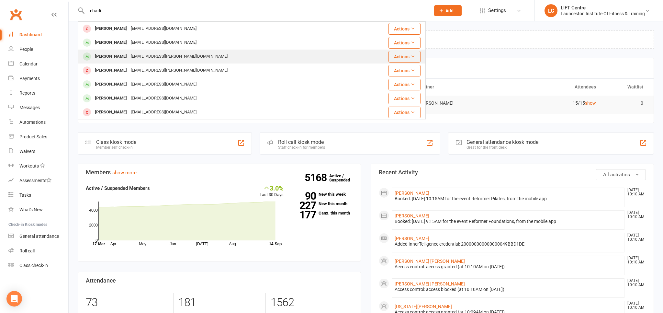
type input "charli"
click at [148, 57] on div "[EMAIL_ADDRESS][PERSON_NAME][DOMAIN_NAME]" at bounding box center [179, 56] width 101 height 9
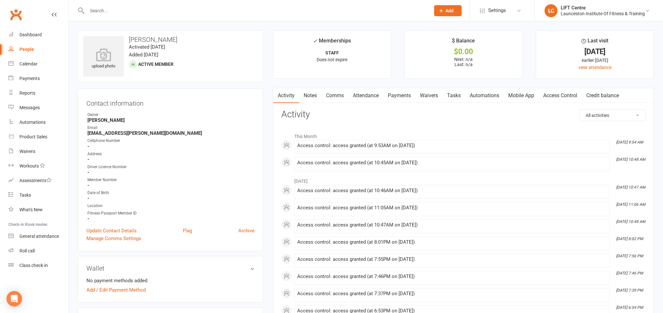
click at [9, 14] on link "Clubworx" at bounding box center [16, 14] width 16 height 16
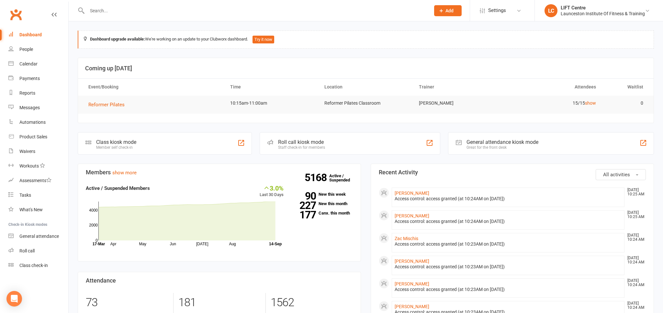
click at [14, 13] on link "Clubworx" at bounding box center [16, 14] width 16 height 16
click at [17, 13] on link "Clubworx" at bounding box center [16, 14] width 16 height 16
click at [169, 20] on div at bounding box center [252, 10] width 348 height 21
click at [167, 16] on div at bounding box center [252, 10] width 348 height 21
click at [106, 12] on input "text" at bounding box center [255, 10] width 341 height 9
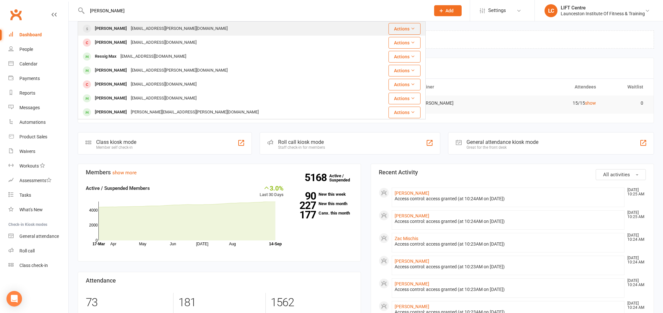
type input "[PERSON_NAME]"
click at [133, 32] on div "[EMAIL_ADDRESS][PERSON_NAME][DOMAIN_NAME]" at bounding box center [179, 28] width 101 height 9
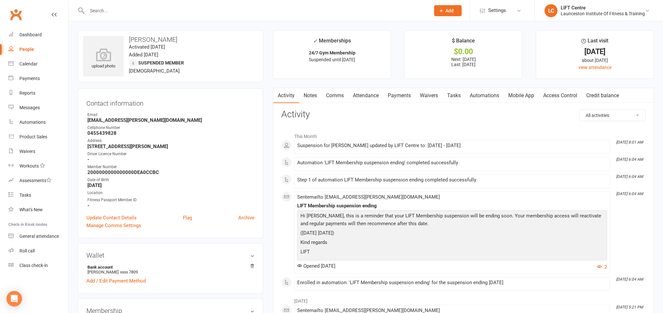
click at [293, 94] on link "Activity" at bounding box center [286, 95] width 26 height 15
click at [10, 14] on link "Clubworx" at bounding box center [16, 14] width 16 height 16
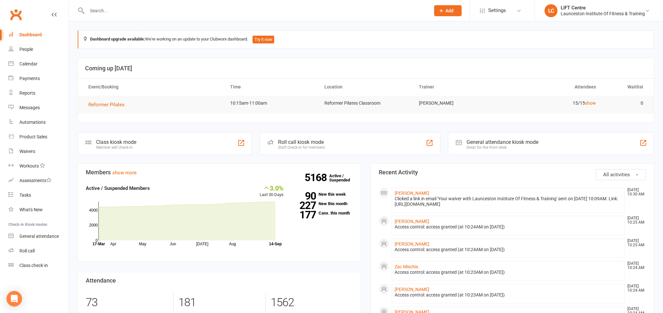
click at [22, 12] on link "Clubworx" at bounding box center [16, 14] width 16 height 16
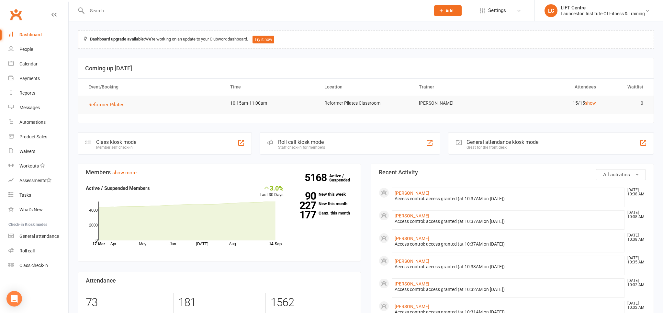
click at [143, 17] on div at bounding box center [252, 10] width 348 height 21
click at [140, 11] on input "text" at bounding box center [255, 10] width 341 height 9
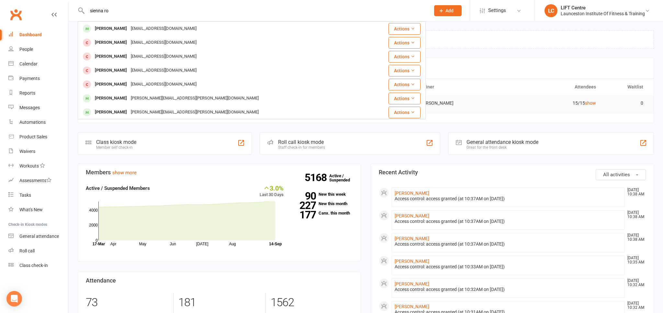
type input "sienna ro"
click at [151, 30] on div "siennaromari04@gmail.com" at bounding box center [164, 28] width 70 height 9
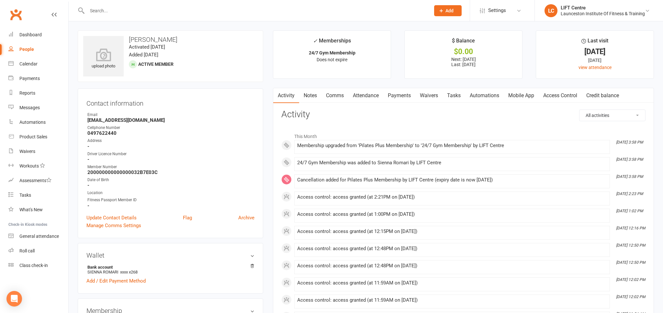
click at [395, 94] on link "Payments" at bounding box center [399, 95] width 32 height 15
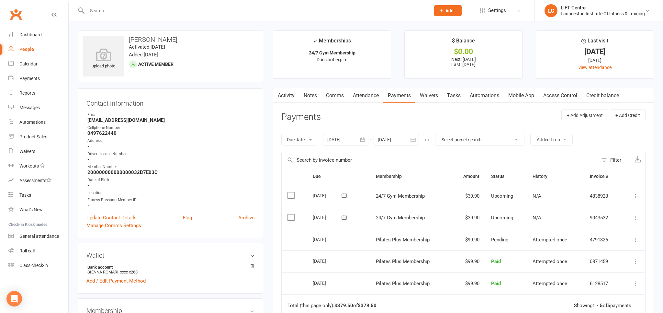
click at [291, 95] on link "Activity" at bounding box center [286, 95] width 26 height 15
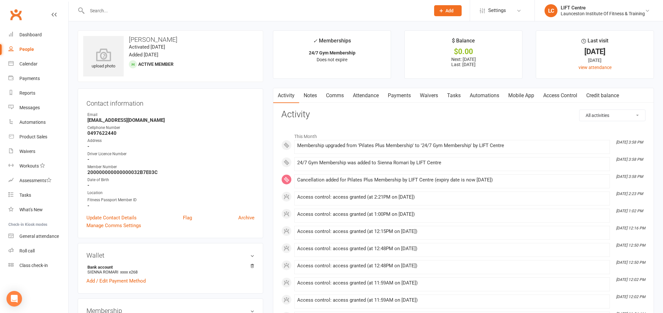
click at [18, 16] on link "Clubworx" at bounding box center [16, 14] width 16 height 16
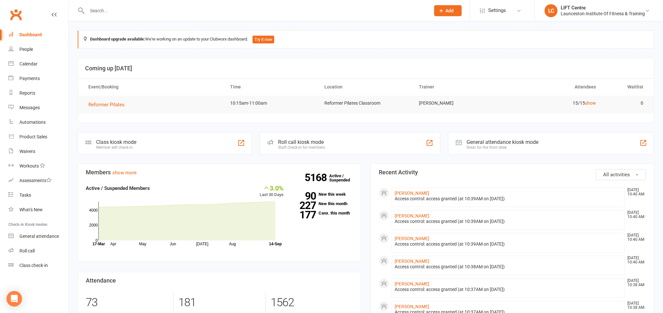
click at [122, 11] on input "text" at bounding box center [255, 10] width 341 height 9
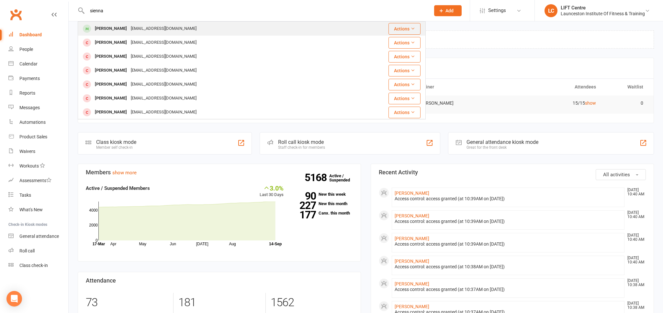
type input "sienna"
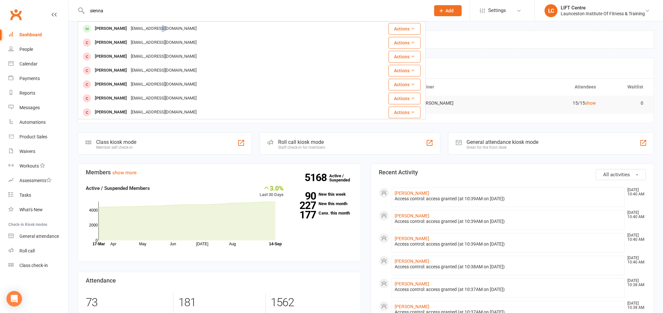
click at [155, 26] on div "siennaromari04@gmail.com" at bounding box center [164, 28] width 70 height 9
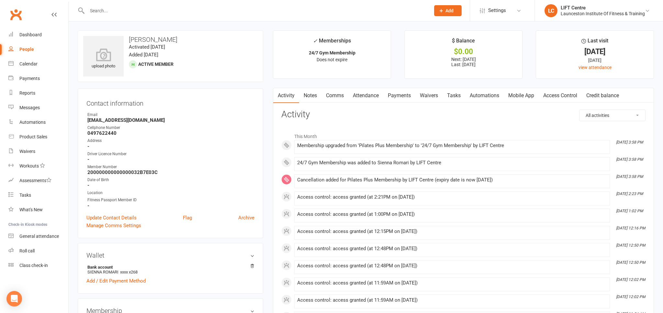
click at [401, 96] on link "Payments" at bounding box center [399, 95] width 32 height 15
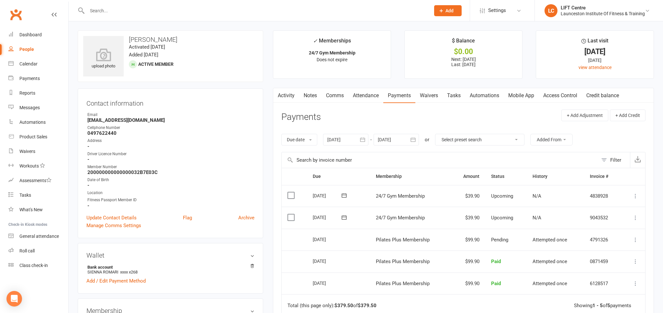
click at [300, 96] on link "Notes" at bounding box center [310, 95] width 22 height 15
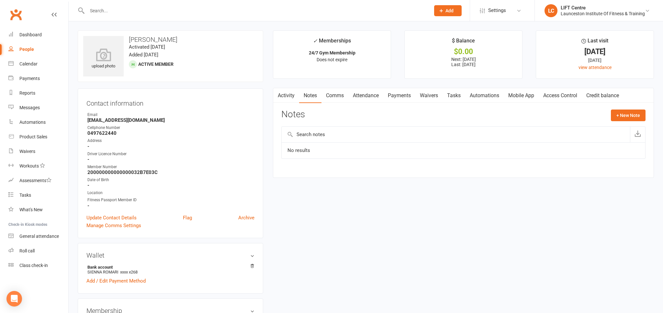
click at [288, 98] on link "Activity" at bounding box center [286, 95] width 26 height 15
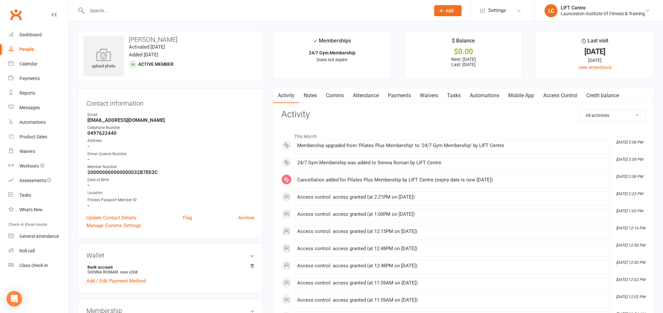
click at [24, 14] on link "Clubworx" at bounding box center [16, 14] width 16 height 16
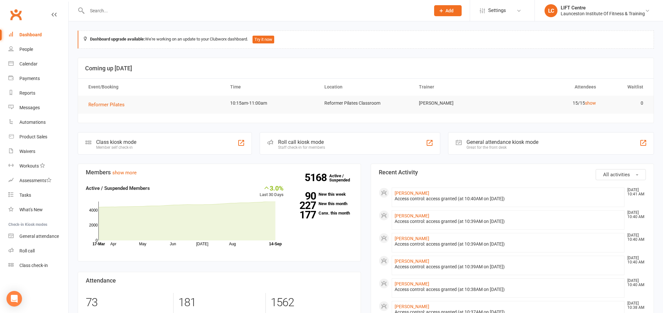
click at [95, 9] on input "text" at bounding box center [255, 10] width 341 height 9
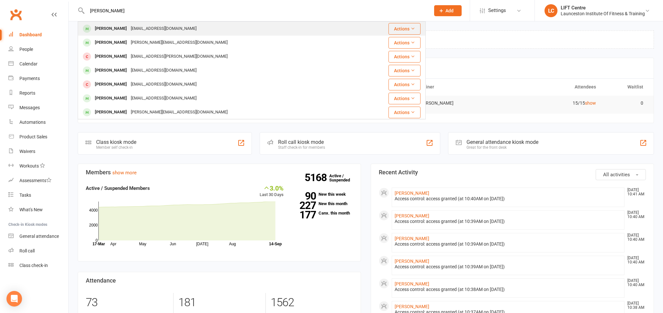
type input "[PERSON_NAME]"
click at [129, 29] on div "[EMAIL_ADDRESS][DOMAIN_NAME]" at bounding box center [164, 28] width 70 height 9
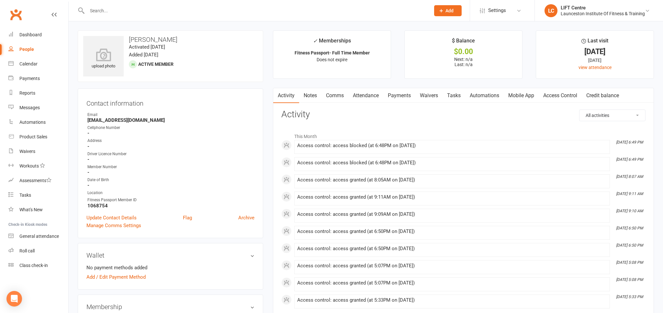
click at [551, 98] on link "Access Control" at bounding box center [560, 95] width 43 height 15
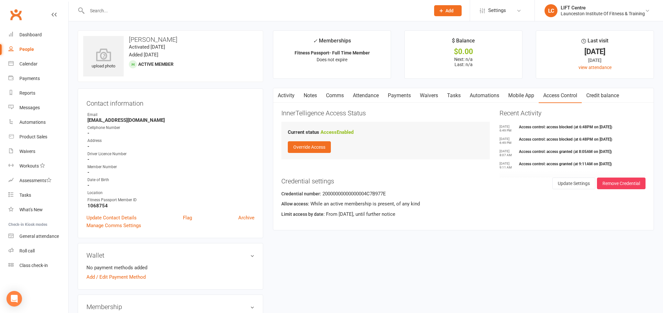
click at [288, 95] on link "Activity" at bounding box center [286, 95] width 26 height 15
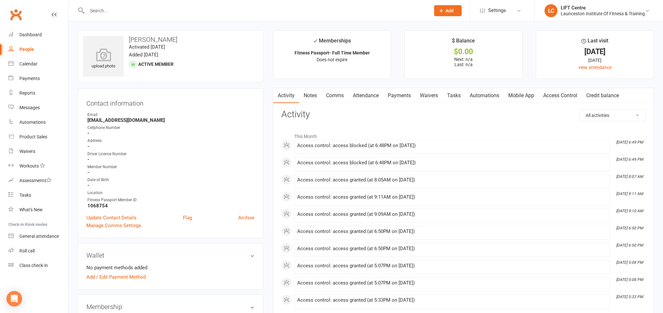
click at [527, 96] on link "Mobile App" at bounding box center [521, 95] width 35 height 15
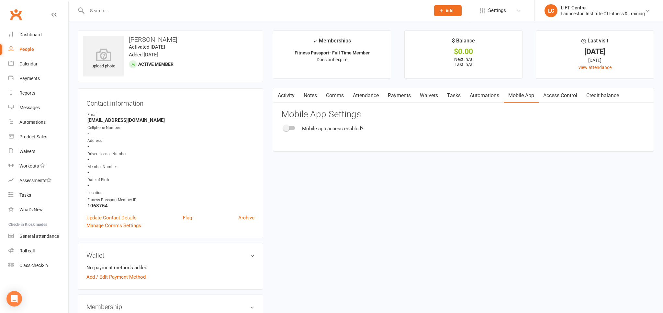
click at [436, 94] on link "Waivers" at bounding box center [428, 95] width 27 height 15
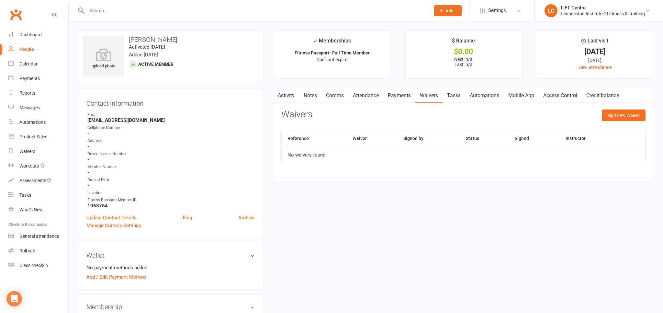
click at [291, 96] on link "Activity" at bounding box center [286, 95] width 26 height 15
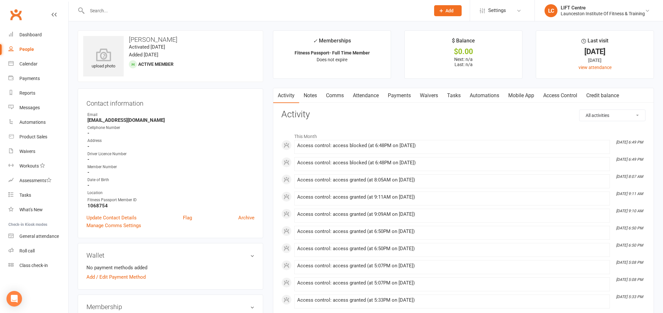
click at [187, 11] on input "text" at bounding box center [255, 10] width 341 height 9
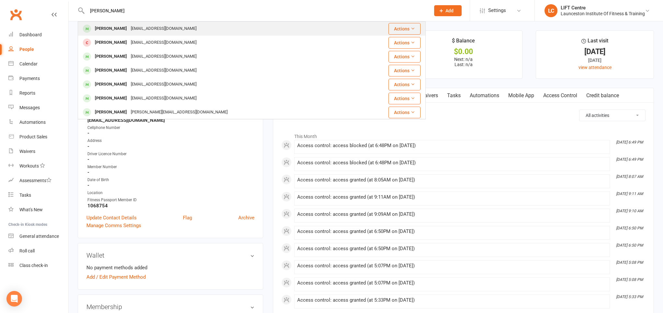
type input "shannon mc"
click at [203, 27] on div "Shannon Mc Creary shanmm08@gmail.com" at bounding box center [222, 28] width 289 height 13
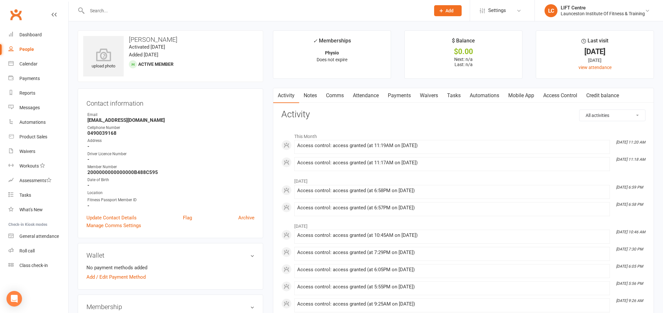
click at [563, 97] on link "Access Control" at bounding box center [560, 95] width 43 height 15
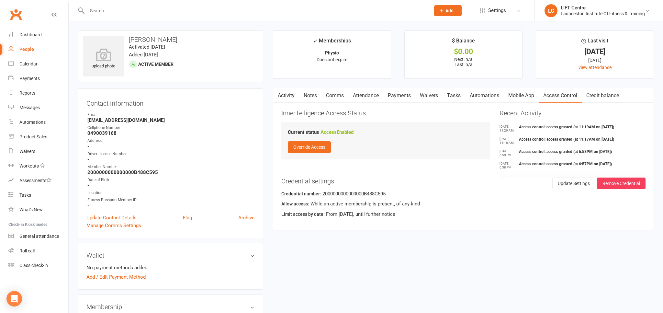
click at [287, 95] on link "Activity" at bounding box center [286, 95] width 26 height 15
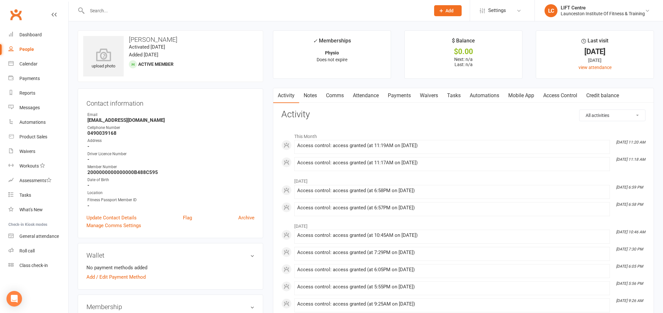
click at [352, 92] on link "Attendance" at bounding box center [365, 95] width 35 height 15
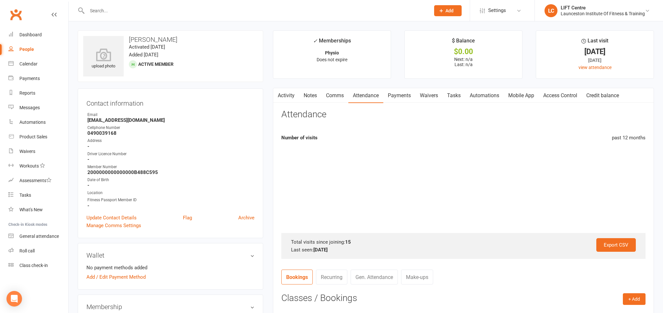
click at [403, 98] on link "Payments" at bounding box center [399, 95] width 32 height 15
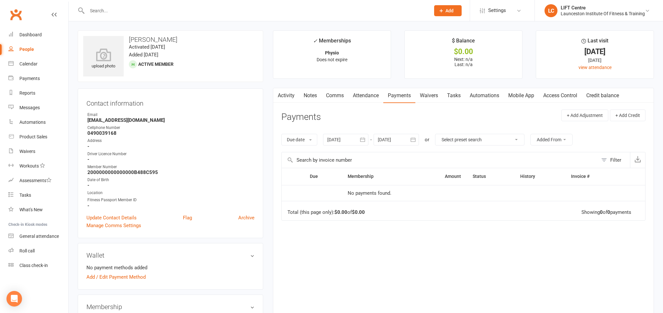
click at [563, 95] on link "Access Control" at bounding box center [560, 95] width 43 height 15
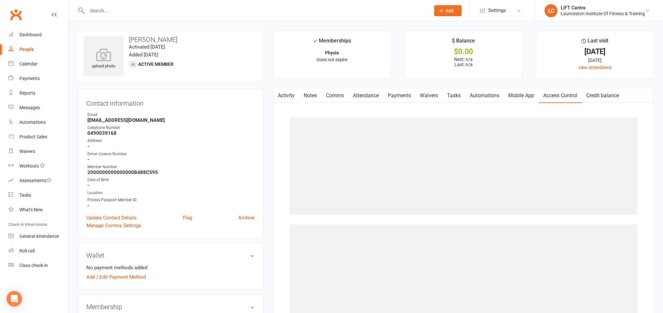
click at [520, 96] on link "Mobile App" at bounding box center [521, 95] width 35 height 15
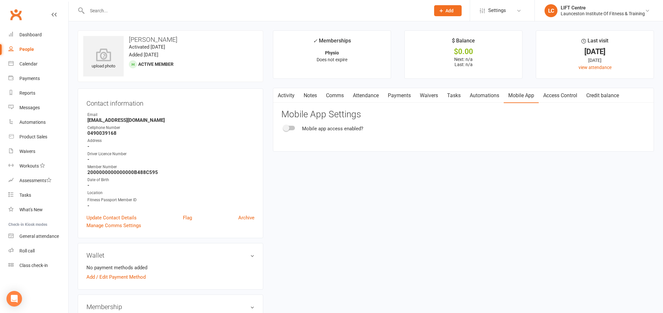
click at [481, 94] on link "Automations" at bounding box center [484, 95] width 39 height 15
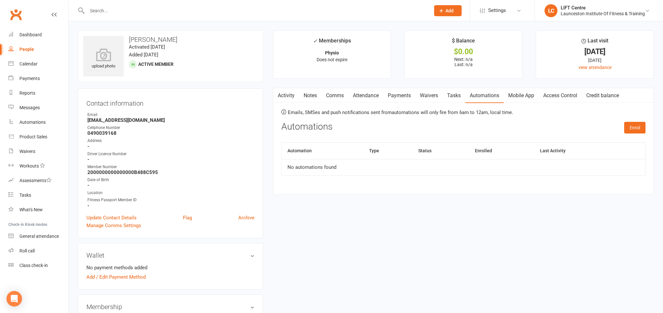
click at [426, 91] on link "Waivers" at bounding box center [428, 95] width 27 height 15
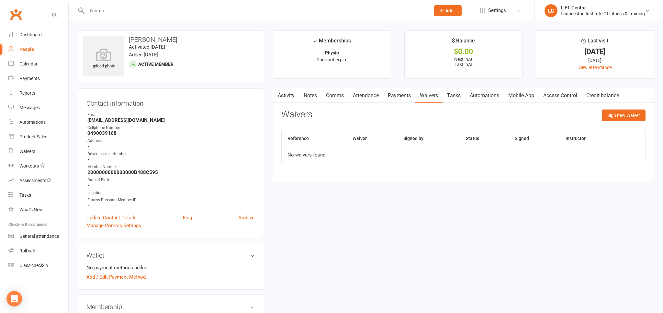
click at [274, 94] on button "button" at bounding box center [277, 95] width 8 height 15
click at [294, 94] on link "Activity" at bounding box center [286, 95] width 26 height 15
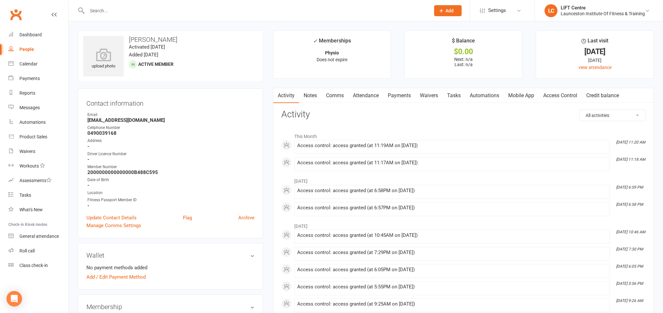
click at [136, 9] on input "text" at bounding box center [255, 10] width 341 height 9
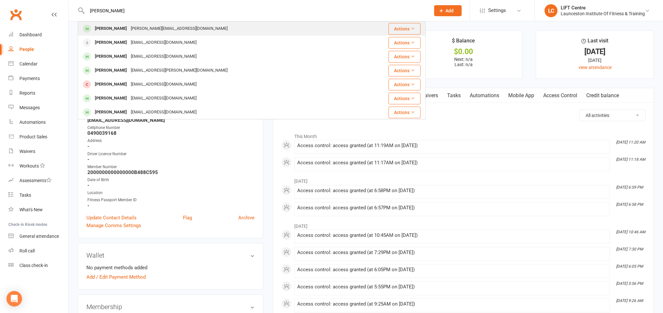
type input "gabrielle"
click at [149, 28] on div "gabriellebirrell@icloud.com" at bounding box center [179, 28] width 101 height 9
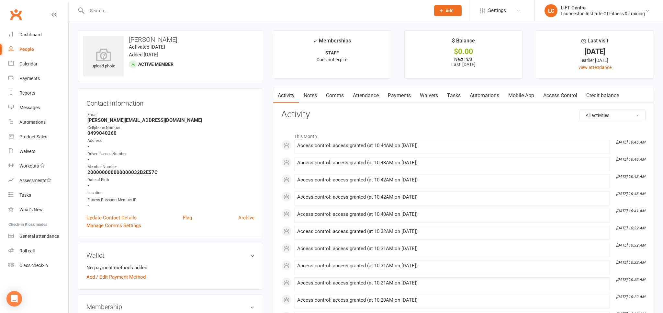
click at [430, 93] on link "Waivers" at bounding box center [428, 95] width 27 height 15
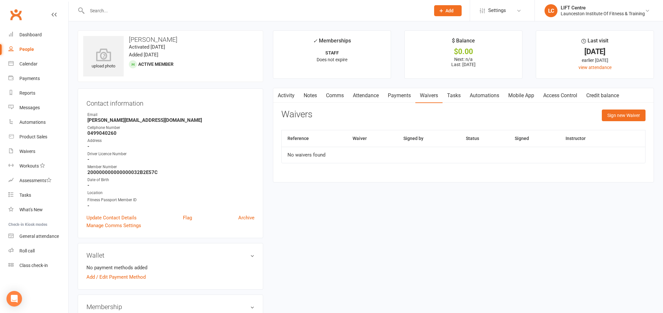
click at [282, 93] on link "Activity" at bounding box center [286, 95] width 26 height 15
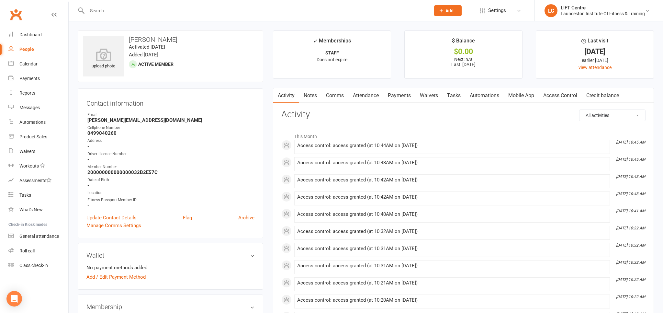
click at [13, 17] on link "Clubworx" at bounding box center [16, 14] width 16 height 16
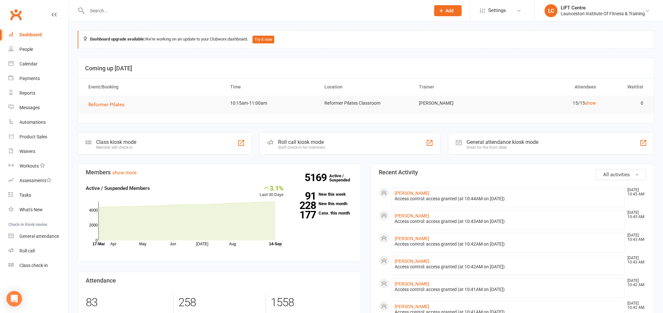
click at [110, 12] on input "text" at bounding box center [255, 10] width 341 height 9
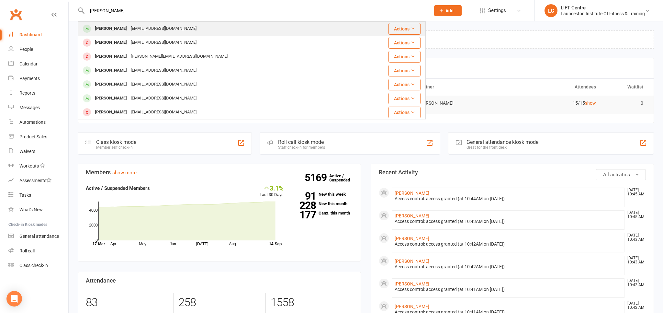
type input "jenna battle"
click at [115, 25] on div "Jenna Battle" at bounding box center [111, 28] width 36 height 9
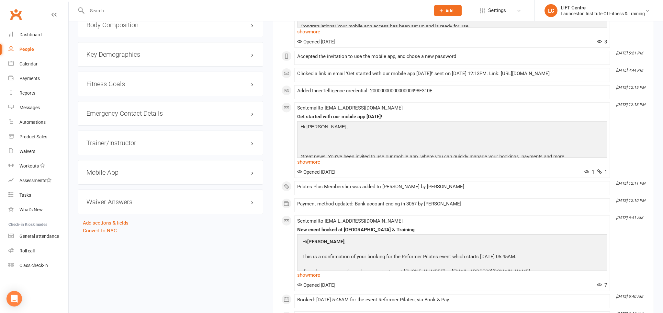
scroll to position [534, 0]
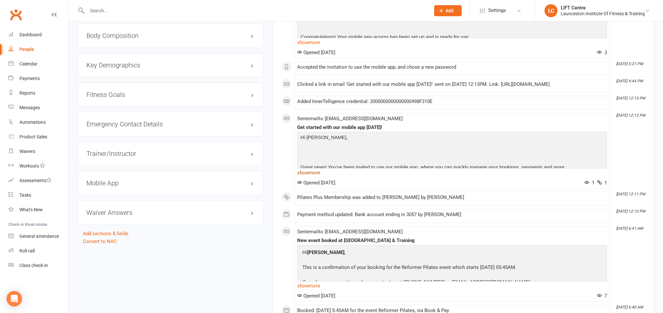
click at [313, 172] on link "show more" at bounding box center [452, 172] width 310 height 9
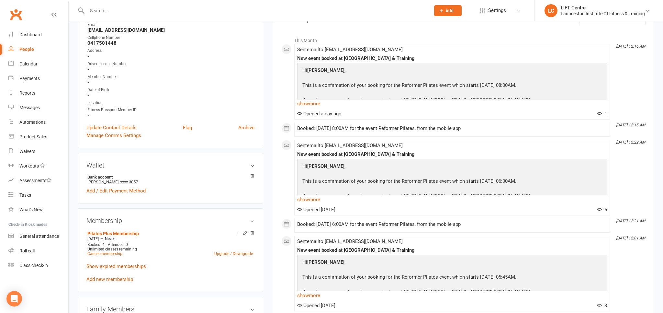
scroll to position [0, 0]
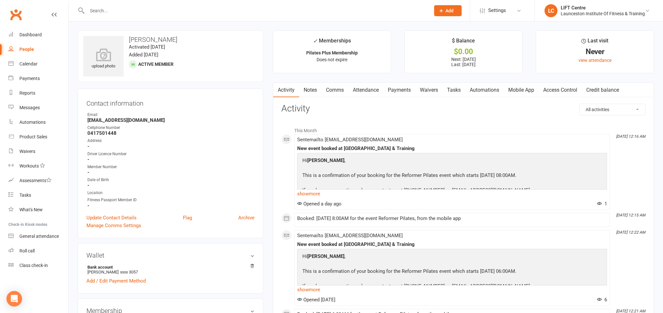
click at [371, 90] on link "Attendance" at bounding box center [365, 90] width 35 height 15
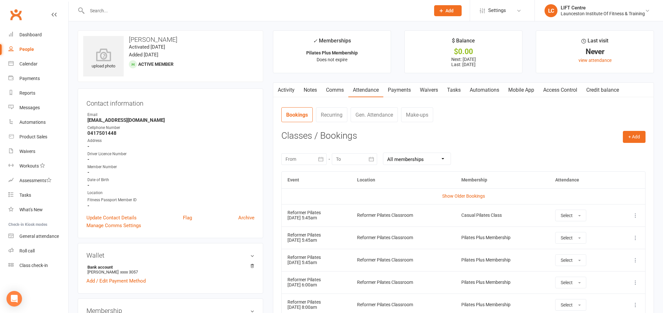
click at [292, 88] on link "Activity" at bounding box center [286, 90] width 26 height 15
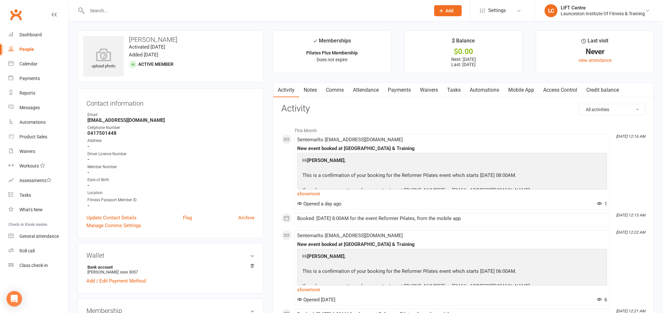
click at [575, 90] on link "Access Control" at bounding box center [560, 90] width 43 height 15
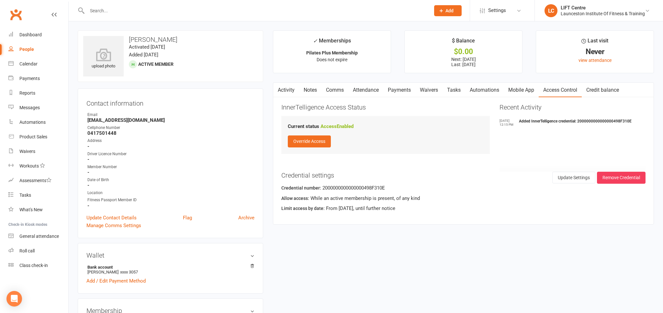
click at [504, 92] on link "Automations" at bounding box center [484, 90] width 39 height 15
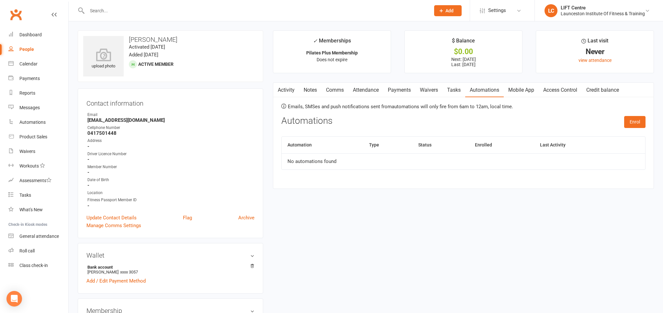
click at [432, 89] on link "Waivers" at bounding box center [428, 90] width 27 height 15
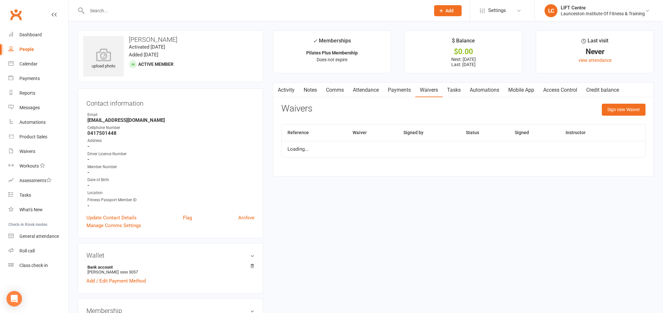
click at [396, 87] on link "Payments" at bounding box center [399, 90] width 32 height 15
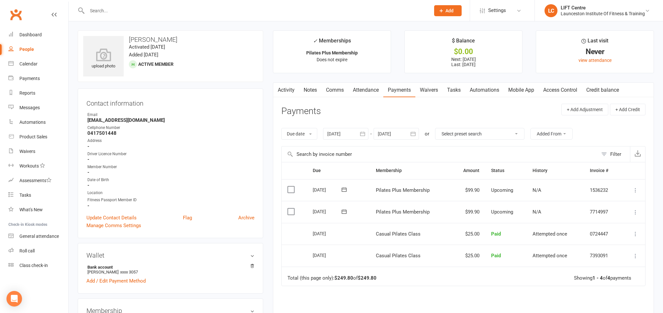
click at [294, 88] on link "Activity" at bounding box center [286, 90] width 26 height 15
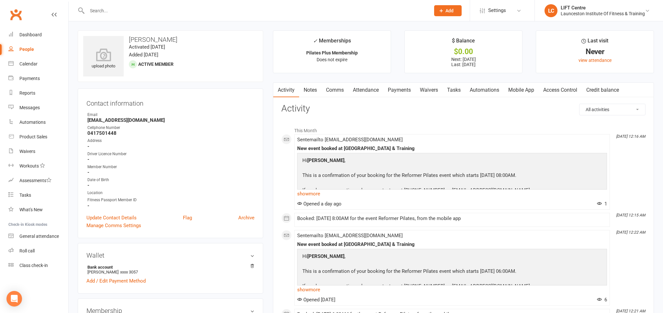
click at [568, 88] on link "Access Control" at bounding box center [560, 90] width 43 height 15
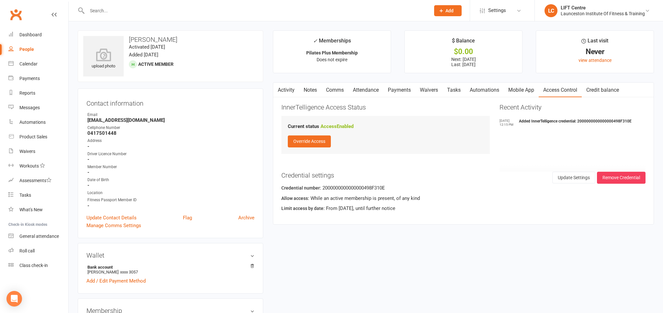
click at [283, 89] on link "Activity" at bounding box center [286, 90] width 26 height 15
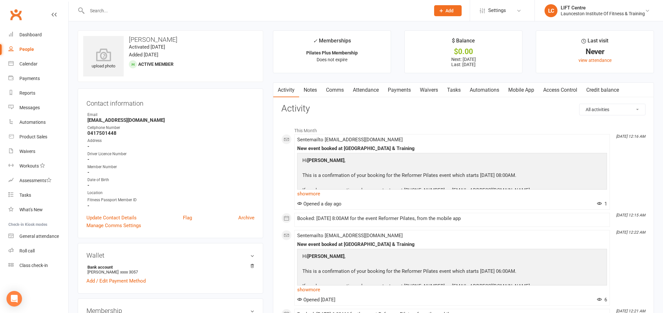
click at [20, 10] on link "Clubworx" at bounding box center [16, 14] width 16 height 16
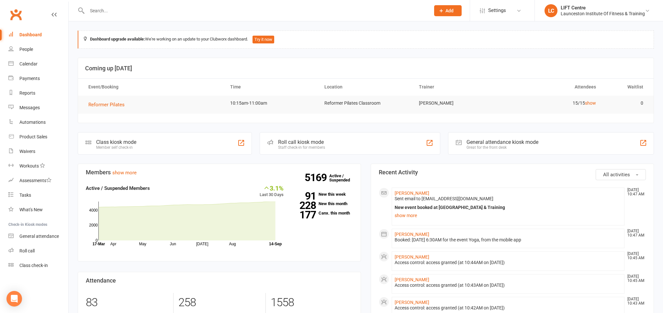
click at [17, 18] on link "Clubworx" at bounding box center [16, 14] width 16 height 16
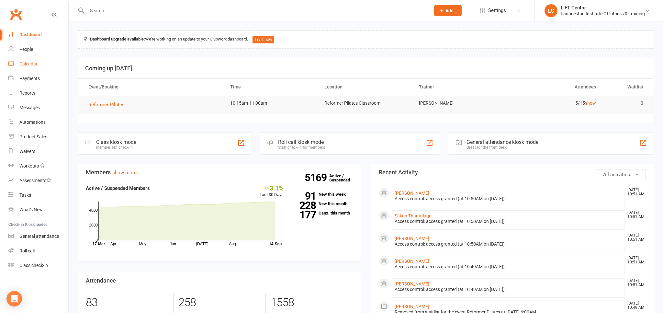
click at [42, 68] on link "Calendar" at bounding box center [38, 64] width 60 height 15
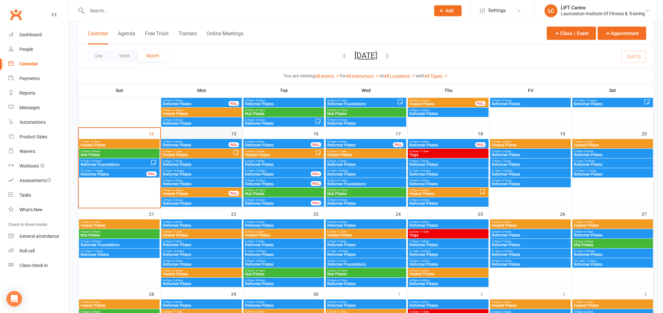
scroll to position [171, 0]
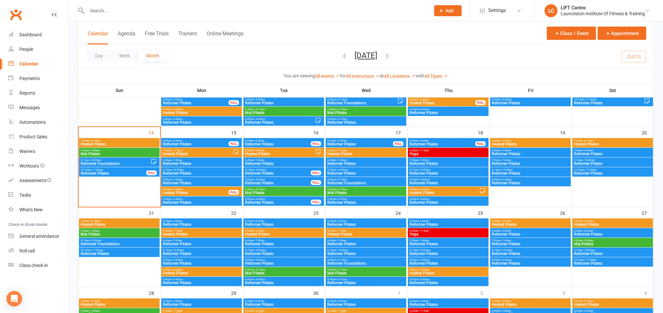
click at [108, 173] on span "Reformer Pilates" at bounding box center [113, 173] width 66 height 4
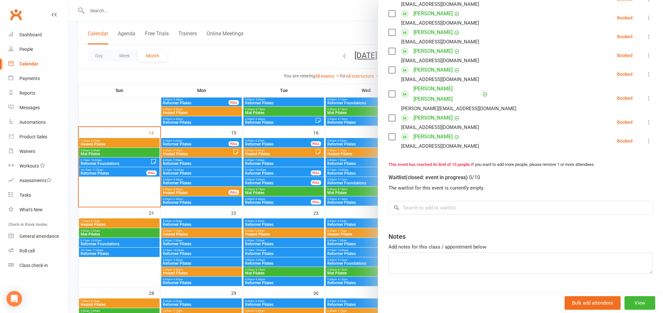
scroll to position [265, 0]
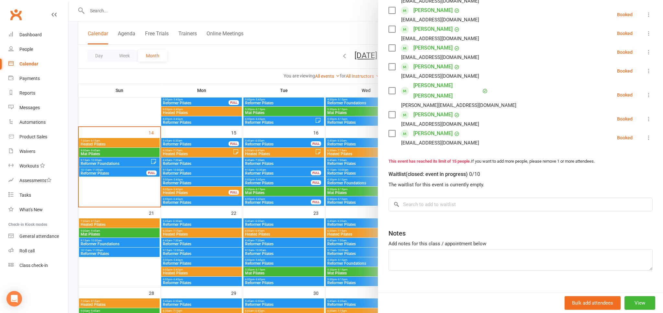
click at [111, 116] on div at bounding box center [366, 156] width 594 height 313
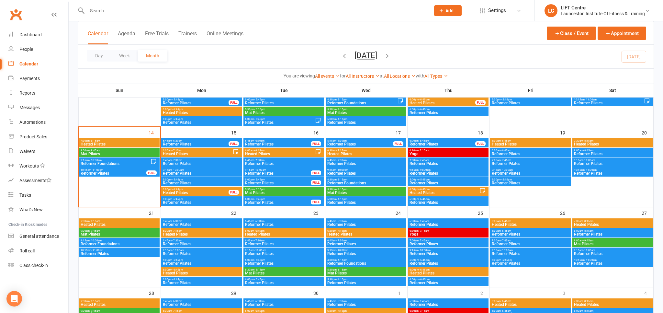
click at [93, 163] on span "Reformer Foundations" at bounding box center [115, 164] width 70 height 4
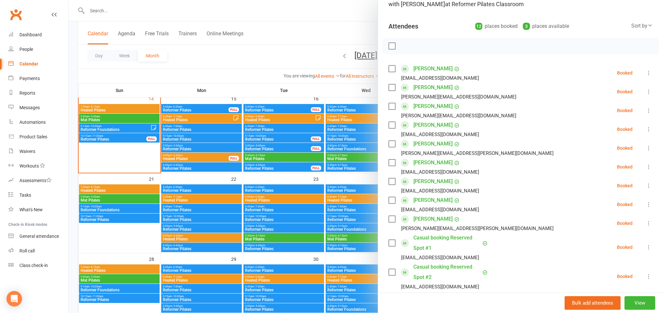
scroll to position [22, 0]
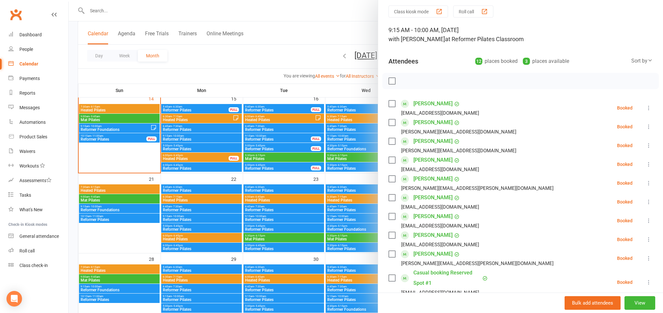
click at [197, 65] on div at bounding box center [366, 156] width 594 height 313
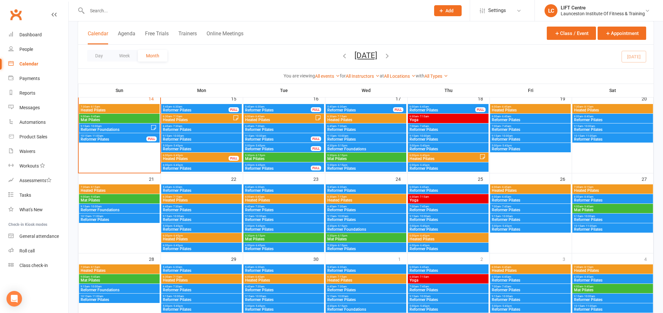
click at [10, 19] on link "Clubworx" at bounding box center [16, 14] width 16 height 16
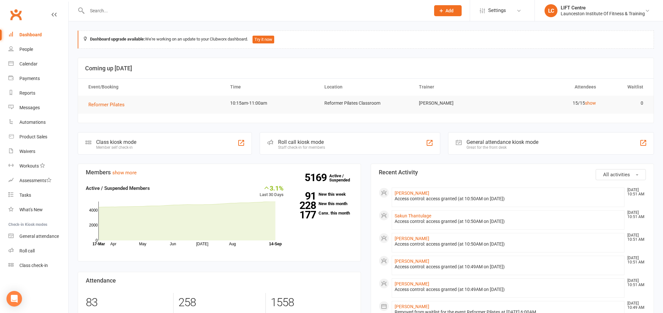
click at [20, 14] on link "Clubworx" at bounding box center [16, 14] width 16 height 16
click at [39, 147] on link "Waivers" at bounding box center [38, 151] width 60 height 15
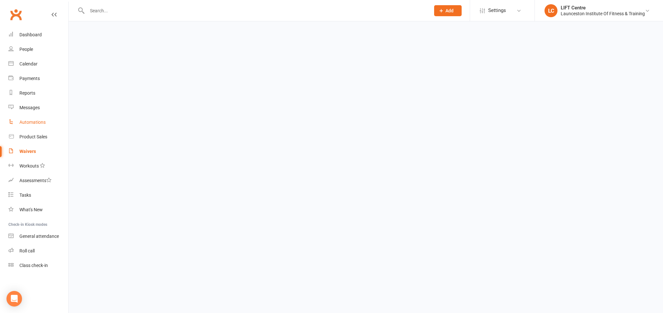
select select "50"
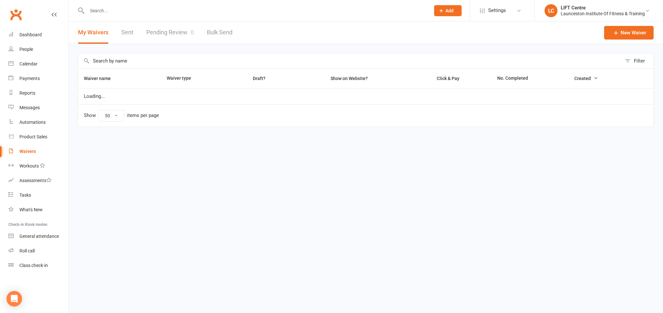
click at [165, 33] on link "Pending Review 0" at bounding box center [170, 32] width 48 height 22
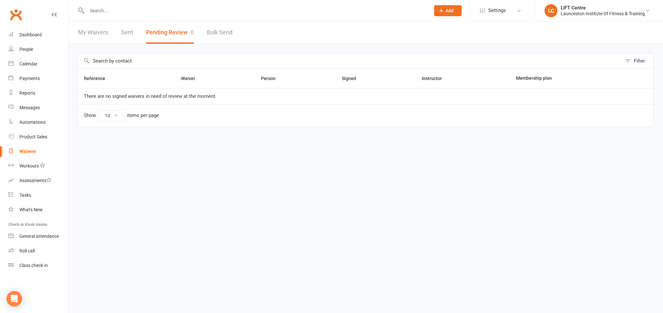
click at [87, 31] on link "My Waivers" at bounding box center [93, 32] width 30 height 22
select select "50"
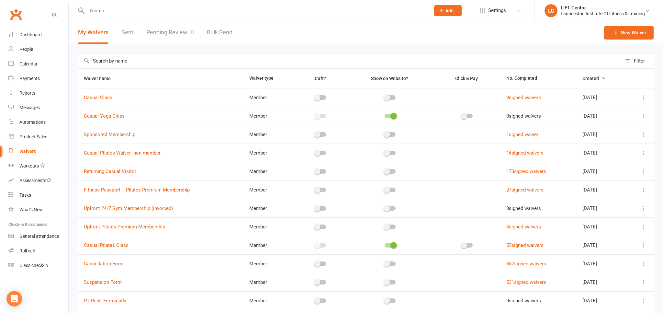
click at [16, 16] on link "Clubworx" at bounding box center [16, 14] width 16 height 16
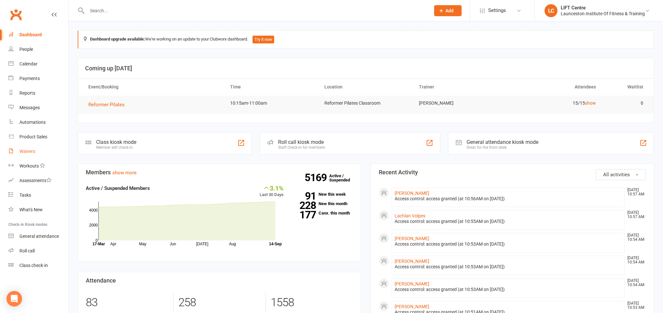
click at [31, 152] on div "Waivers" at bounding box center [27, 151] width 16 height 5
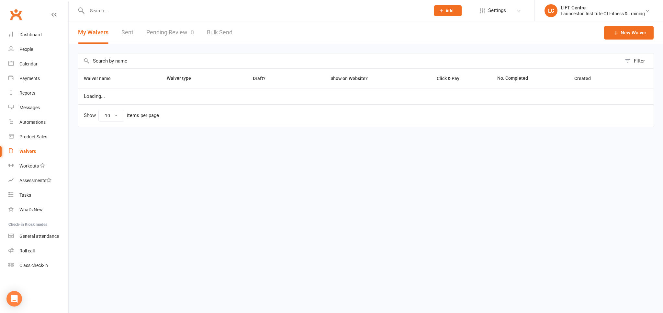
select select "50"
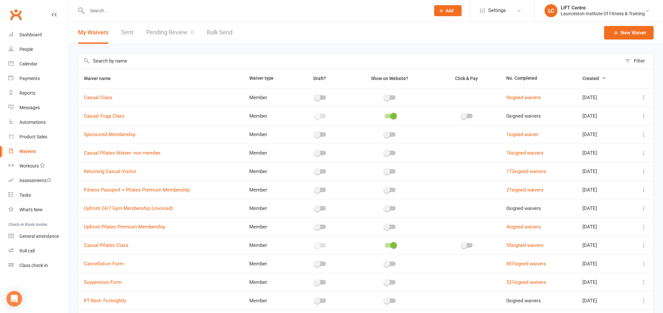
click at [174, 32] on link "Pending Review 0" at bounding box center [170, 32] width 48 height 22
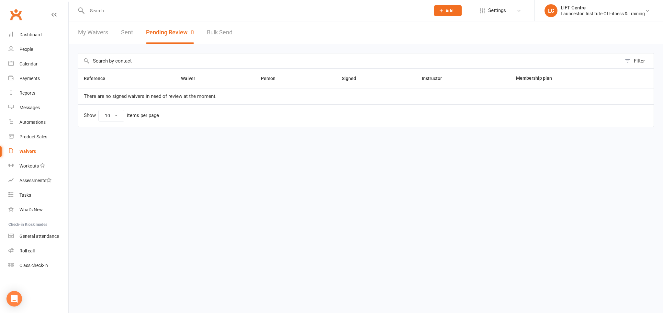
click at [90, 28] on link "My Waivers" at bounding box center [93, 32] width 30 height 22
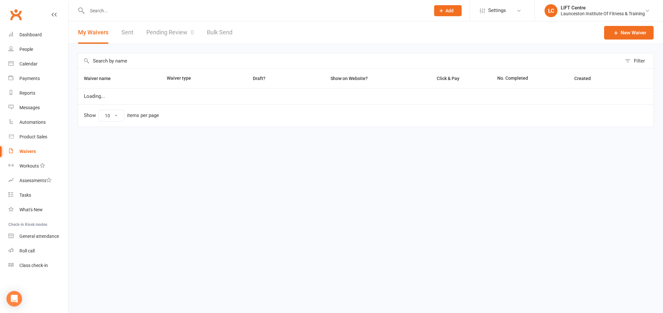
select select "50"
click at [12, 14] on link "Clubworx" at bounding box center [16, 14] width 16 height 16
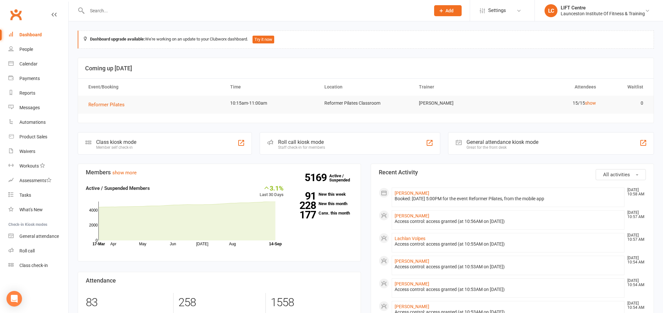
click at [15, 15] on link "Clubworx" at bounding box center [16, 14] width 16 height 16
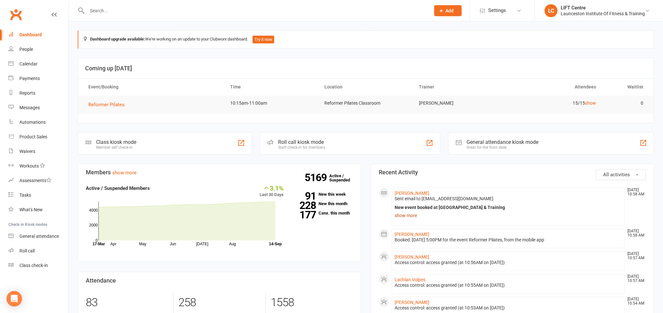
click at [407, 213] on link "show more" at bounding box center [508, 215] width 227 height 9
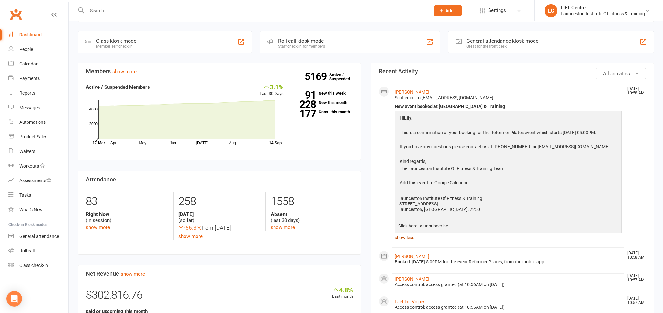
scroll to position [102, 0]
click at [401, 241] on link "show less" at bounding box center [508, 235] width 227 height 9
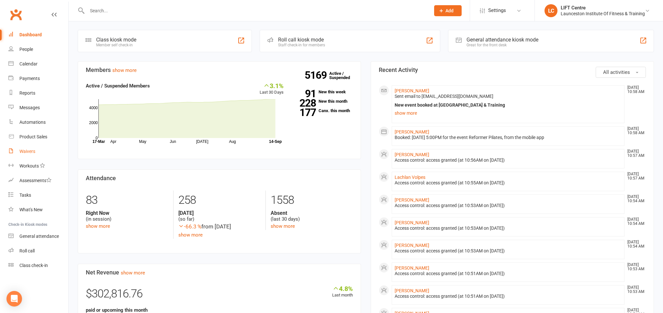
click at [41, 151] on link "Waivers" at bounding box center [38, 151] width 60 height 15
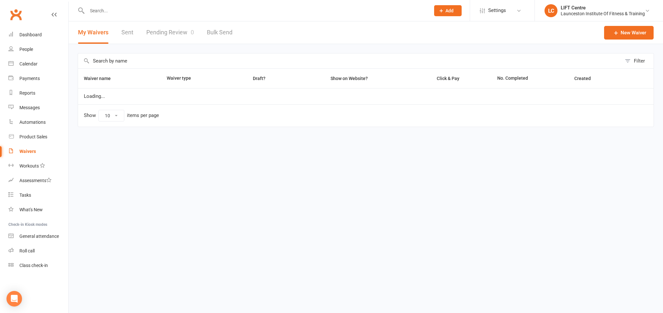
select select "50"
click at [163, 30] on link "Pending Review 0" at bounding box center [170, 32] width 48 height 22
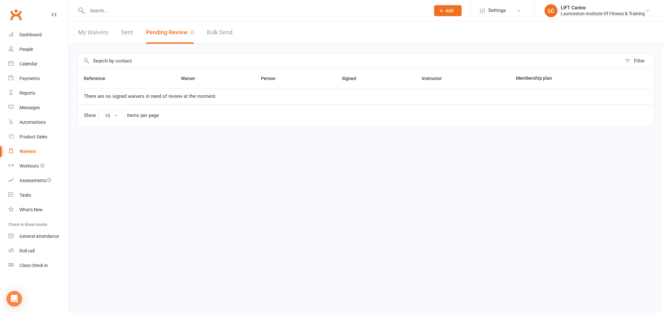
click at [17, 18] on link "Clubworx" at bounding box center [16, 14] width 16 height 16
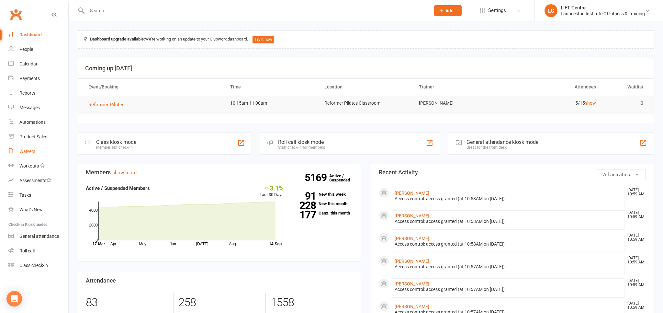
click at [27, 149] on div "Waivers" at bounding box center [27, 151] width 16 height 5
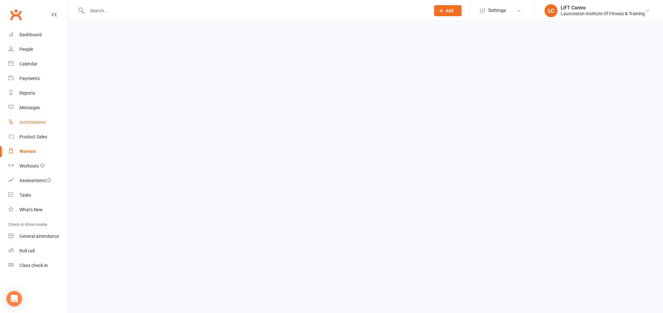
select select "50"
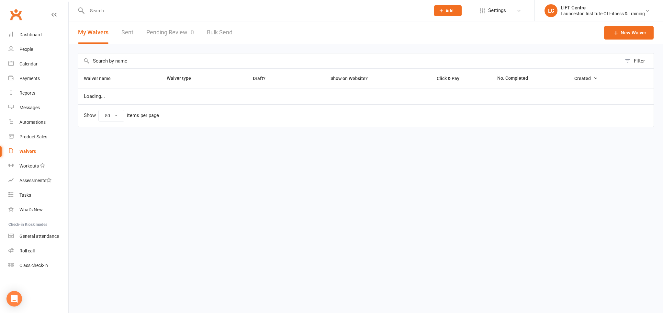
click at [175, 36] on link "Pending Review 0" at bounding box center [170, 32] width 48 height 22
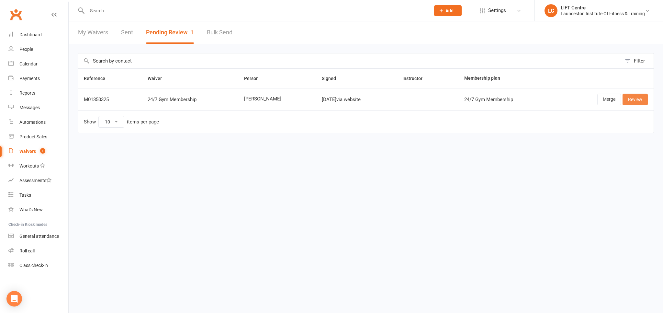
click at [647, 100] on link "Review" at bounding box center [635, 100] width 25 height 12
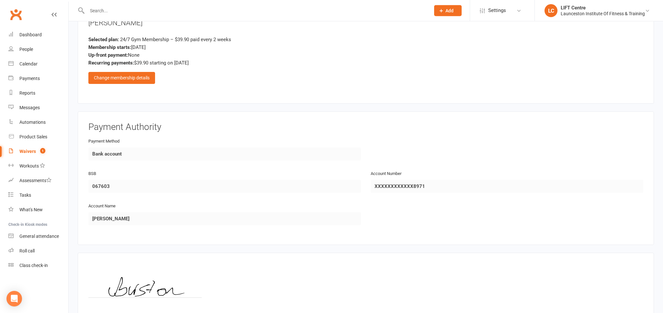
scroll to position [364, 0]
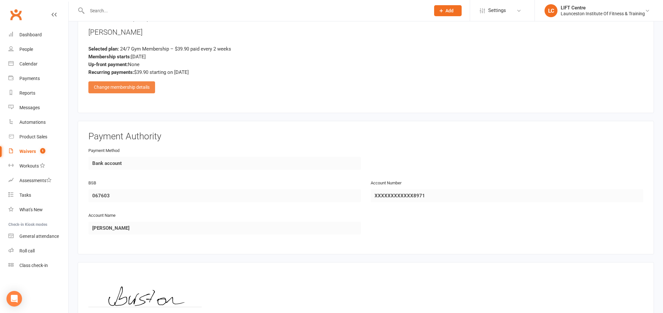
click at [132, 83] on div "Change membership details" at bounding box center [121, 87] width 67 height 12
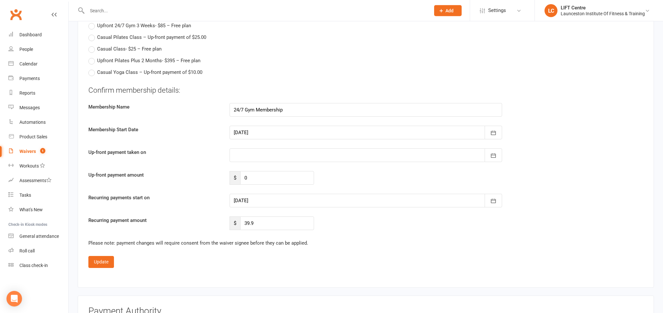
scroll to position [843, 0]
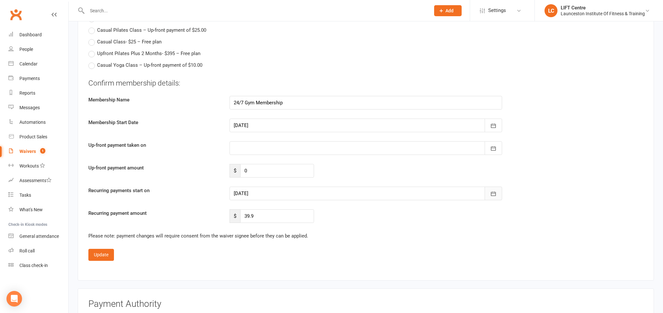
click at [498, 194] on button "button" at bounding box center [493, 193] width 17 height 14
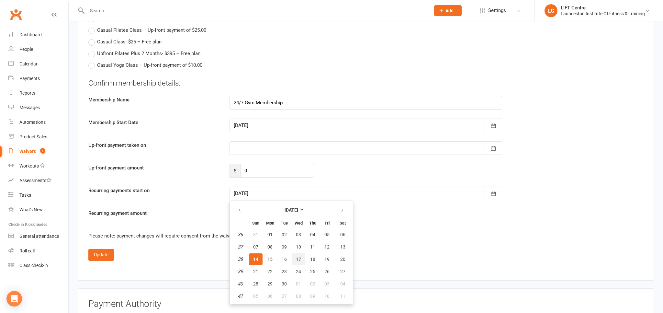
click at [297, 258] on span "17" at bounding box center [298, 258] width 5 height 5
type input "17 Sep 2025"
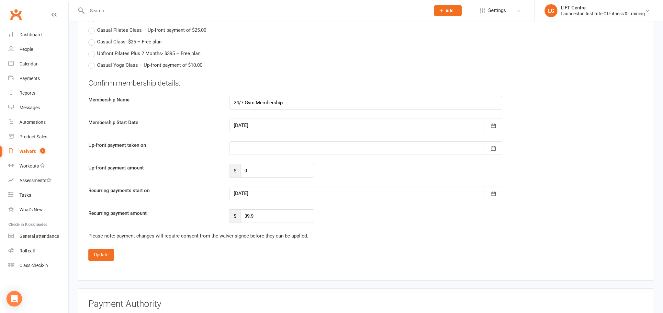
scroll to position [877, 0]
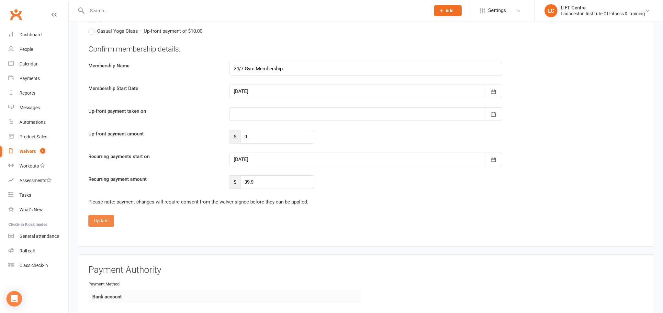
click at [107, 219] on button "Update" at bounding box center [101, 221] width 26 height 12
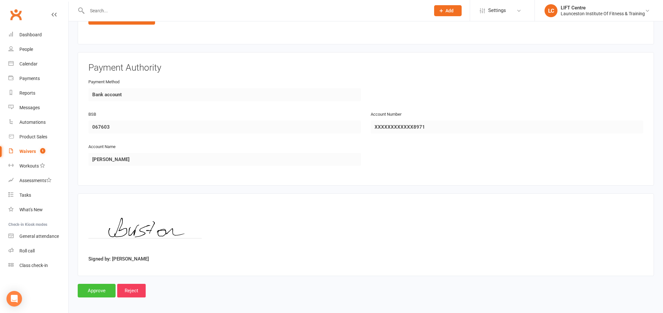
click at [101, 289] on input "Approve" at bounding box center [97, 291] width 38 height 14
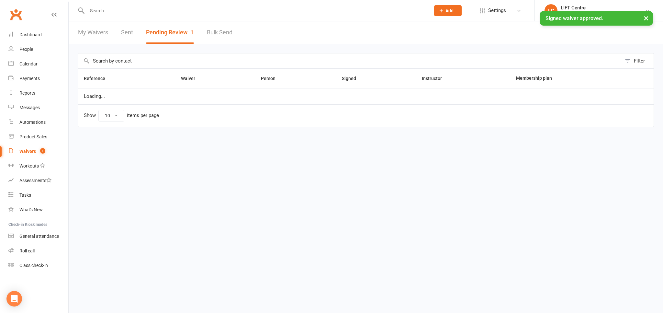
click at [96, 9] on input "text" at bounding box center [255, 10] width 341 height 9
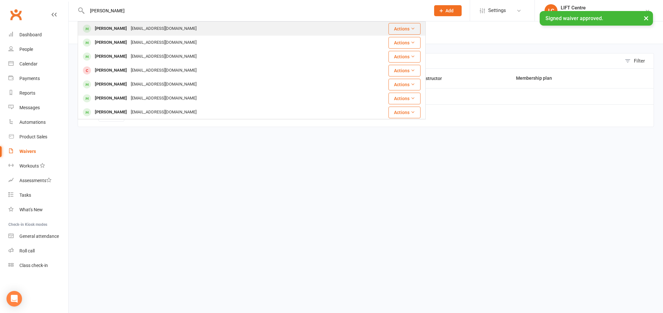
type input "chloe burston"
click at [120, 27] on div "Chloe Burston" at bounding box center [111, 28] width 36 height 9
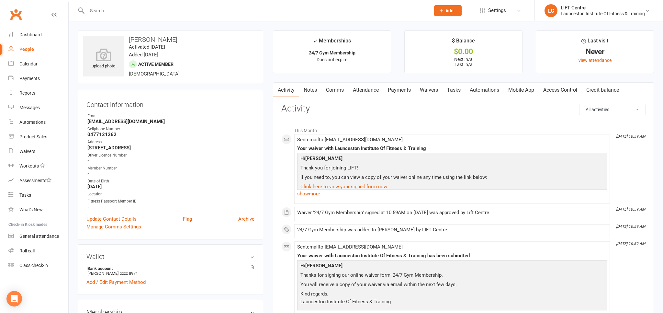
click at [556, 89] on link "Access Control" at bounding box center [560, 90] width 43 height 15
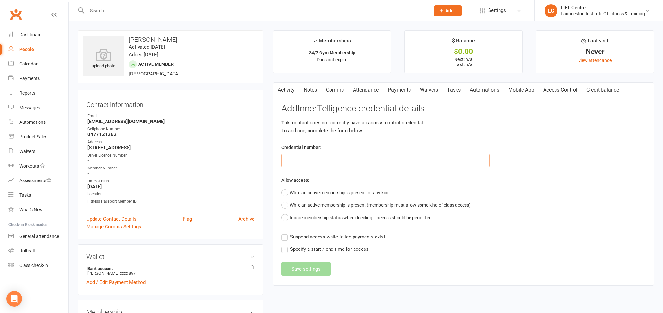
click at [328, 165] on input "text" at bounding box center [385, 160] width 208 height 14
paste input "200000000000000049946C3E"
type input "200000000000000049946C3E"
drag, startPoint x: 287, startPoint y: 194, endPoint x: 287, endPoint y: 197, distance: 3.6
click button "While an active membership is present, of any kind"
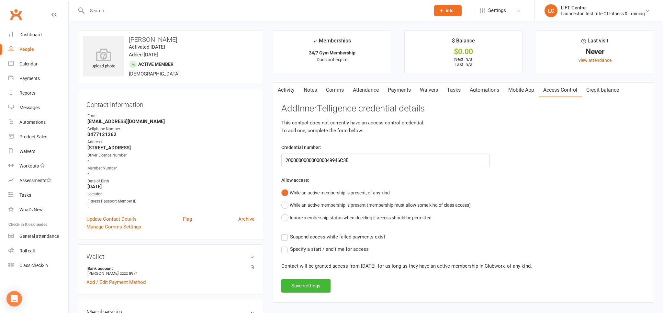
click label "Suspend access while failed payments exist"
click input "Suspend access while failed payments exist"
click label "Specify a start / end time for access"
click input "Specify a start / end time for access"
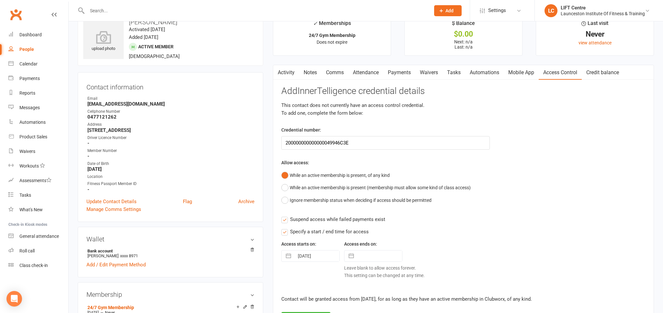
scroll to position [34, 0]
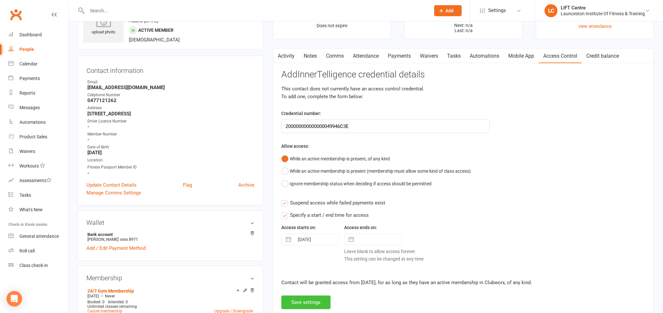
click button "Save settings"
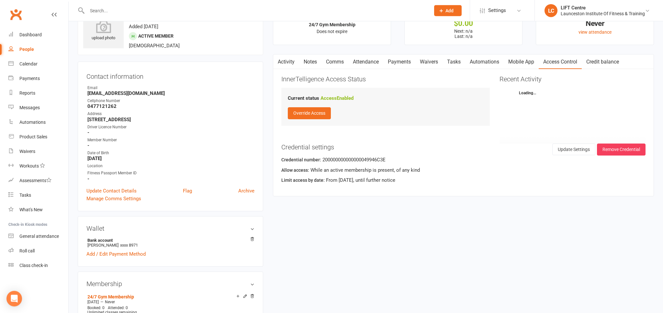
scroll to position [0, 0]
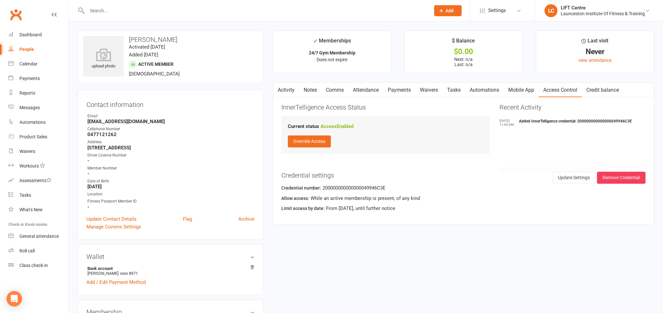
click link "Activity"
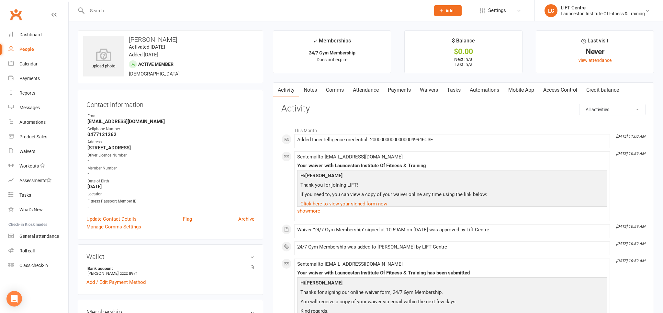
click link "Payments"
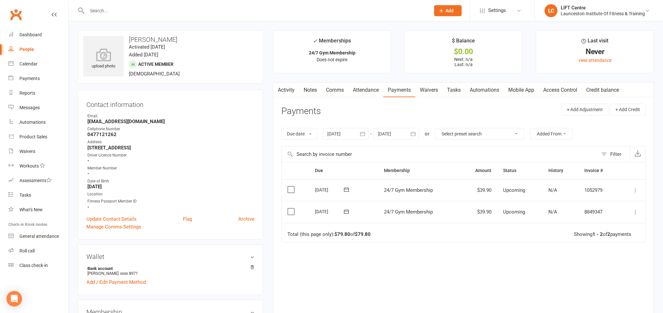
click link "Clubworx"
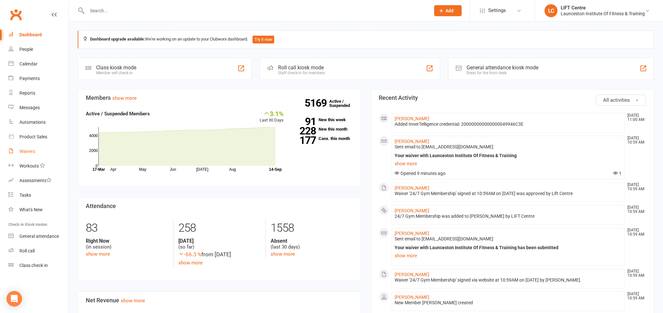
click at [33, 152] on div "Waivers" at bounding box center [27, 151] width 16 height 5
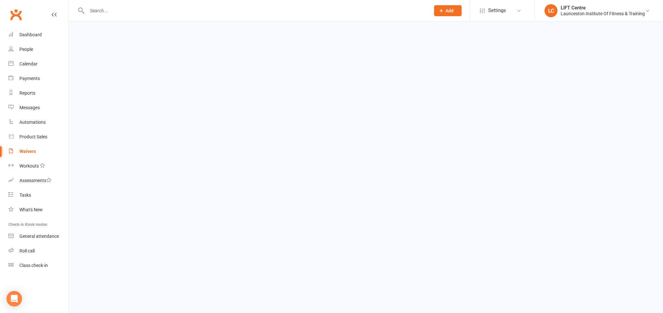
select select "50"
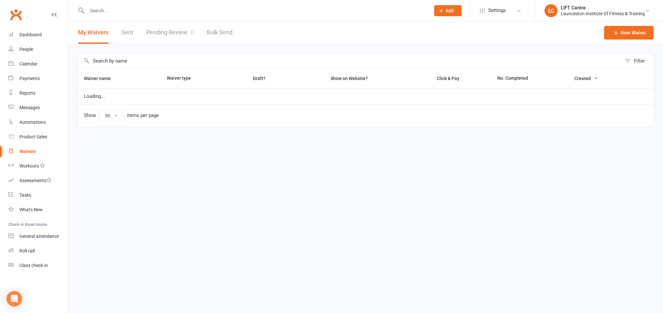
click at [169, 30] on link "Pending Review 0" at bounding box center [170, 32] width 48 height 22
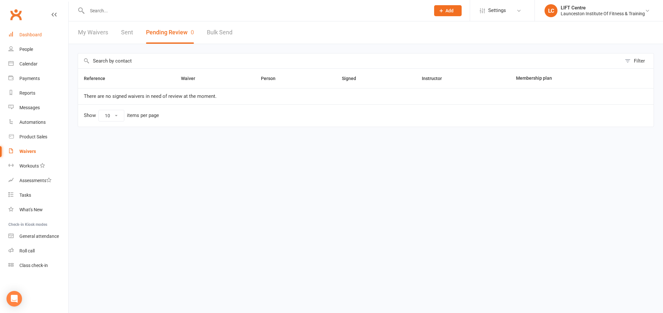
click at [51, 34] on link "Dashboard" at bounding box center [38, 35] width 60 height 15
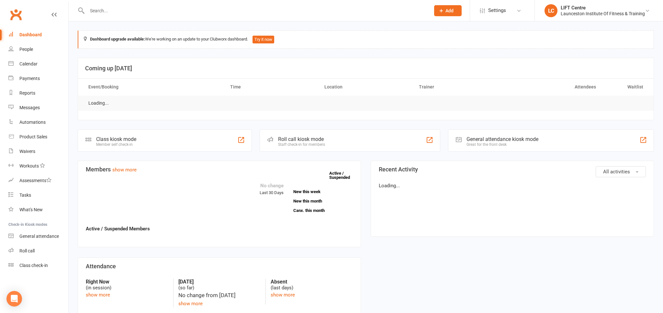
click at [12, 8] on link "Clubworx" at bounding box center [16, 14] width 16 height 16
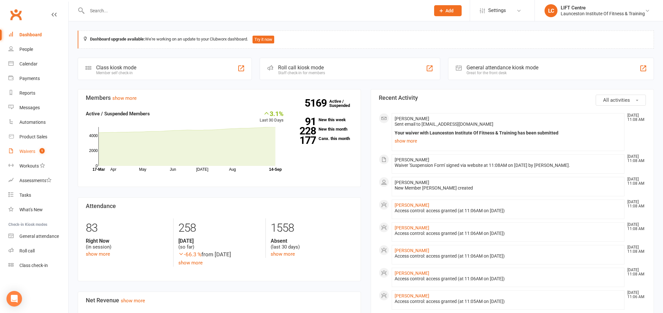
click at [27, 146] on link "Waivers 1" at bounding box center [38, 151] width 60 height 15
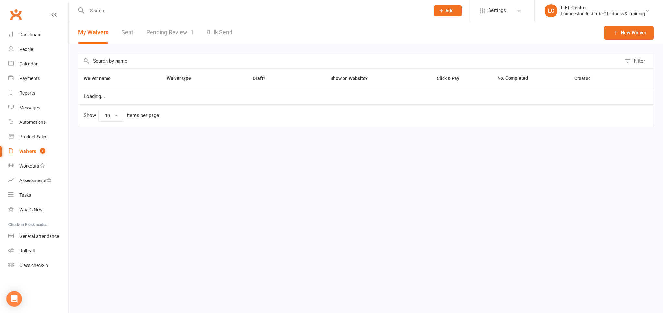
select select "50"
click at [152, 29] on link "Pending Review 1" at bounding box center [170, 32] width 48 height 22
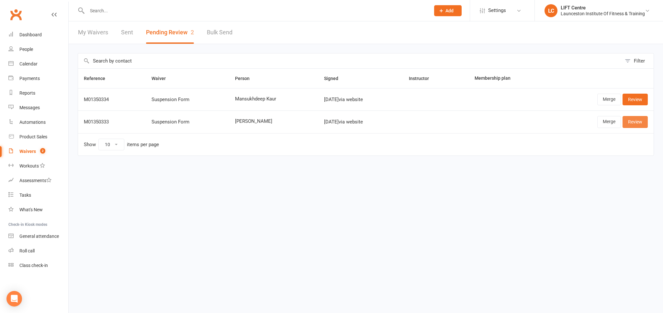
click at [638, 120] on link "Review" at bounding box center [635, 122] width 25 height 12
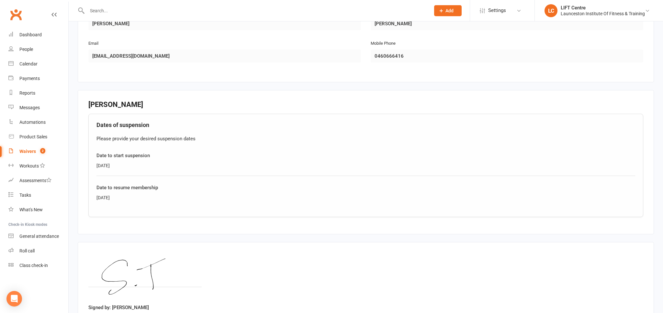
scroll to position [205, 0]
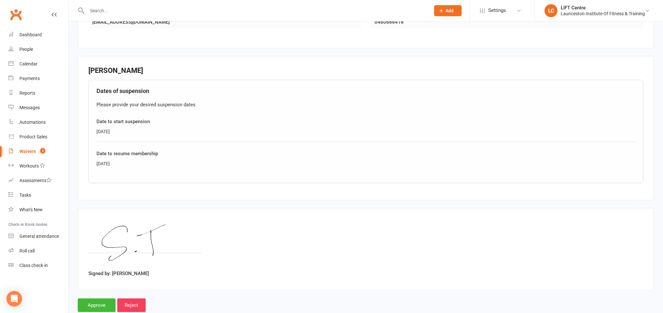
click at [30, 154] on div "Waivers" at bounding box center [27, 151] width 17 height 5
select select "50"
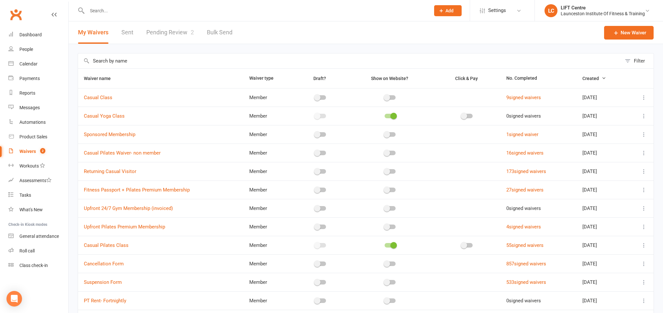
click at [175, 27] on link "Pending Review 2" at bounding box center [170, 32] width 48 height 22
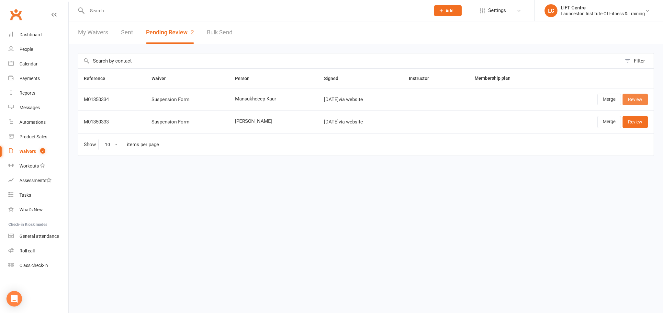
click at [635, 97] on link "Review" at bounding box center [635, 100] width 25 height 12
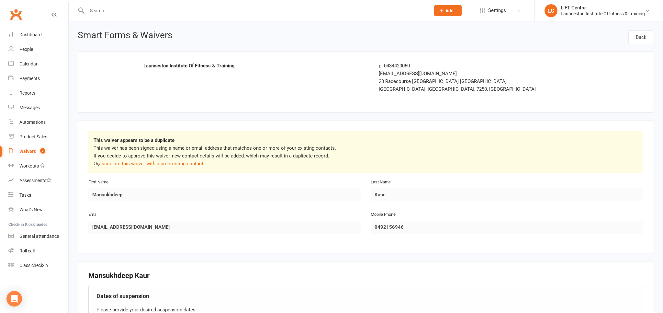
scroll to position [137, 0]
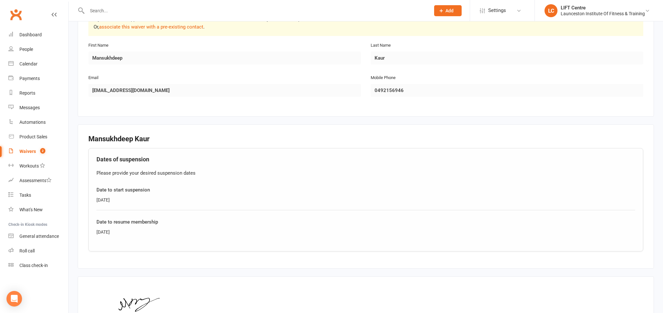
click at [61, 15] on div "Clubworx" at bounding box center [34, 18] width 68 height 24
click at [56, 14] on icon at bounding box center [53, 14] width 5 height 5
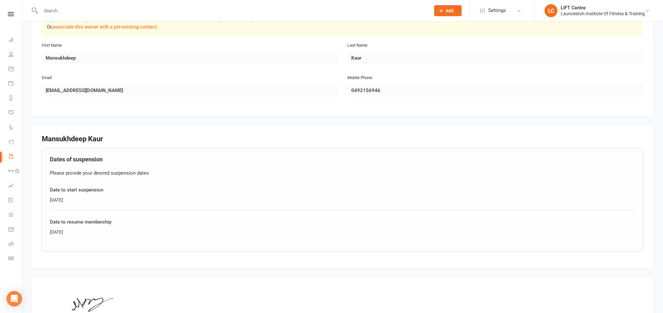
click at [19, 12] on nav "Clubworx Dashboard People Calendar Payments Reports Messages Automations Produc…" at bounding box center [11, 158] width 22 height 313
click at [10, 14] on icon at bounding box center [11, 14] width 6 height 4
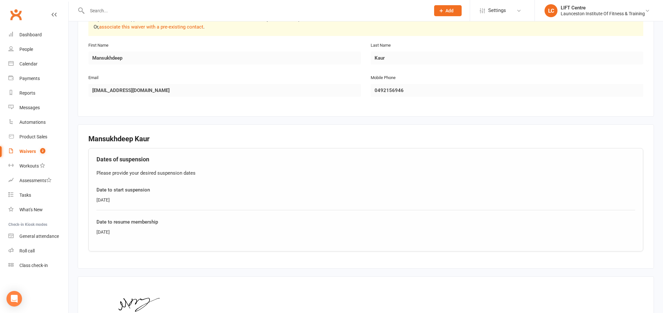
click at [17, 16] on link "Clubworx" at bounding box center [16, 14] width 16 height 16
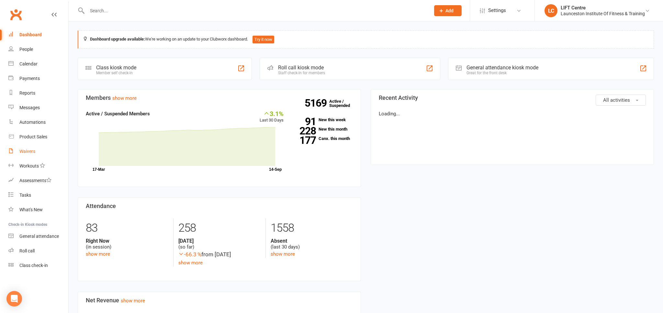
click at [37, 151] on link "Waivers" at bounding box center [38, 151] width 60 height 15
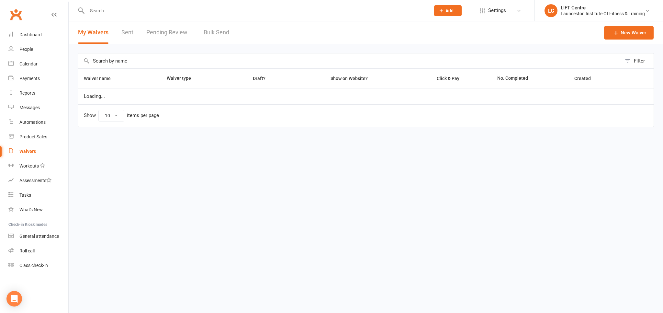
select select "50"
click at [154, 31] on link "Pending Review" at bounding box center [168, 32] width 44 height 22
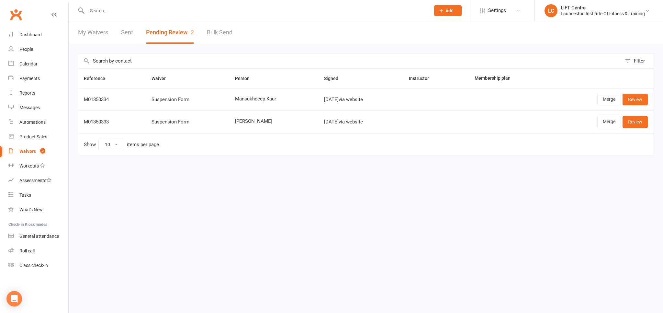
click at [14, 18] on link "Clubworx" at bounding box center [16, 14] width 16 height 16
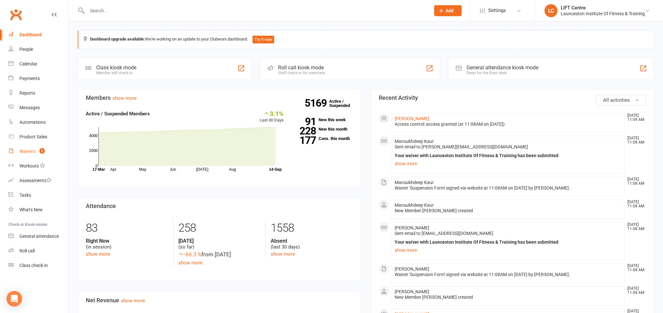
click at [25, 153] on div "Waivers" at bounding box center [27, 151] width 16 height 5
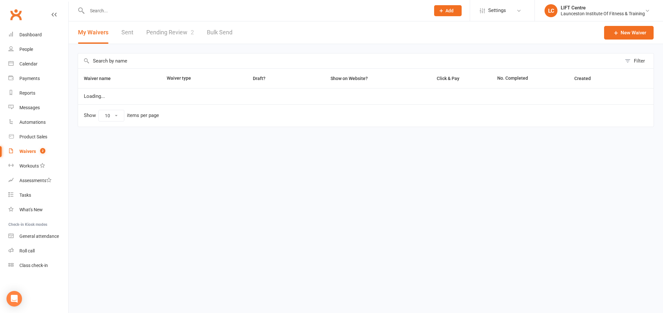
select select "50"
click at [151, 32] on link "Pending Review 2" at bounding box center [170, 32] width 48 height 22
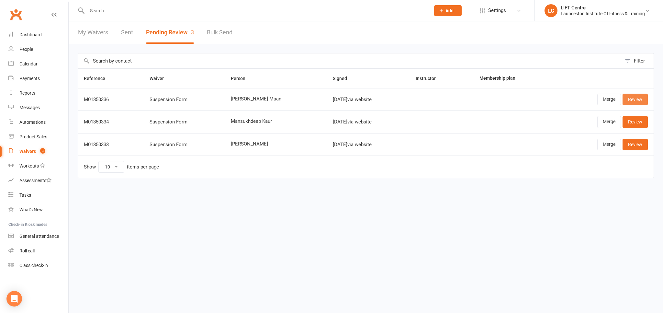
click at [637, 98] on link "Review" at bounding box center [635, 100] width 25 height 12
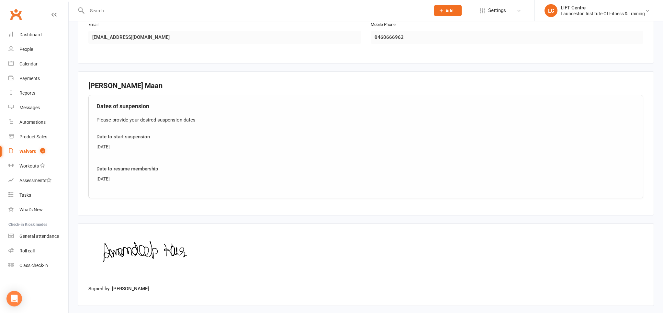
scroll to position [221, 0]
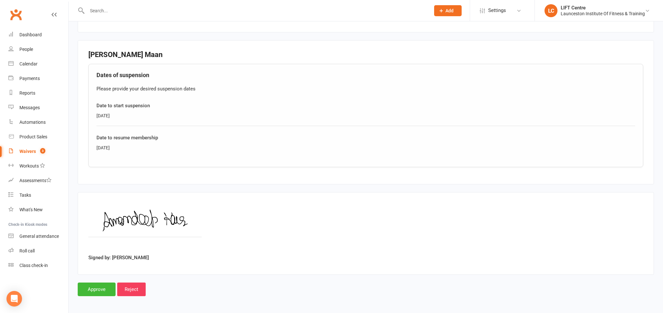
click at [13, 19] on link "Clubworx" at bounding box center [16, 14] width 16 height 16
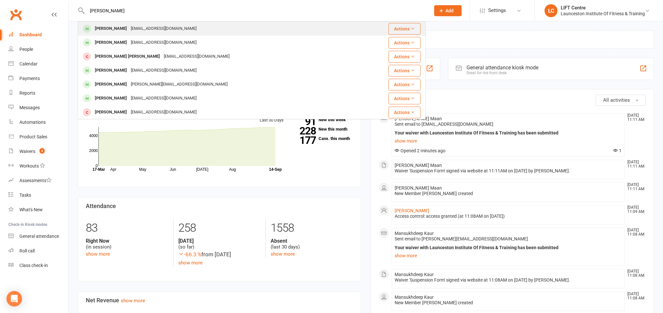
type input "[PERSON_NAME]"
click at [122, 28] on div "[PERSON_NAME]" at bounding box center [111, 28] width 36 height 9
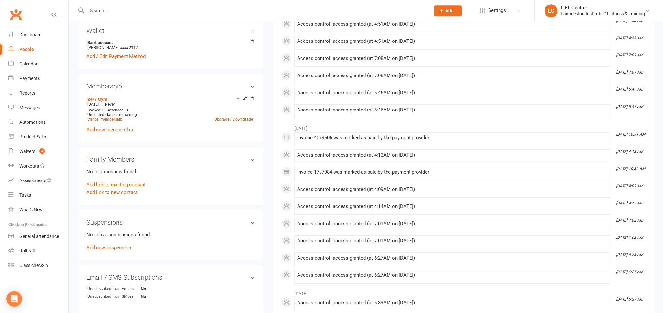
scroll to position [273, 0]
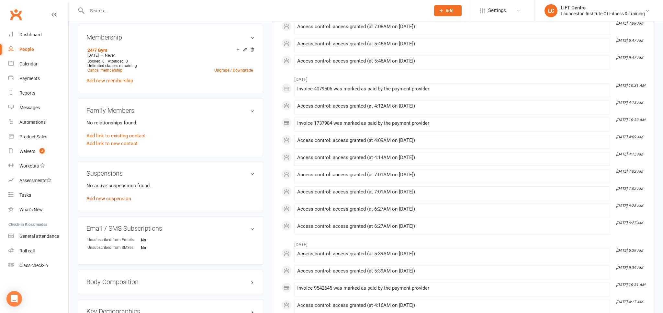
click at [117, 198] on link "Add new suspension" at bounding box center [108, 199] width 45 height 6
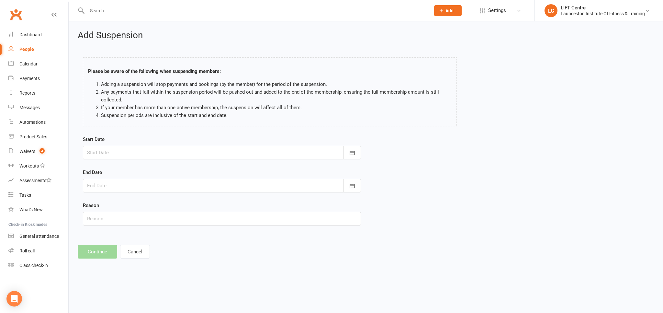
click at [161, 155] on div at bounding box center [222, 153] width 278 height 14
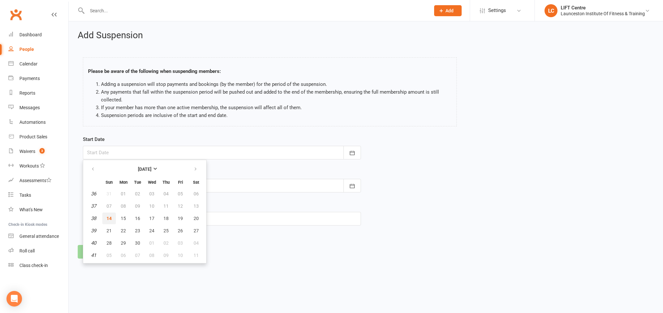
click at [109, 219] on span "14" at bounding box center [109, 218] width 5 height 5
type input "[DATE]"
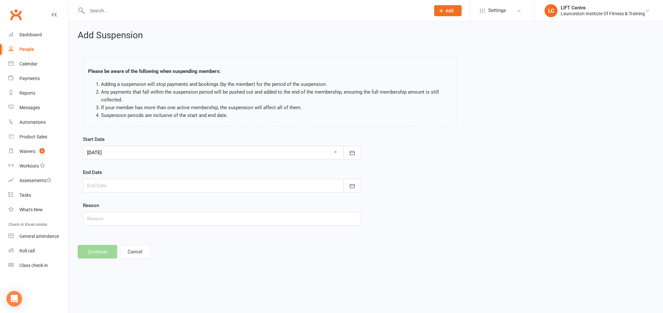
click at [128, 186] on div at bounding box center [222, 186] width 278 height 14
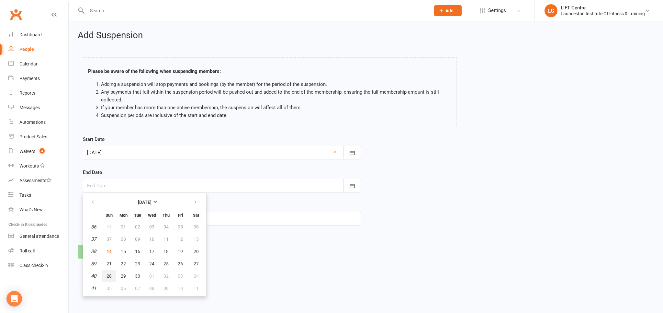
click at [107, 276] on button "28" at bounding box center [109, 276] width 14 height 12
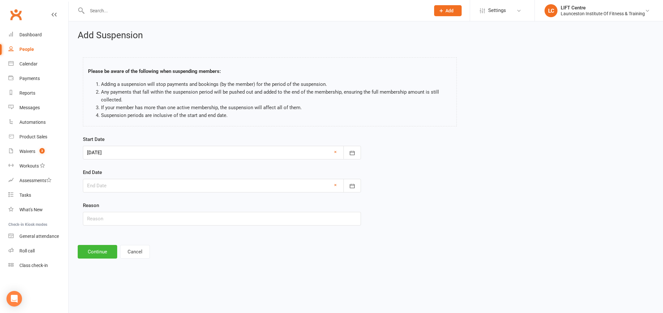
type input "[DATE]"
click at [96, 251] on button "Continue" at bounding box center [97, 252] width 39 height 14
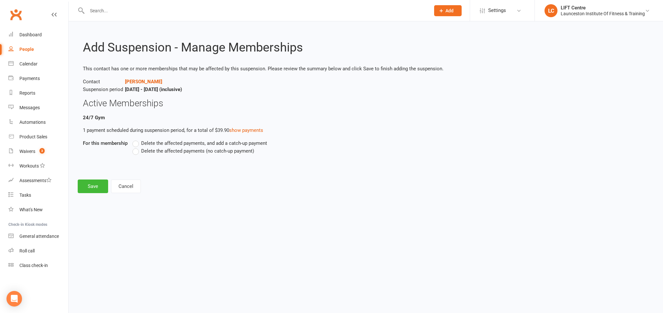
click at [138, 151] on label "Delete the affected payments (no catch-up payment)" at bounding box center [193, 151] width 122 height 8
click at [137, 147] on input "Delete the affected payments (no catch-up payment)" at bounding box center [134, 147] width 4 height 0
click at [90, 186] on button "Save" at bounding box center [93, 186] width 30 height 14
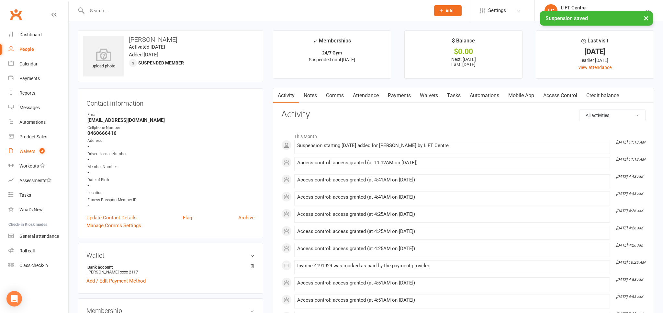
click at [29, 152] on div "Waivers" at bounding box center [27, 151] width 16 height 5
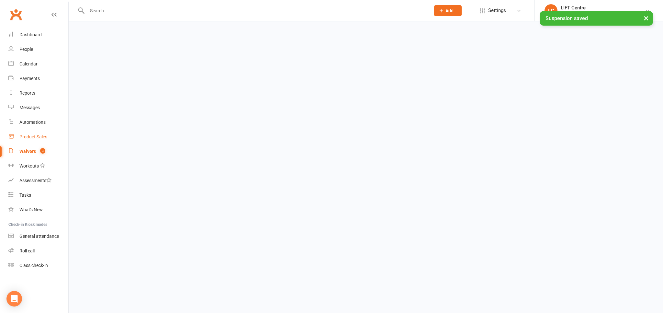
select select "50"
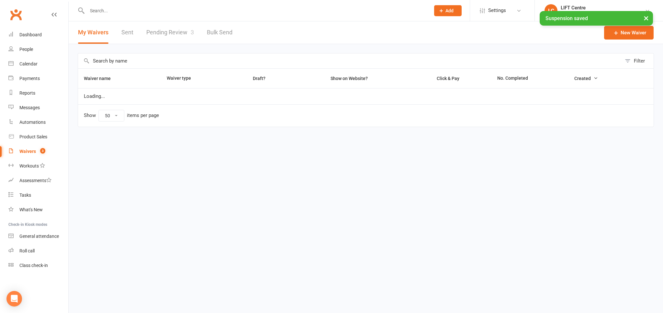
click at [175, 34] on link "Pending Review 3" at bounding box center [170, 32] width 48 height 22
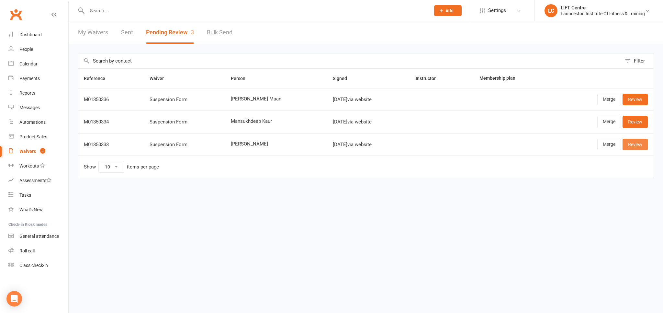
click at [629, 144] on link "Review" at bounding box center [635, 145] width 25 height 12
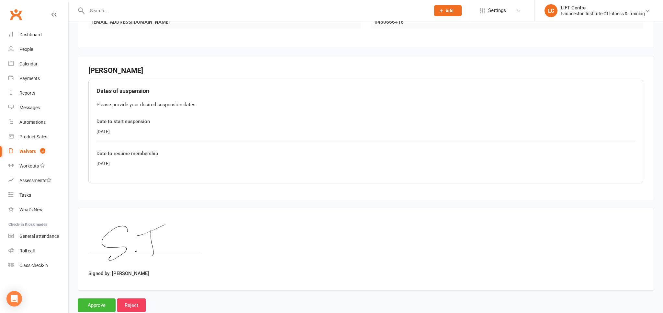
scroll to position [221, 0]
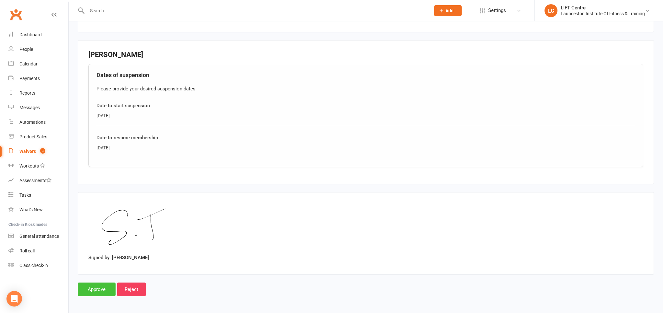
click at [99, 289] on input "Approve" at bounding box center [97, 289] width 38 height 14
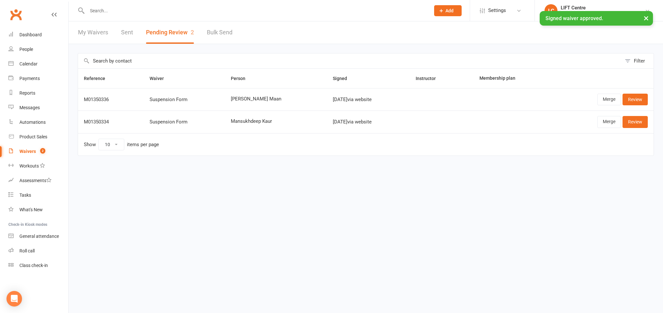
click at [104, 10] on input "text" at bounding box center [255, 10] width 341 height 9
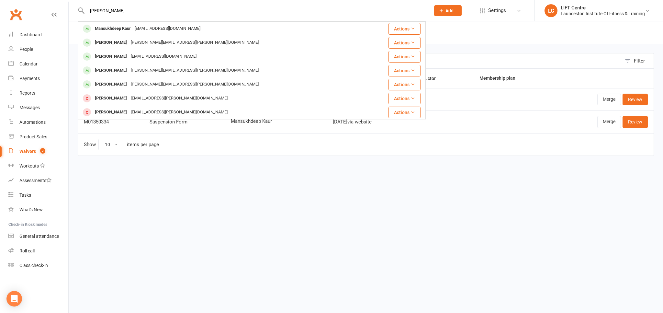
type input "mansuk"
click at [117, 26] on div "Mansukhdeep Kaur" at bounding box center [113, 28] width 40 height 9
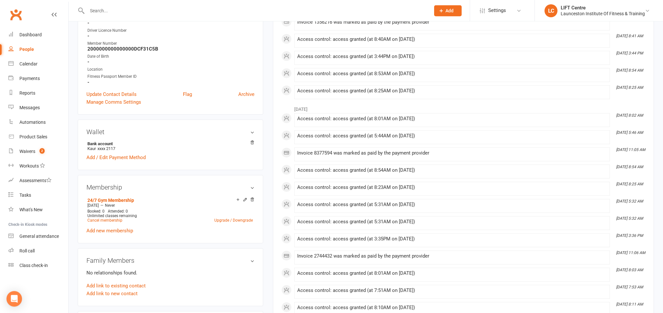
scroll to position [205, 0]
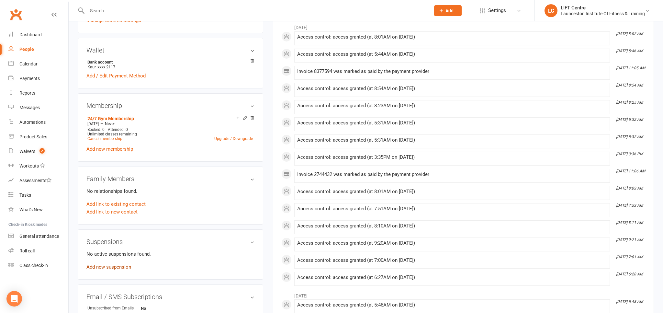
click at [109, 268] on link "Add new suspension" at bounding box center [108, 267] width 45 height 6
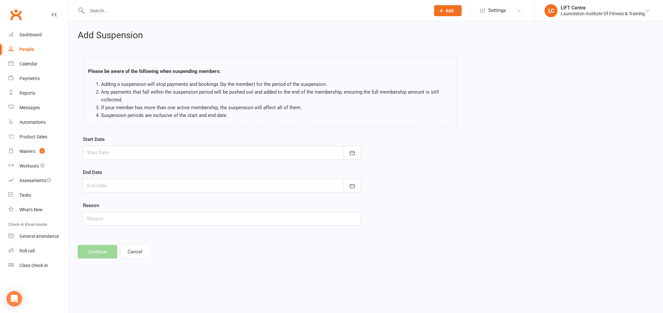
click at [122, 146] on div at bounding box center [222, 153] width 278 height 14
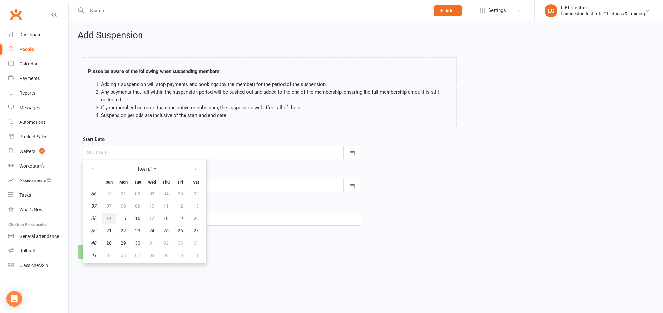
click at [108, 216] on span "14" at bounding box center [109, 218] width 5 height 5
type input "[DATE]"
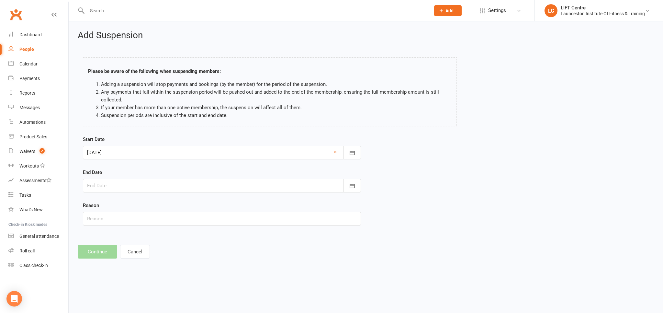
click at [108, 186] on div at bounding box center [222, 186] width 278 height 14
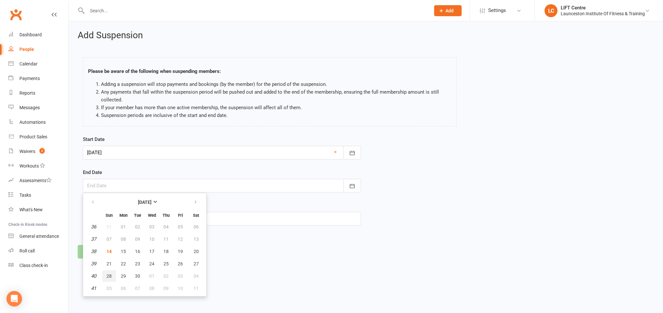
drag, startPoint x: 112, startPoint y: 275, endPoint x: 110, endPoint y: 258, distance: 16.9
click at [111, 275] on button "28" at bounding box center [109, 276] width 14 height 12
type input "28 Sep 2025"
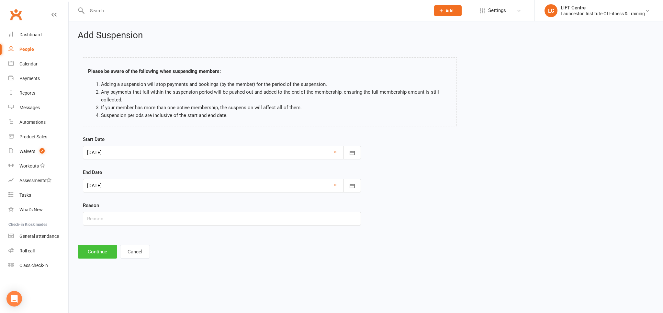
click at [102, 249] on button "Continue" at bounding box center [97, 252] width 39 height 14
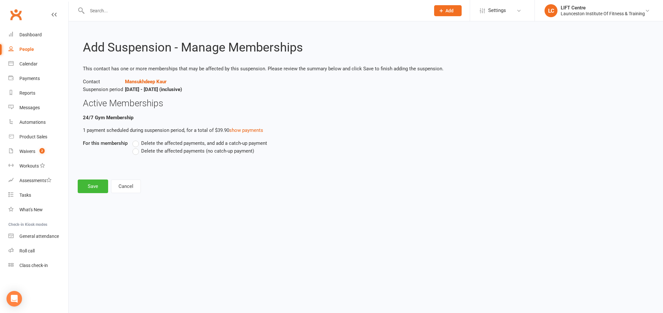
click at [135, 153] on label "Delete the affected payments (no catch-up payment)" at bounding box center [193, 151] width 122 height 8
click at [135, 147] on input "Delete the affected payments (no catch-up payment)" at bounding box center [134, 147] width 4 height 0
click at [91, 187] on button "Save" at bounding box center [93, 186] width 30 height 14
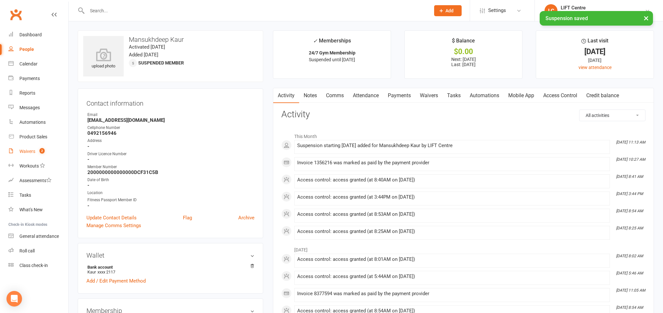
click at [29, 152] on div "Waivers" at bounding box center [27, 151] width 16 height 5
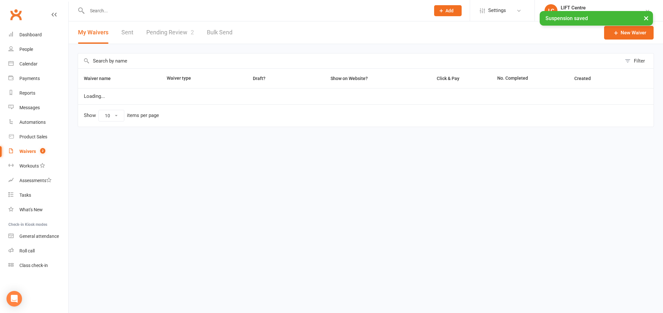
select select "50"
click at [185, 28] on link "Pending Review 2" at bounding box center [170, 32] width 48 height 22
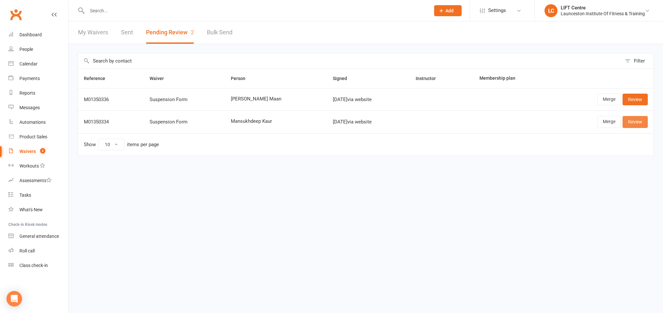
click at [638, 122] on link "Review" at bounding box center [635, 122] width 25 height 12
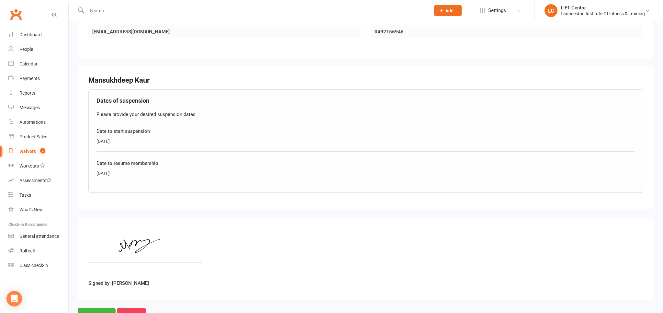
scroll to position [221, 0]
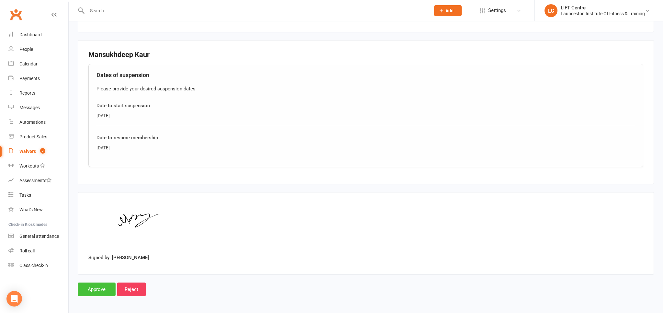
click at [98, 287] on input "Approve" at bounding box center [97, 289] width 38 height 14
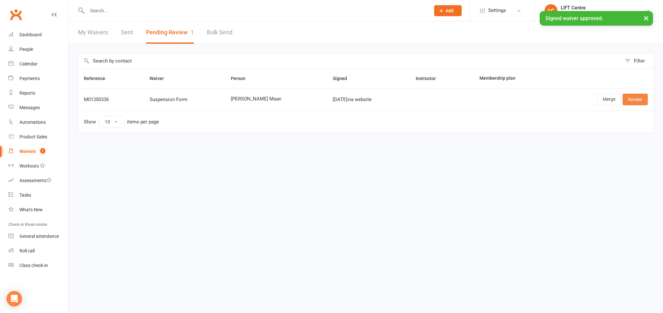
click at [636, 97] on link "Review" at bounding box center [635, 100] width 25 height 12
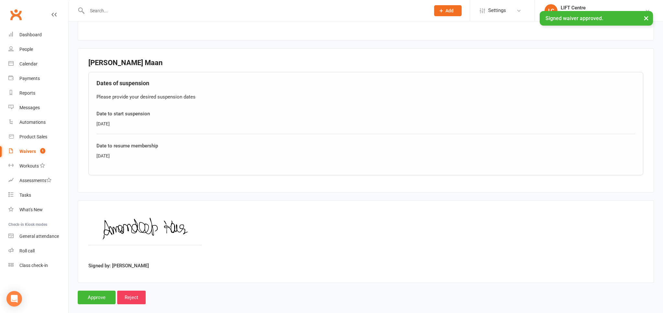
scroll to position [221, 0]
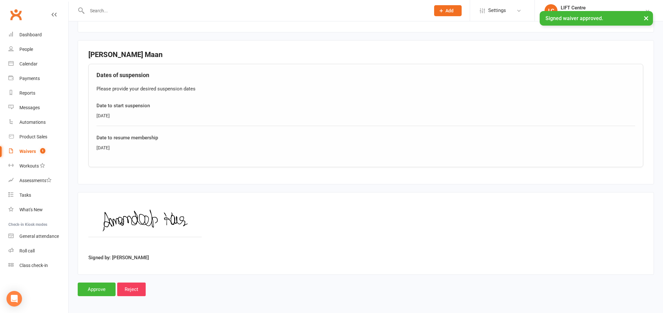
click at [98, 10] on input "text" at bounding box center [255, 10] width 341 height 9
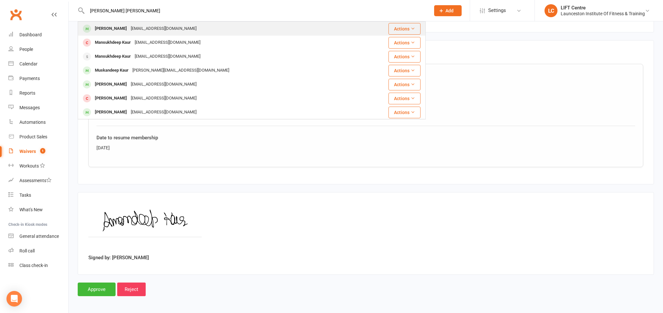
type input "amandeep kaur mann"
click at [153, 27] on div "kauramy007@gmail.com" at bounding box center [164, 28] width 70 height 9
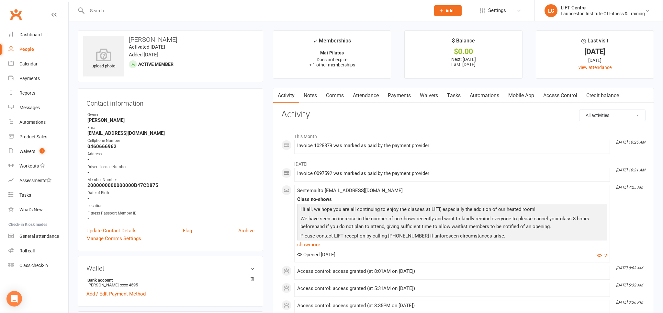
click at [119, 14] on input "text" at bounding box center [255, 10] width 341 height 9
click at [35, 152] on div "Waivers" at bounding box center [27, 151] width 16 height 5
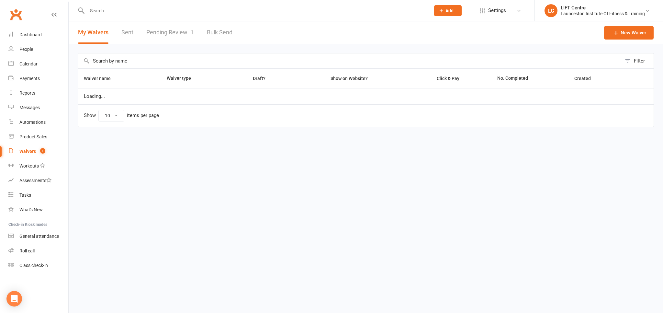
select select "50"
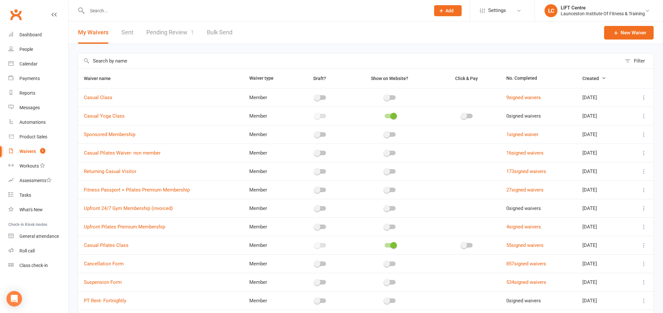
click at [163, 33] on link "Pending Review 1" at bounding box center [170, 32] width 48 height 22
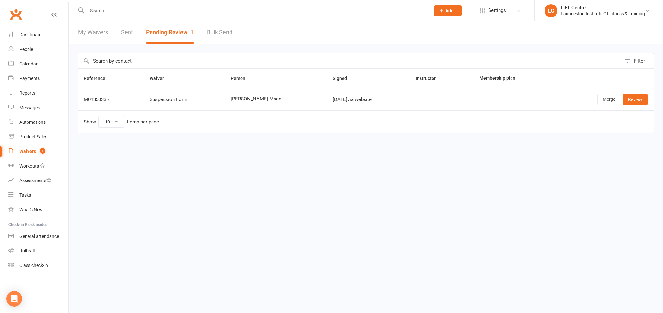
click at [263, 99] on span "[PERSON_NAME] Maan" at bounding box center [276, 99] width 90 height 6
click at [641, 97] on link "Review" at bounding box center [635, 100] width 25 height 12
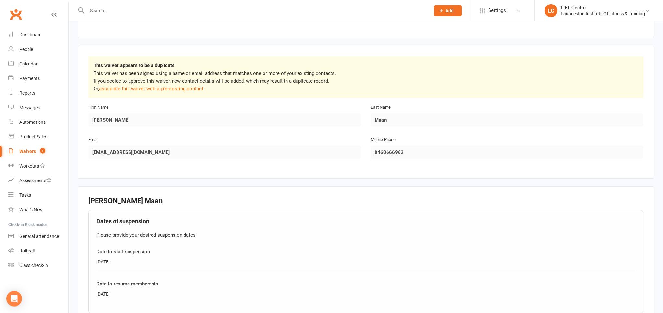
scroll to position [68, 0]
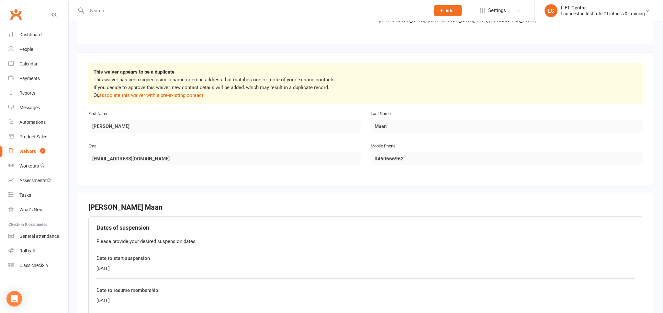
click at [106, 13] on input "text" at bounding box center [255, 10] width 341 height 9
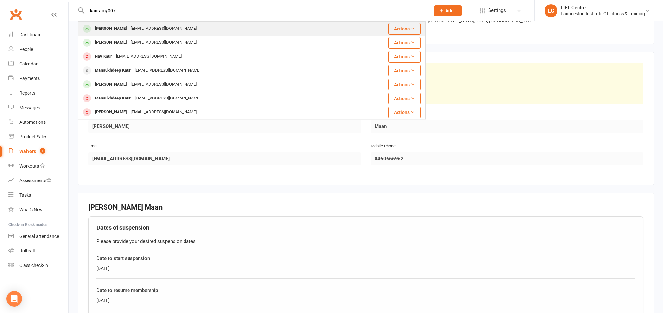
type input "kauramy007"
click at [209, 29] on div "Amandeep Maan kauramy007@gmail.com" at bounding box center [212, 28] width 268 height 13
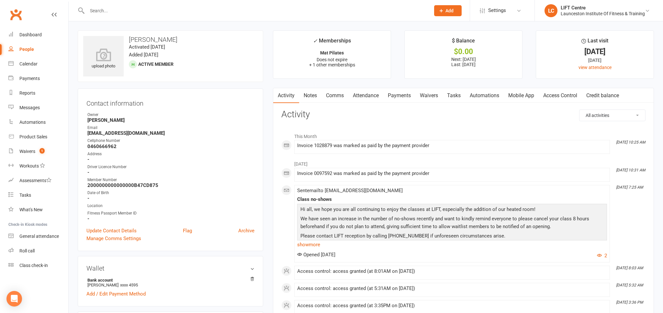
scroll to position [239, 0]
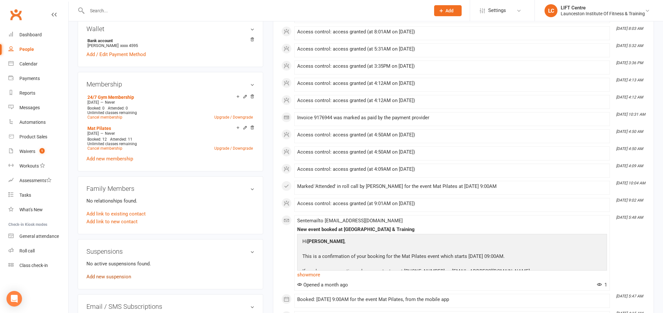
click at [109, 275] on link "Add new suspension" at bounding box center [108, 277] width 45 height 6
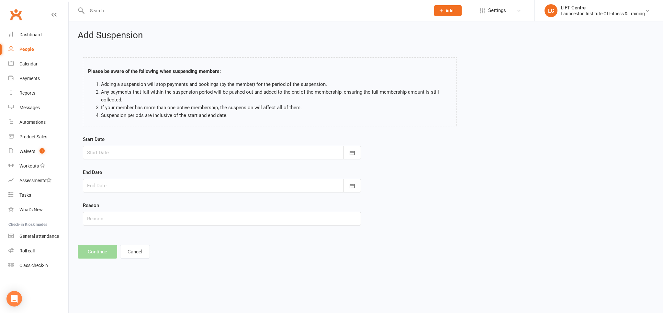
click at [146, 154] on div at bounding box center [222, 153] width 278 height 14
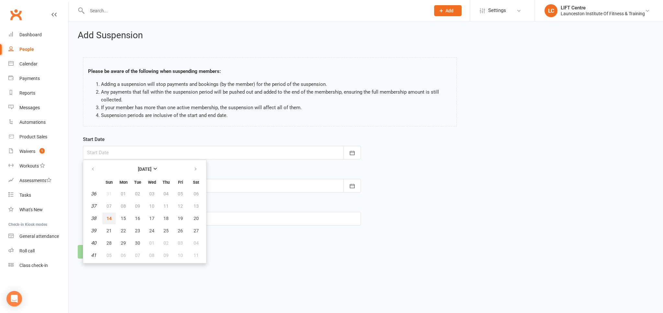
click at [111, 214] on button "14" at bounding box center [109, 218] width 14 height 12
type input "[DATE]"
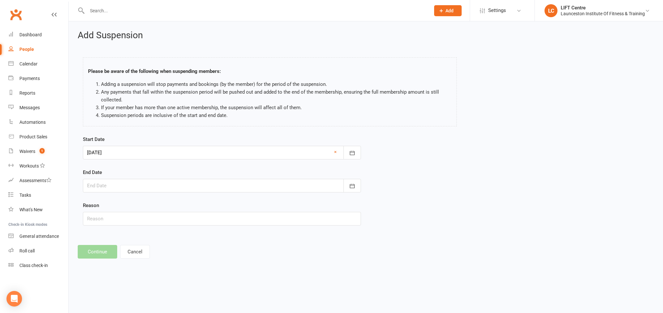
click at [114, 186] on div at bounding box center [222, 186] width 278 height 14
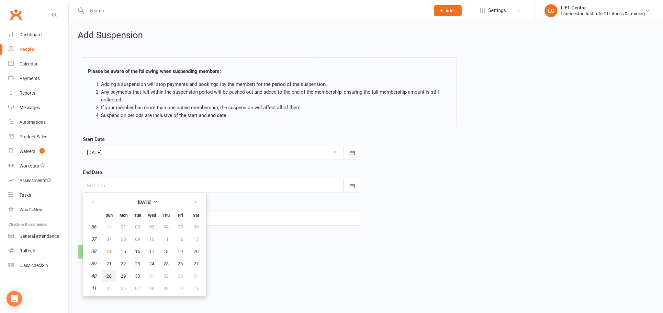
drag, startPoint x: 108, startPoint y: 276, endPoint x: 108, endPoint y: 263, distance: 12.6
click at [108, 276] on span "28" at bounding box center [109, 275] width 5 height 5
type input "28 Sep 2025"
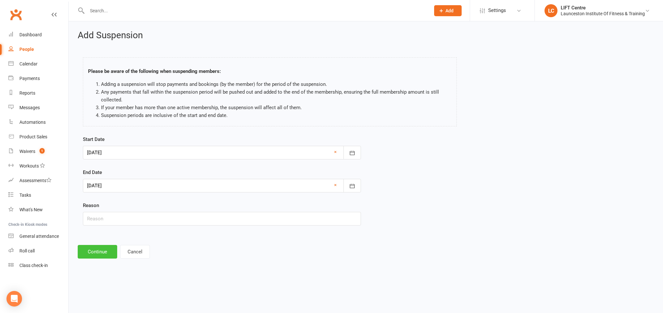
click at [98, 254] on button "Continue" at bounding box center [97, 252] width 39 height 14
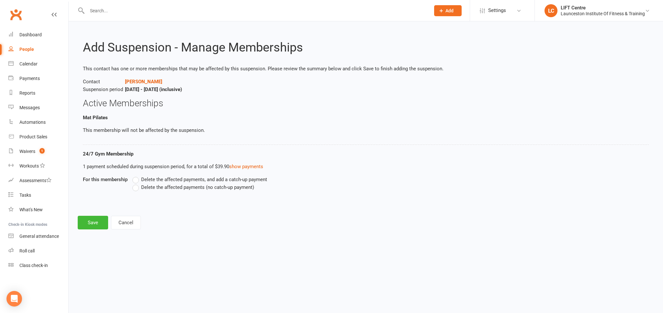
click at [136, 187] on label "Delete the affected payments (no catch-up payment)" at bounding box center [193, 187] width 122 height 8
click at [136, 183] on input "Delete the affected payments (no catch-up payment)" at bounding box center [134, 183] width 4 height 0
click at [95, 223] on button "Save" at bounding box center [93, 223] width 30 height 14
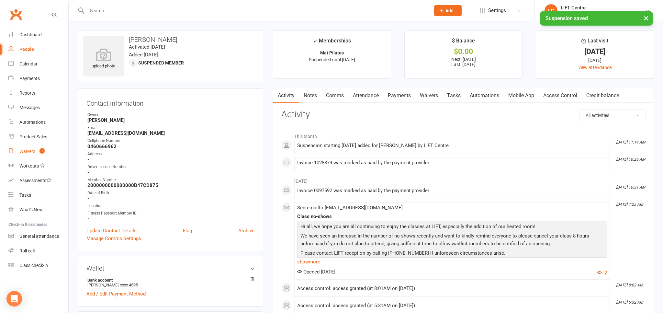
click at [26, 152] on div "Waivers" at bounding box center [27, 151] width 16 height 5
select select "50"
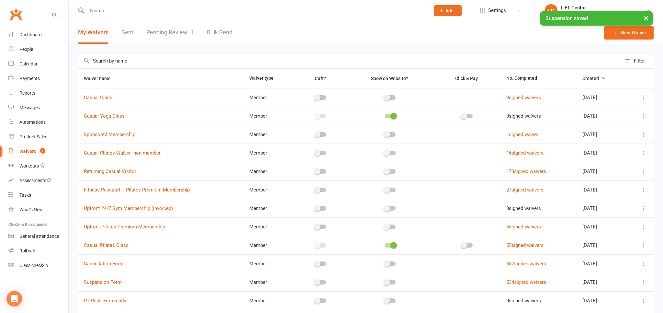
click at [175, 28] on link "Pending Review 1" at bounding box center [170, 32] width 48 height 22
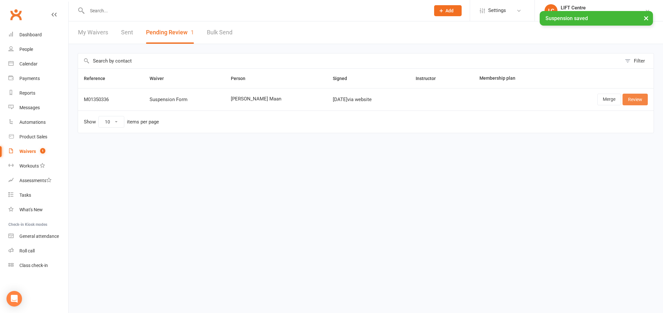
click at [643, 96] on link "Review" at bounding box center [635, 100] width 25 height 12
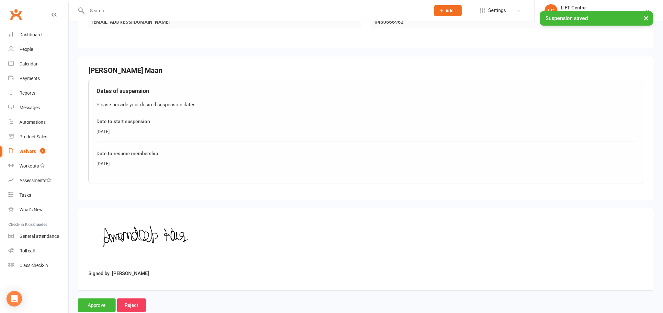
scroll to position [221, 0]
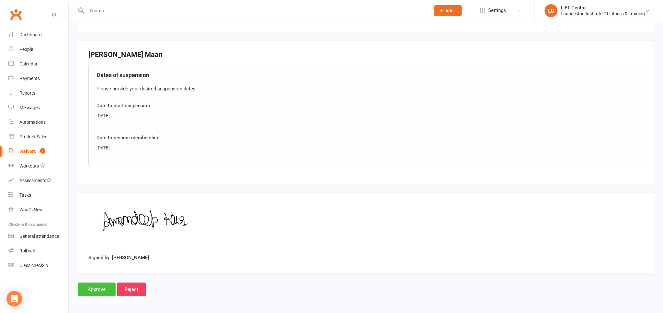
click at [92, 287] on input "Approve" at bounding box center [97, 289] width 38 height 14
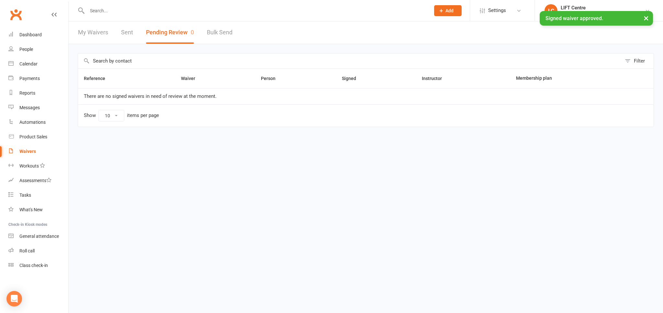
click at [16, 17] on link "Clubworx" at bounding box center [16, 14] width 16 height 16
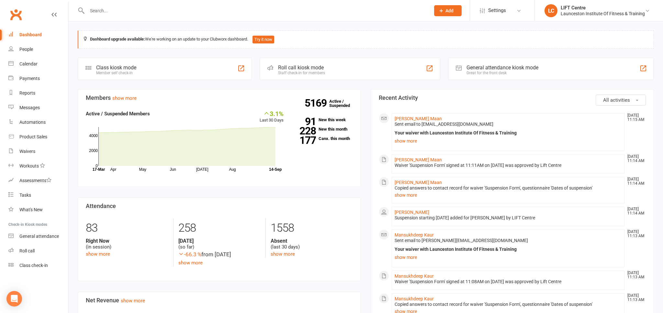
click at [15, 11] on link "Clubworx" at bounding box center [16, 14] width 16 height 16
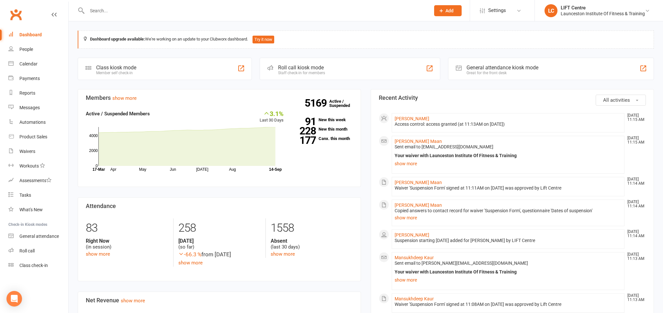
click at [104, 14] on input "text" at bounding box center [255, 10] width 341 height 9
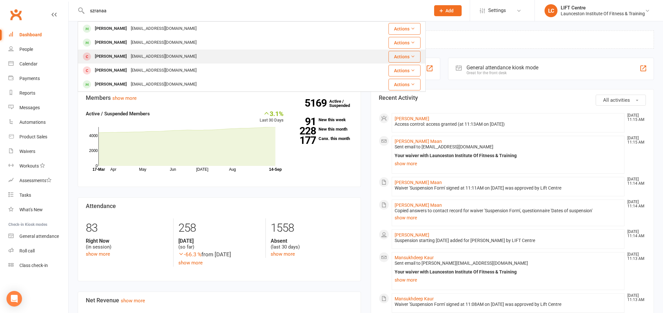
type input "szranaa"
click at [137, 57] on div "vmszramka@lcgs.tas.edu.au" at bounding box center [164, 56] width 70 height 9
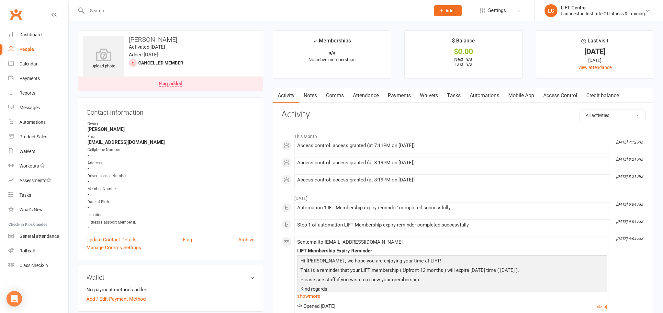
click at [128, 9] on input "text" at bounding box center [255, 10] width 341 height 9
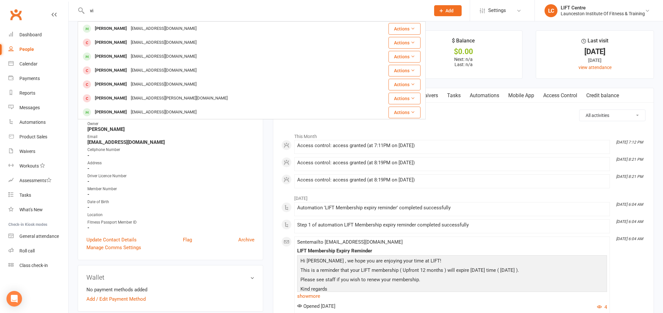
type input "v"
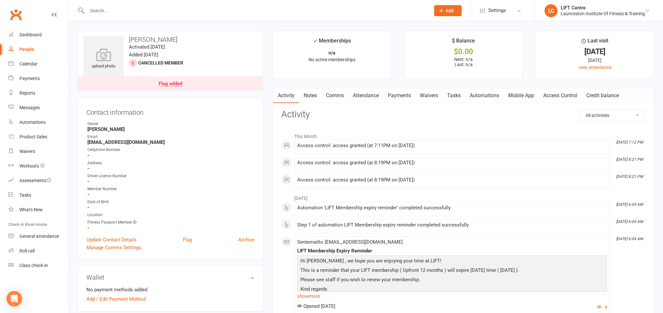
click at [233, 113] on h3 "Contact information" at bounding box center [170, 111] width 168 height 10
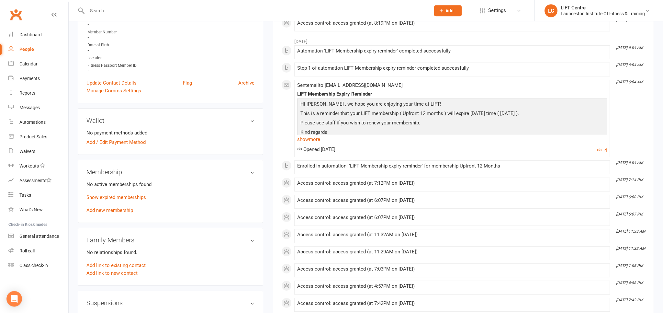
scroll to position [171, 0]
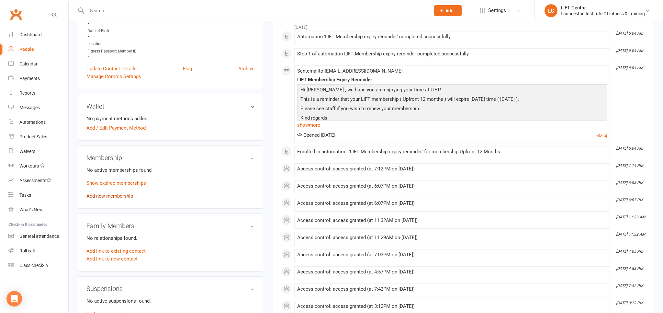
click at [109, 198] on link "Add new membership" at bounding box center [109, 196] width 47 height 6
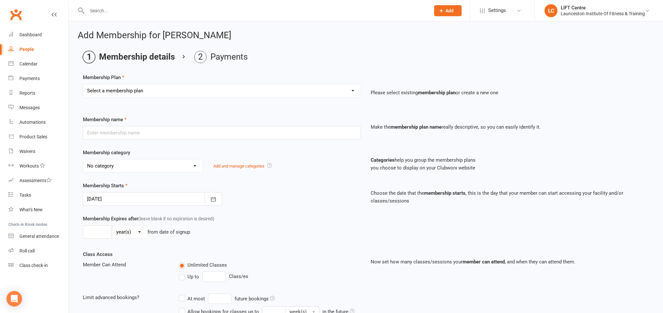
click at [83, 84] on select "Select a membership plan Create new Membership Plan 24/7 Gym Membership Pilates…" at bounding box center [221, 90] width 277 height 13
select select "9"
click option "Upfront 24/7 Gym 12 Months- $899" at bounding box center [0, 0] width 0 height 0
type input "Upfront 24/7 Gym 12 Months- $899"
select select "30"
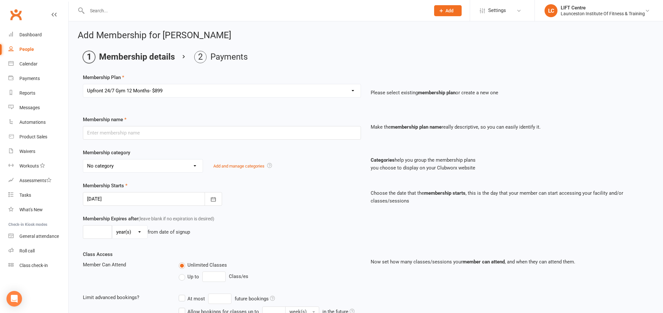
type input "1"
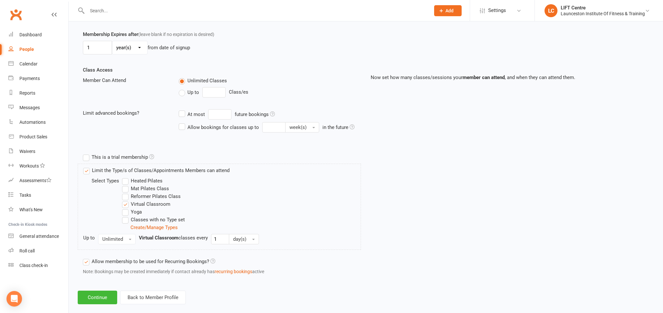
scroll to position [193, 0]
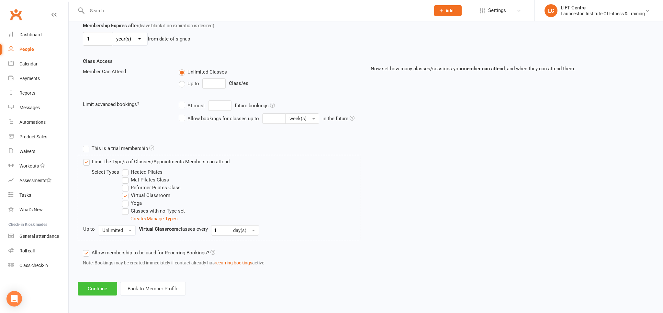
click at [96, 287] on button "Continue" at bounding box center [97, 289] width 39 height 14
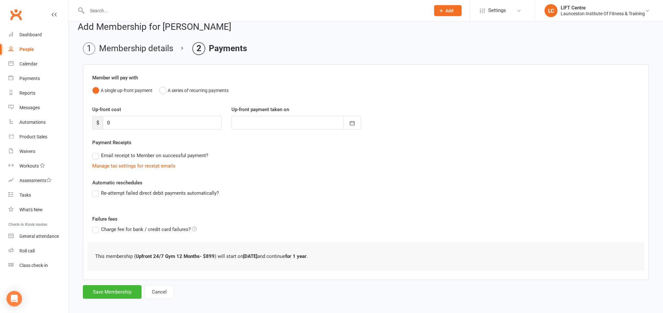
scroll to position [13, 0]
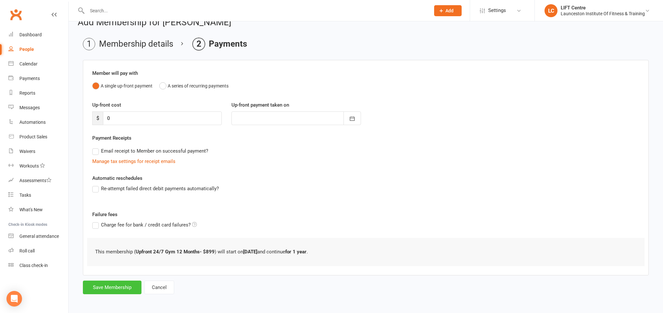
click at [118, 286] on button "Save Membership" at bounding box center [112, 287] width 59 height 14
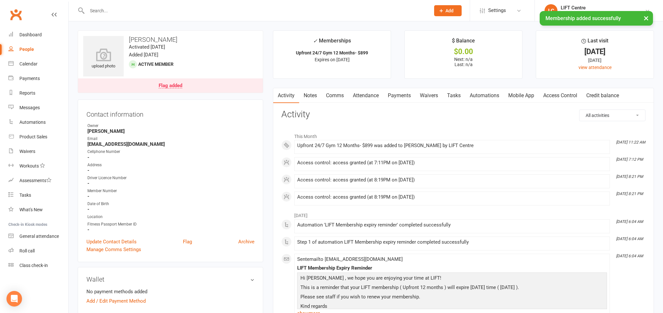
click at [546, 94] on link "Access Control" at bounding box center [560, 95] width 43 height 15
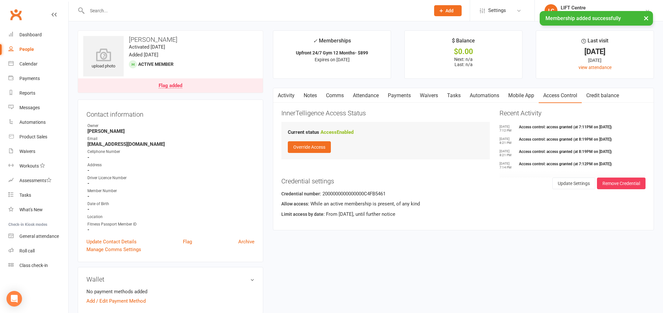
click at [291, 96] on link "Activity" at bounding box center [286, 95] width 26 height 15
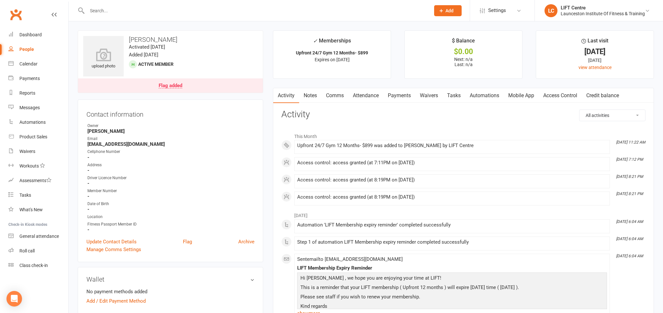
click at [394, 98] on link "Payments" at bounding box center [399, 95] width 32 height 15
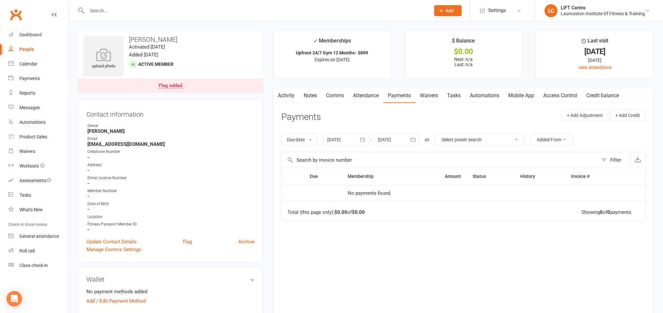
click at [289, 96] on link "Activity" at bounding box center [286, 95] width 26 height 15
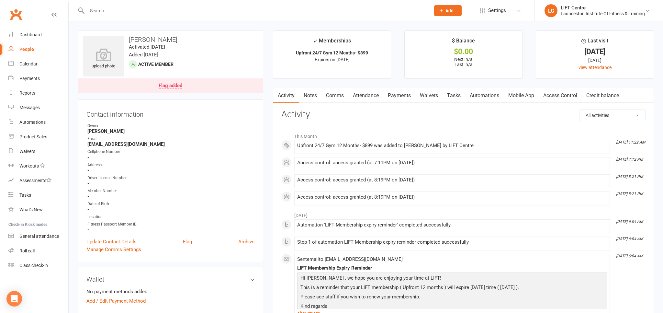
click at [21, 12] on link "Clubworx" at bounding box center [16, 14] width 16 height 16
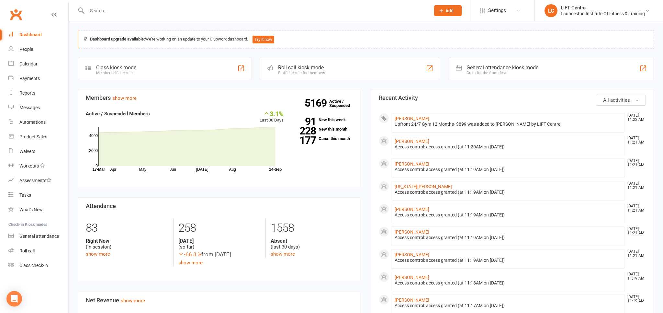
click at [93, 8] on input "text" at bounding box center [255, 10] width 341 height 9
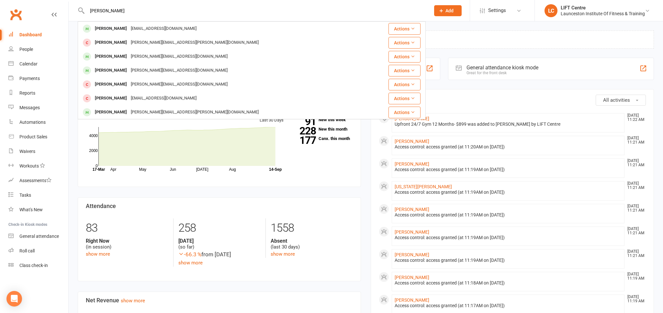
type input "[PERSON_NAME]"
click at [106, 21] on div "[PERSON_NAME] [PERSON_NAME] [EMAIL_ADDRESS][DOMAIN_NAME] Actions [PERSON_NAME] …" at bounding box center [331, 10] width 663 height 21
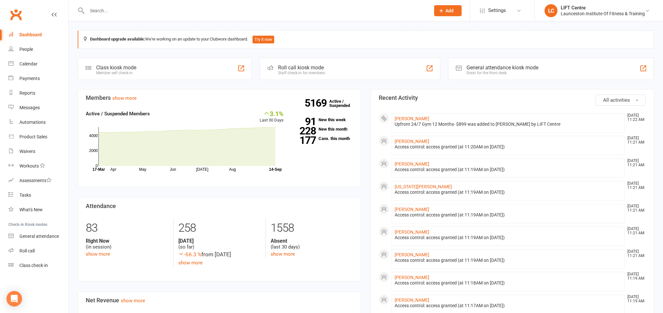
click at [107, 12] on input "text" at bounding box center [255, 10] width 341 height 9
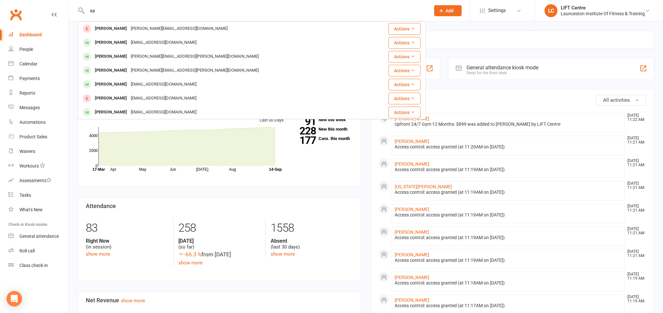
type input "s"
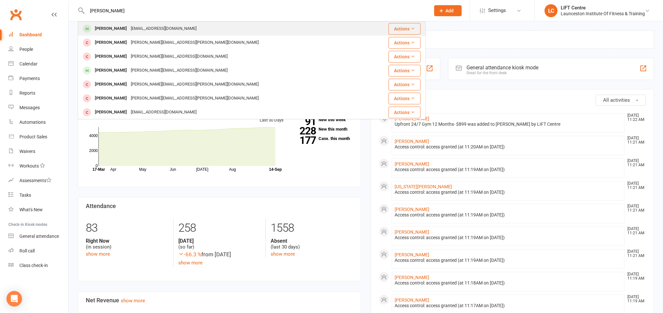
type input "archie john"
click at [113, 25] on div "[PERSON_NAME]" at bounding box center [111, 28] width 36 height 9
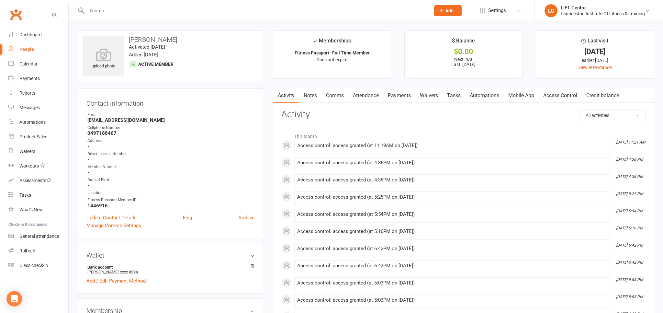
click at [14, 17] on link "Clubworx" at bounding box center [16, 14] width 16 height 16
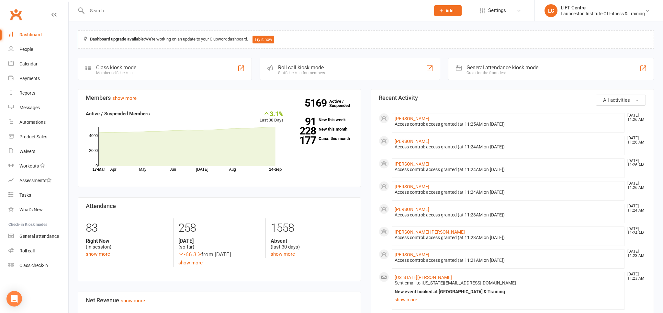
click at [102, 6] on input "text" at bounding box center [255, 10] width 341 height 9
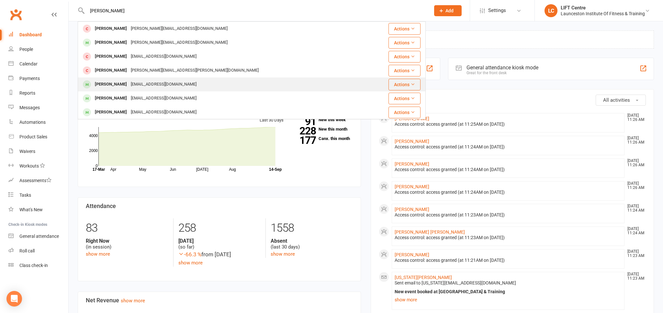
type input "[PERSON_NAME]"
click at [146, 88] on div "[EMAIL_ADDRESS][DOMAIN_NAME]" at bounding box center [164, 84] width 70 height 9
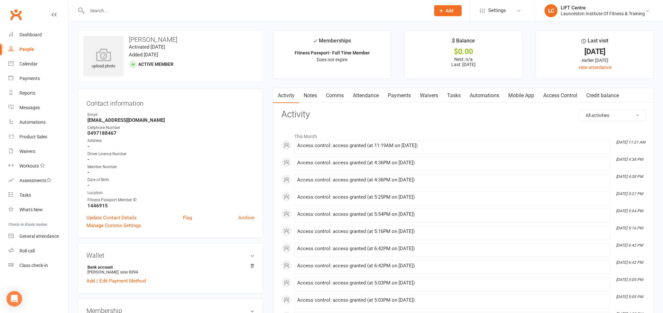
click at [15, 15] on link "Clubworx" at bounding box center [16, 14] width 16 height 16
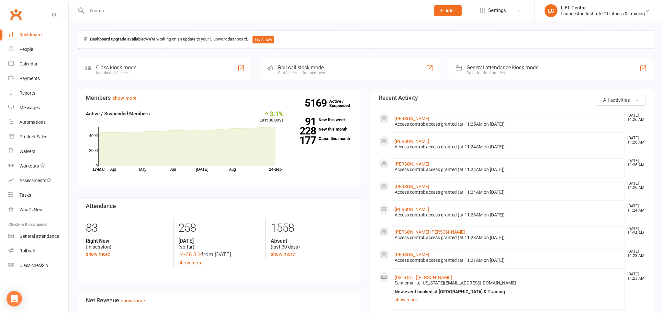
click at [14, 16] on link "Clubworx" at bounding box center [16, 14] width 16 height 16
click at [50, 238] on div "General attendance" at bounding box center [38, 235] width 39 height 5
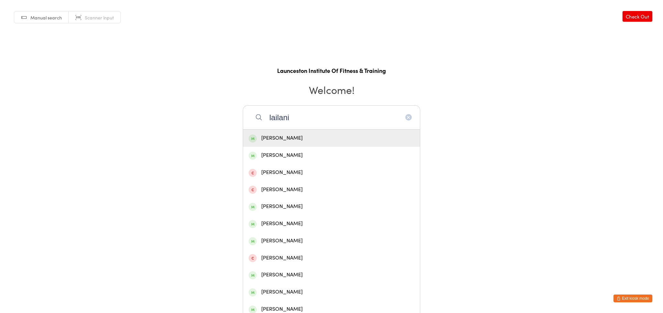
type input "lailani"
click at [305, 134] on div "[PERSON_NAME]" at bounding box center [332, 138] width 166 height 9
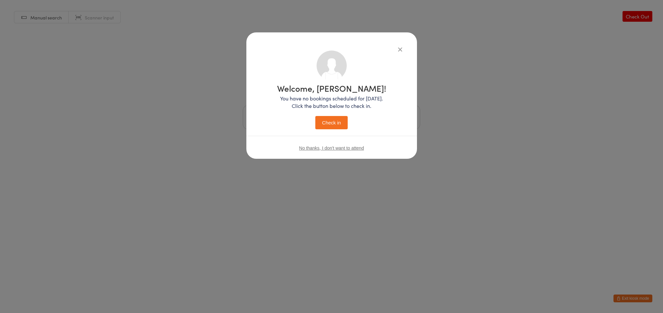
click at [335, 123] on button "Check in" at bounding box center [331, 122] width 32 height 13
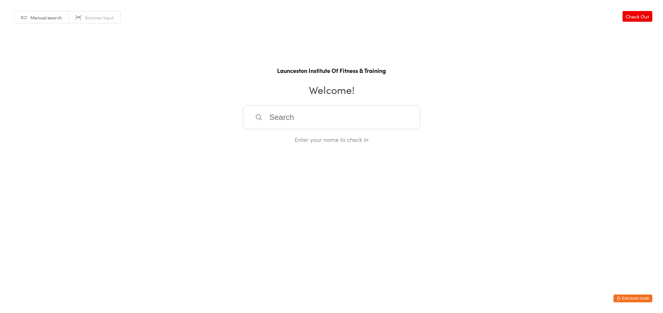
click at [643, 295] on button "Exit kiosk mode" at bounding box center [632, 298] width 39 height 8
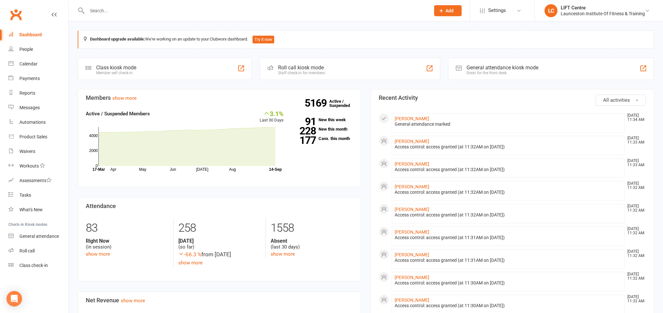
click at [112, 12] on input "text" at bounding box center [255, 10] width 341 height 9
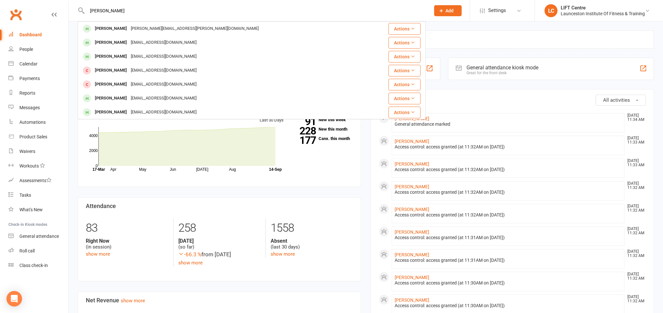
drag, startPoint x: 104, startPoint y: 9, endPoint x: 94, endPoint y: 13, distance: 11.2
click at [94, 13] on input "abdrea howell" at bounding box center [255, 10] width 341 height 9
type input "andrea howell"
click at [30, 61] on link "Calendar" at bounding box center [38, 64] width 60 height 15
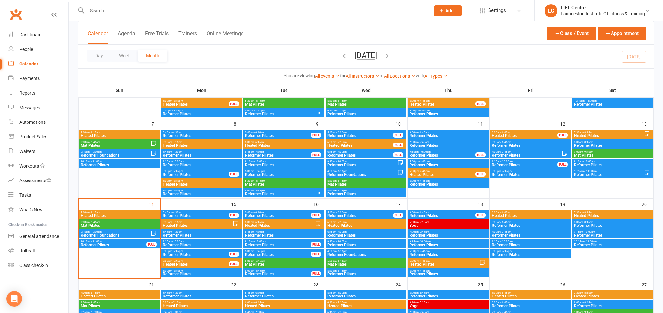
scroll to position [102, 0]
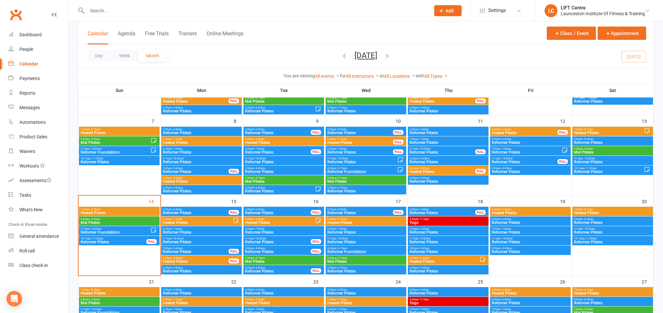
click at [353, 242] on span "Reformer Pilates" at bounding box center [366, 242] width 78 height 4
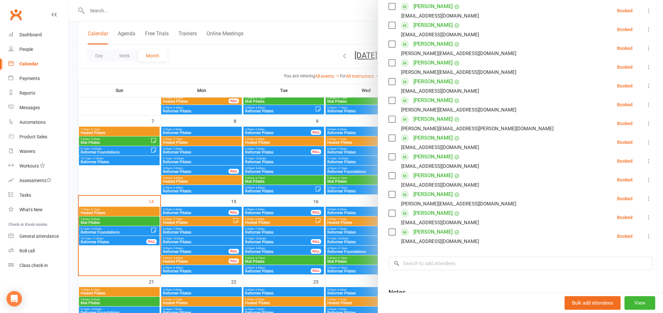
scroll to position [179, 0]
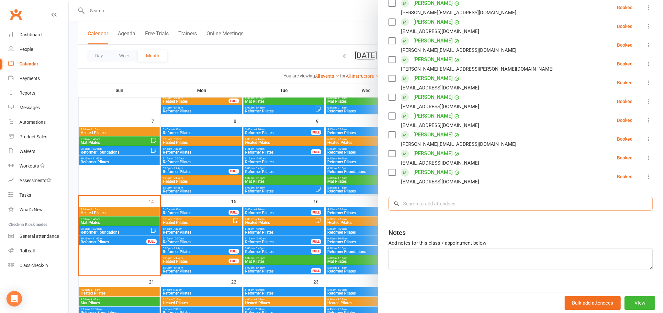
click at [442, 203] on input "search" at bounding box center [520, 204] width 264 height 14
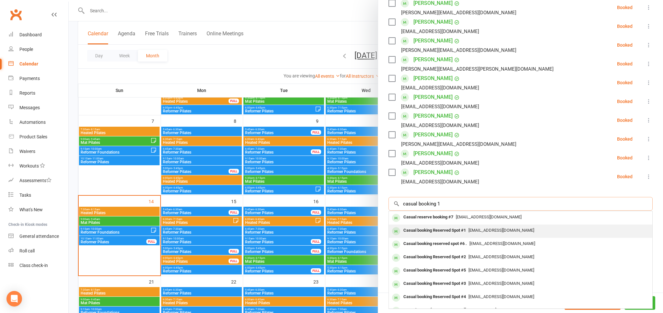
type input "casual booking 1"
click at [486, 227] on div "pilates@liftcentre.com.au" at bounding box center [520, 230] width 258 height 9
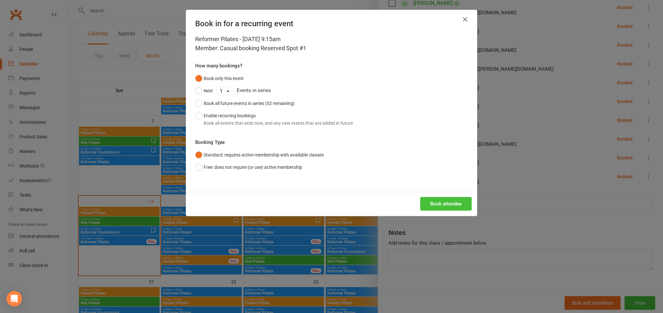
click at [434, 202] on button "Book attendee" at bounding box center [445, 204] width 51 height 14
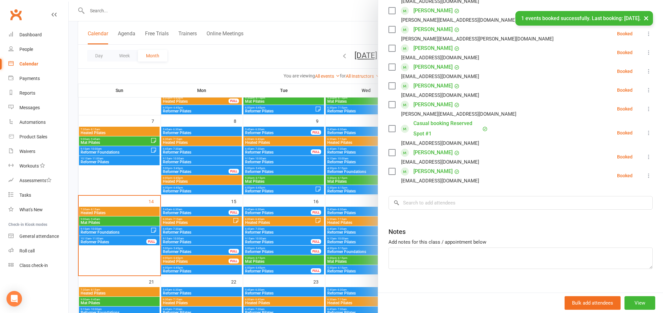
scroll to position [218, 0]
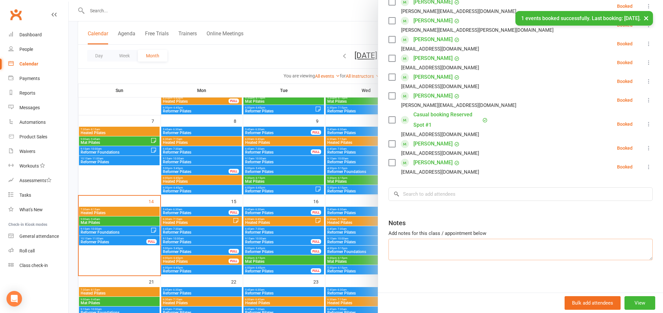
click at [434, 248] on textarea at bounding box center [520, 249] width 264 height 21
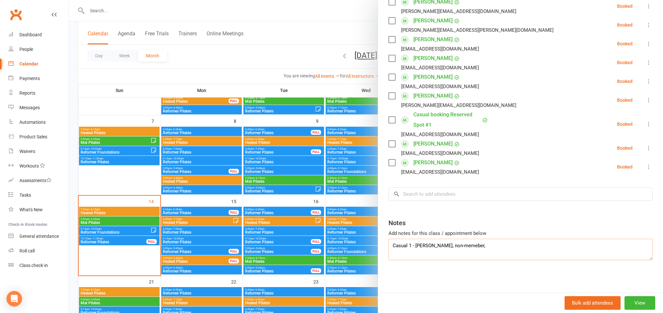
paste textarea "andrea.louise92@hotmail.com"
click at [470, 247] on textarea "Casual 1 - Andrea Howell, non-memeber, andrea.louise92@hotmail.com" at bounding box center [520, 249] width 264 height 21
click at [472, 245] on textarea "Casual 1 - Andrea Howell, non-memeber, andrea.louise92@hotmail.com" at bounding box center [520, 249] width 264 height 21
type textarea "Casual 1 - Andrea Howell, non-member, andrea.louise92@hotmail.com"
click at [257, 64] on div at bounding box center [366, 156] width 594 height 313
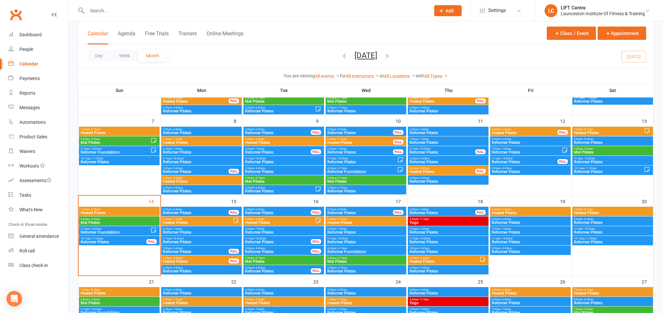
click at [350, 240] on span "Reformer Pilates" at bounding box center [366, 242] width 78 height 4
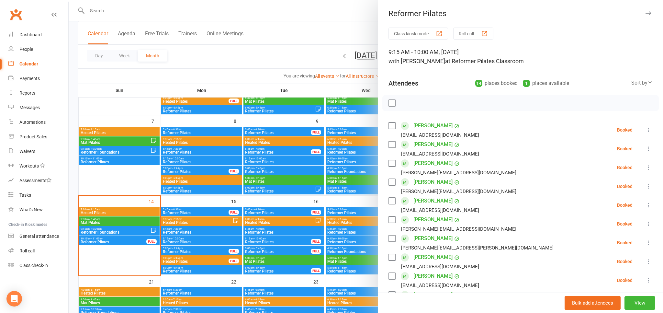
type textarea "Casual 1 - Andrea Howell, non-member, andrea.louise92@hotmail.com"
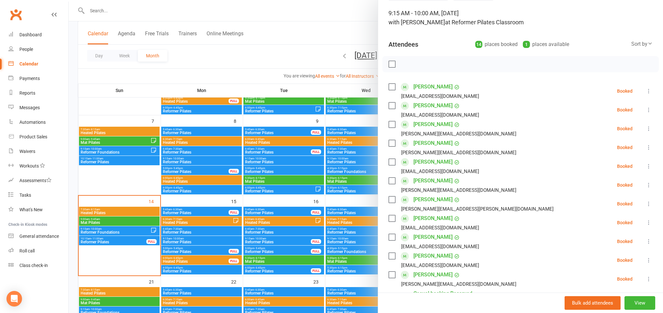
scroll to position [0, 0]
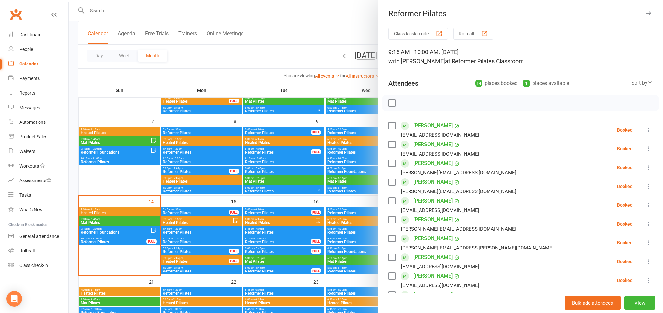
click at [309, 59] on div at bounding box center [366, 156] width 594 height 313
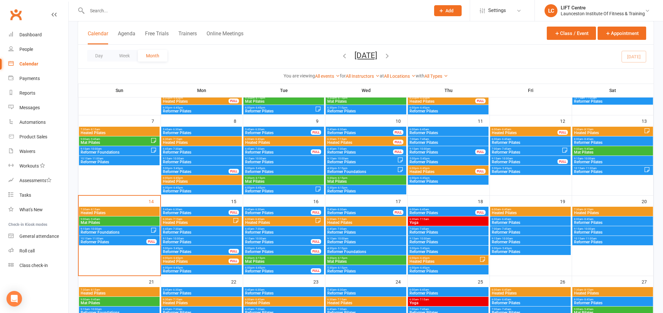
click at [13, 15] on link "Clubworx" at bounding box center [16, 14] width 16 height 16
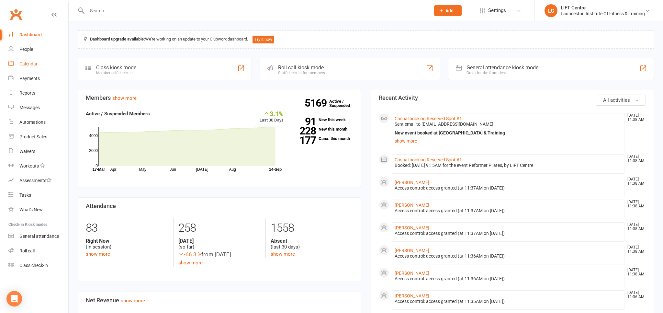
click at [35, 65] on div "Calendar" at bounding box center [28, 63] width 18 height 5
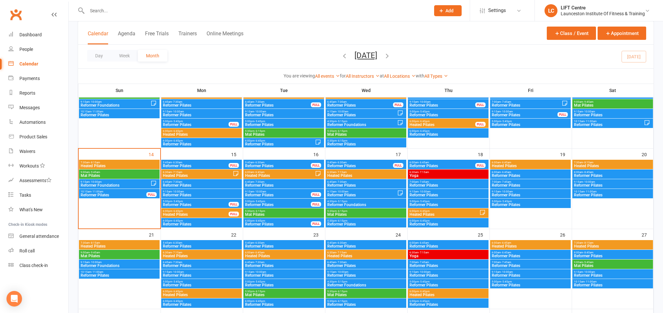
scroll to position [171, 0]
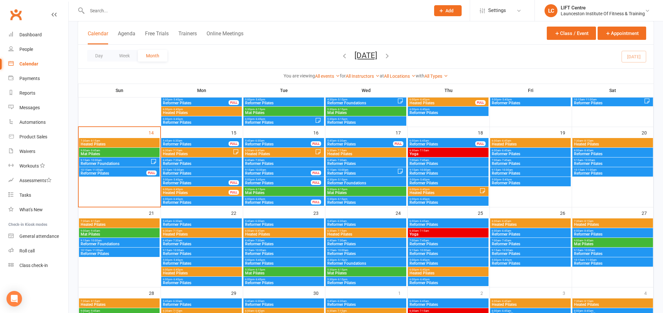
click at [349, 173] on span "Reformer Pilates" at bounding box center [362, 173] width 70 height 4
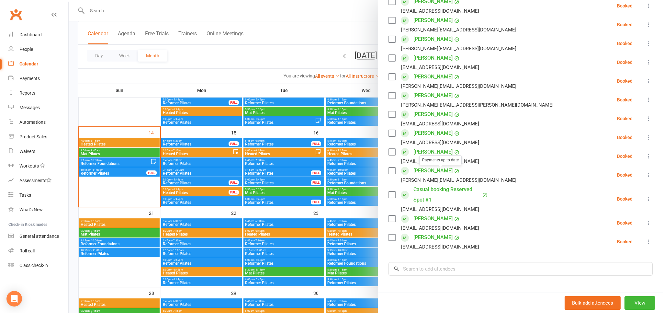
scroll to position [214, 0]
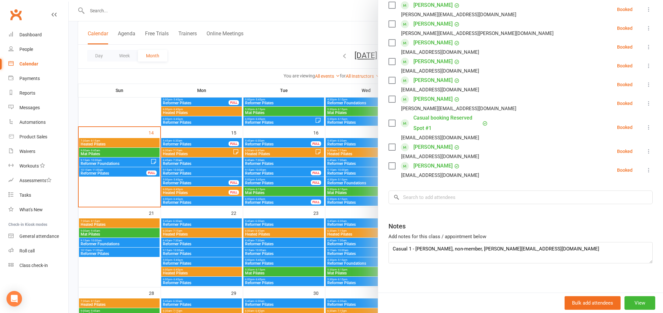
click at [284, 91] on div at bounding box center [366, 156] width 594 height 313
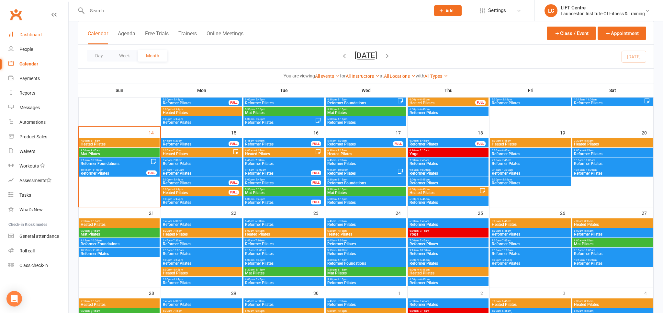
click at [29, 32] on div "Dashboard" at bounding box center [30, 34] width 22 height 5
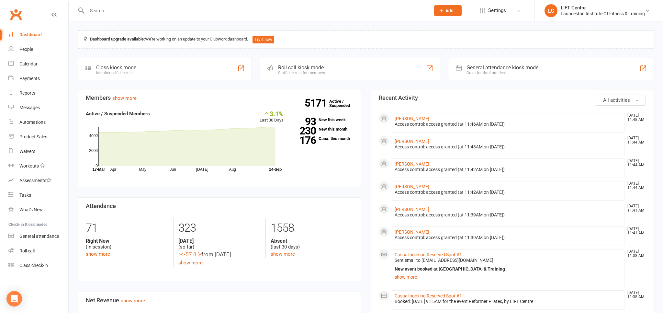
click at [13, 19] on link "Clubworx" at bounding box center [16, 14] width 16 height 16
click at [16, 15] on link "Clubworx" at bounding box center [16, 14] width 16 height 16
click at [18, 16] on link "Clubworx" at bounding box center [16, 14] width 16 height 16
